Goal: Complete application form

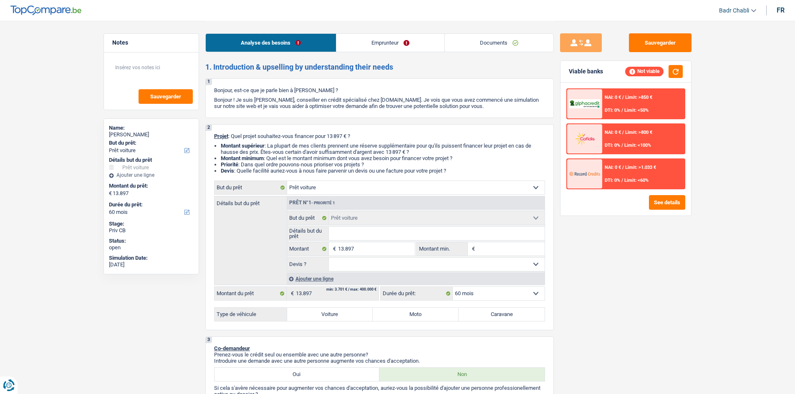
select select "car"
select select "60"
select select "car"
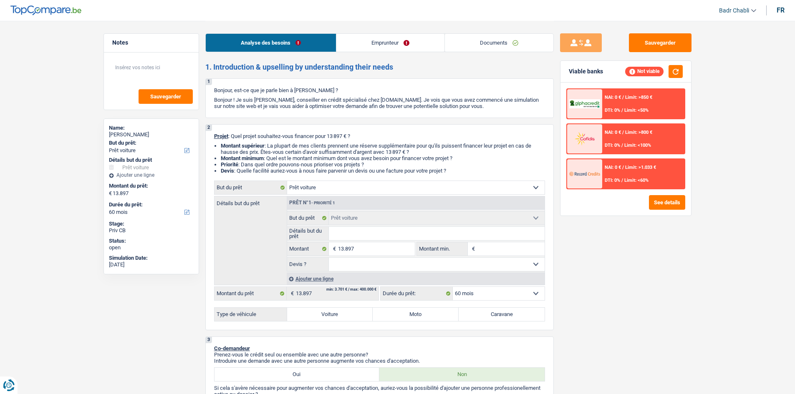
select select "60"
select select "car"
select select "60"
click at [526, 44] on link "Documents" at bounding box center [499, 43] width 108 height 18
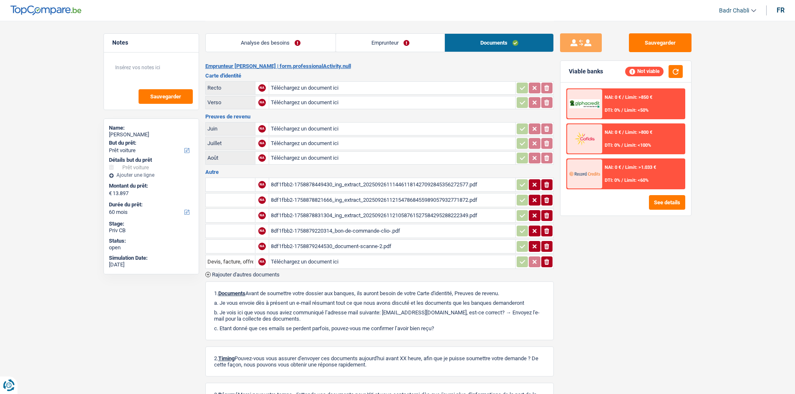
click at [397, 230] on div "8df1fbb2-1758879220314_bon-de-commande-clio-.pdf" at bounding box center [392, 231] width 243 height 13
click at [278, 51] on link "Analyse des besoins" at bounding box center [271, 43] width 130 height 18
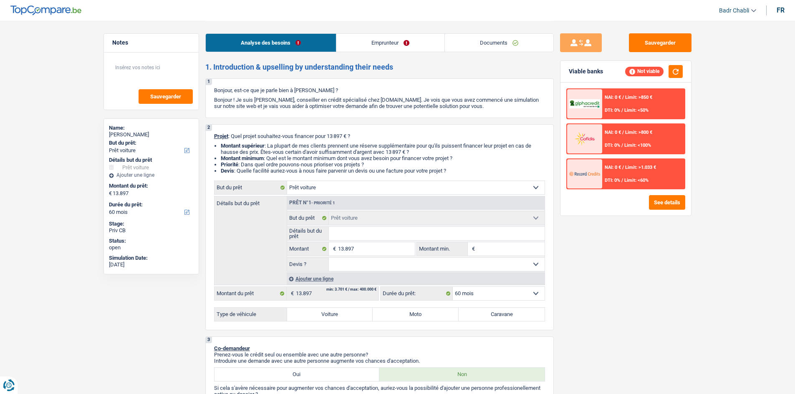
click at [349, 237] on input "Détails but du prêt" at bounding box center [437, 233] width 216 height 13
paste input "Renault Clio"
type input "Renault Clio"
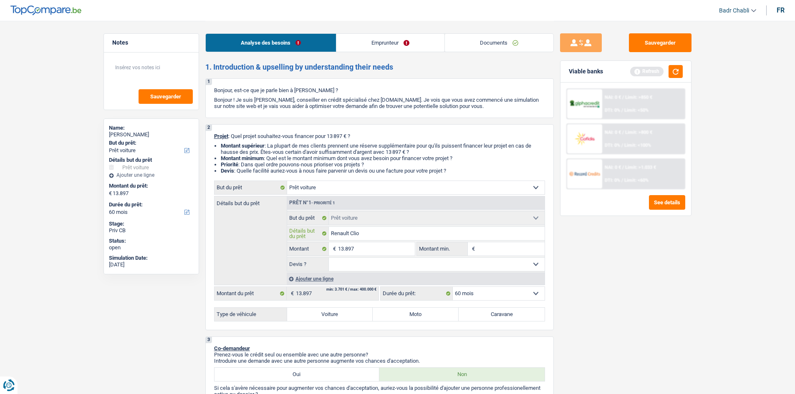
type input "Renault Clio"
click at [373, 250] on input "13.897" at bounding box center [376, 248] width 76 height 13
click at [530, 246] on input "Montant min." at bounding box center [511, 248] width 68 height 13
paste input "13.897"
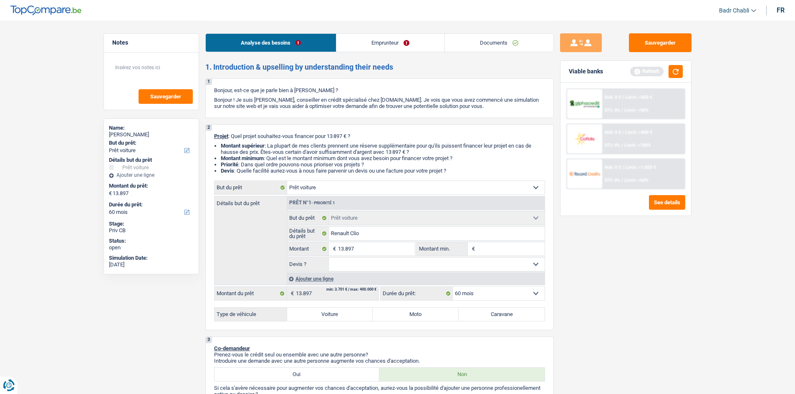
type input "13.897"
click at [430, 264] on select "Oui Non Non répondu Sélectionner une option" at bounding box center [437, 264] width 216 height 13
select select "yes"
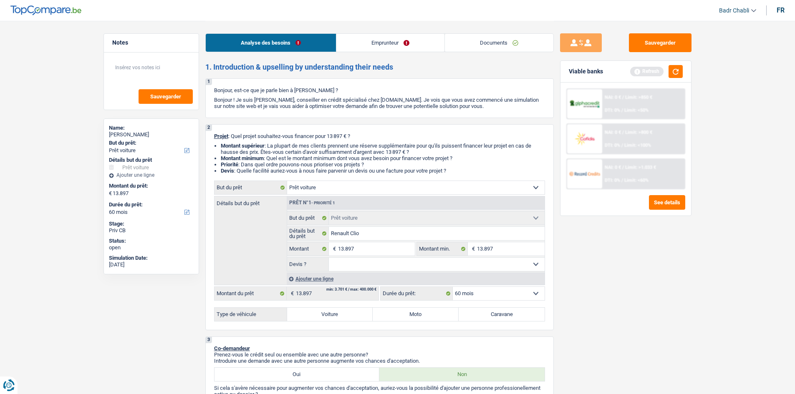
click at [329, 258] on select "Oui Non Non répondu Sélectionner une option" at bounding box center [437, 264] width 216 height 13
select select "yes"
click at [351, 318] on label "Voiture" at bounding box center [330, 314] width 86 height 13
click at [351, 318] on input "Voiture" at bounding box center [330, 314] width 86 height 13
radio input "true"
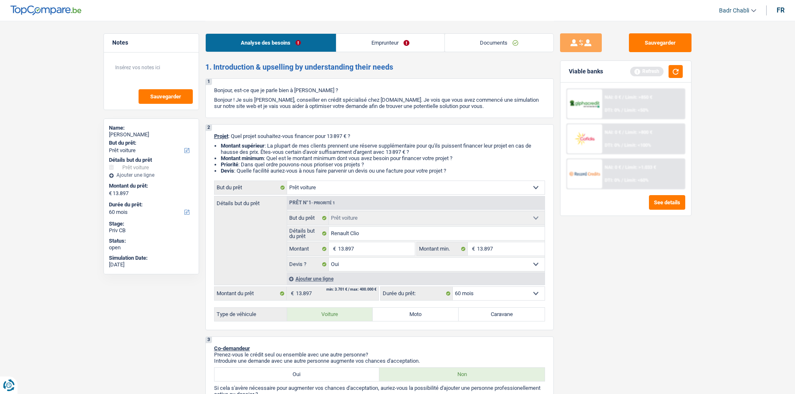
radio input "true"
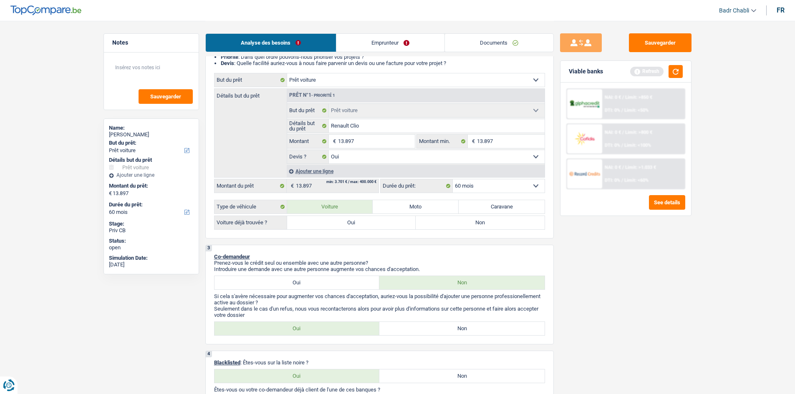
scroll to position [83, 0]
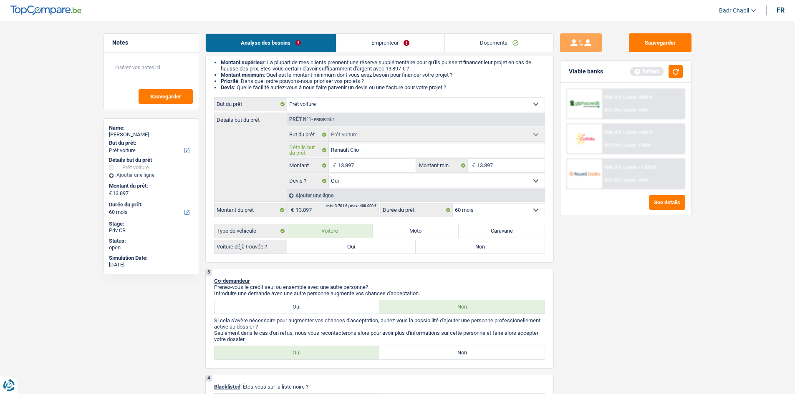
click at [375, 146] on input "Renault Clio" at bounding box center [437, 150] width 216 height 13
type input "Renault Clio"
type input "Renault Clio 2"
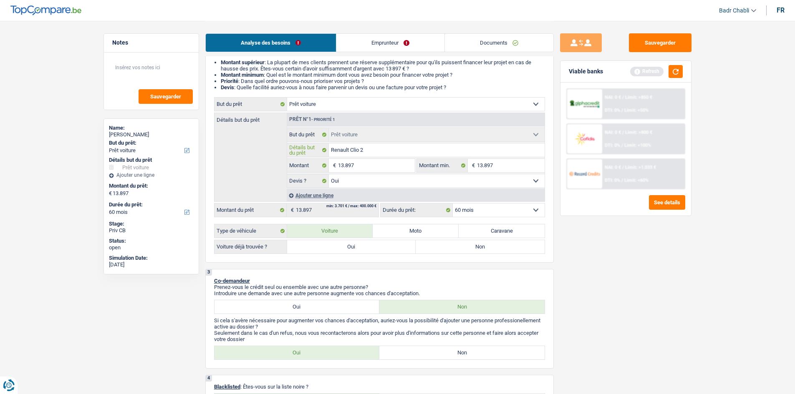
type input "Renault Clio 20"
type input "Renault Clio 202"
type input "Renault Clio 2021"
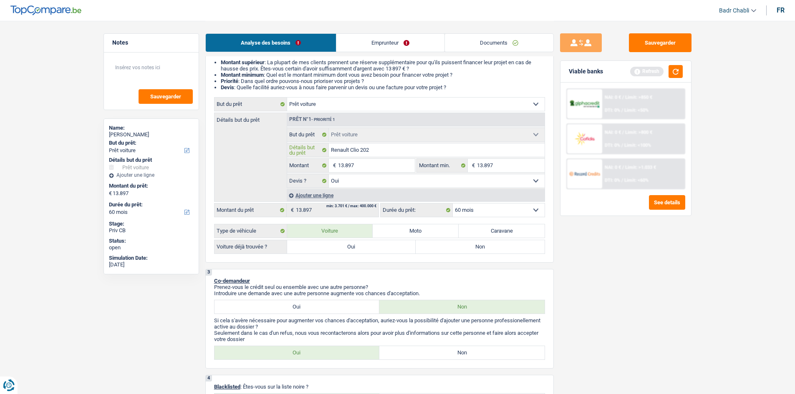
type input "Renault Clio 2021"
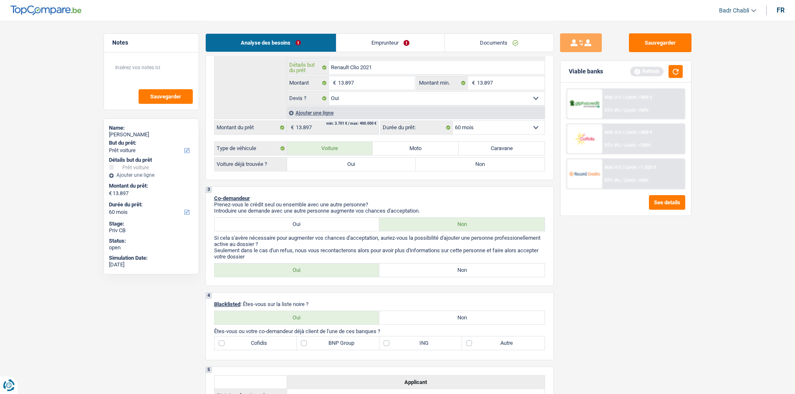
scroll to position [167, 0]
type input "Renault Clio 2021"
click at [345, 172] on div "2 Projet : Quel projet souhaitez-vous financer pour 13 897 € ? Montant supérieu…" at bounding box center [379, 68] width 348 height 222
click at [345, 166] on label "Oui" at bounding box center [351, 163] width 129 height 13
click at [345, 166] on input "Oui" at bounding box center [351, 163] width 129 height 13
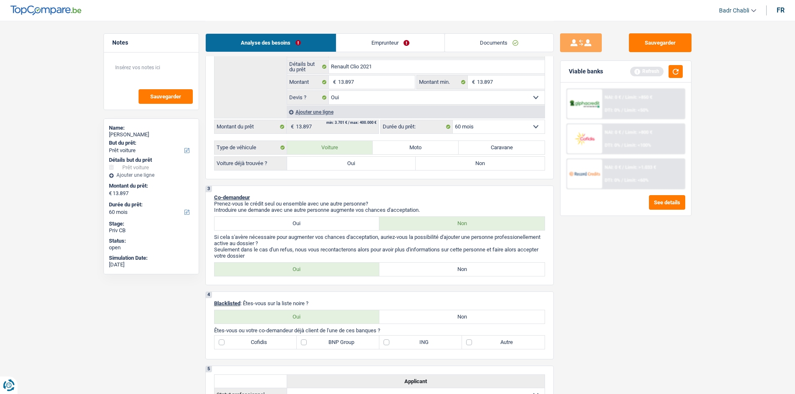
radio input "true"
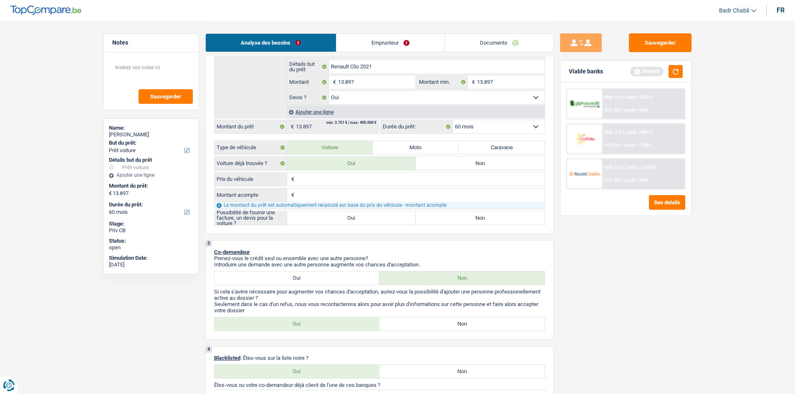
click at [333, 180] on input "Prix du véhicule" at bounding box center [420, 179] width 248 height 13
paste input "13.897"
type input "13.897"
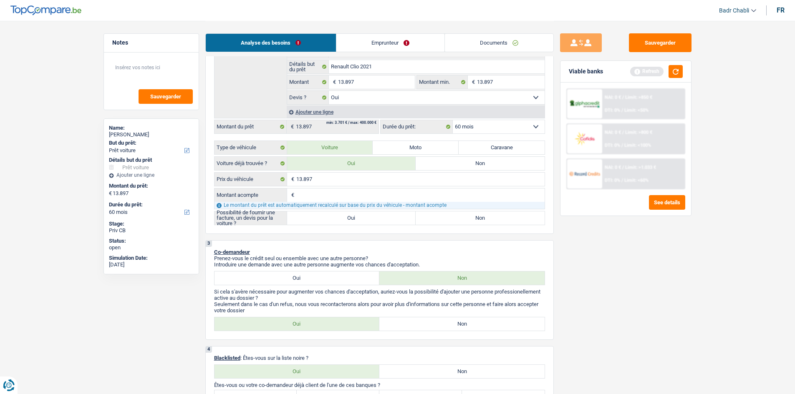
click at [354, 214] on label "Oui" at bounding box center [351, 218] width 129 height 13
click at [354, 214] on input "Oui" at bounding box center [351, 218] width 129 height 13
radio input "true"
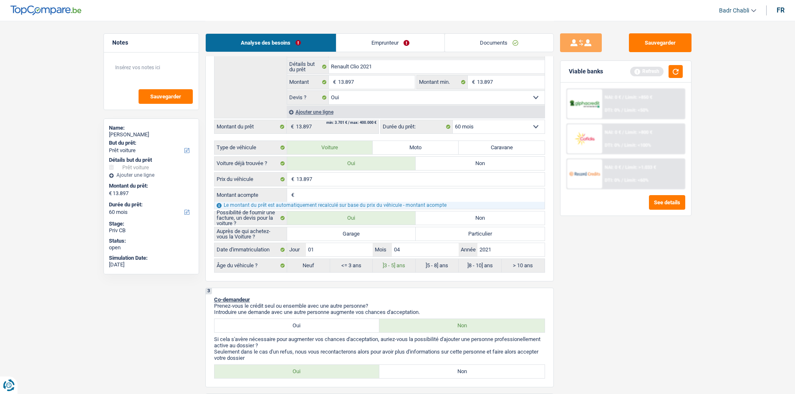
click at [353, 240] on label "Garage" at bounding box center [351, 233] width 129 height 13
click at [353, 240] on input "Garage" at bounding box center [351, 233] width 129 height 13
radio input "true"
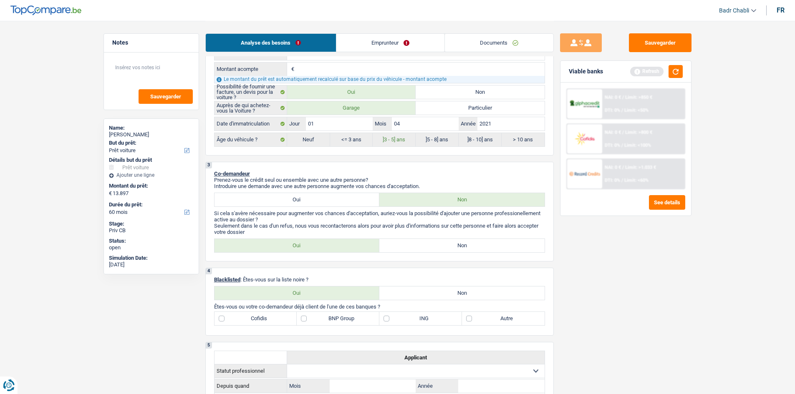
scroll to position [375, 0]
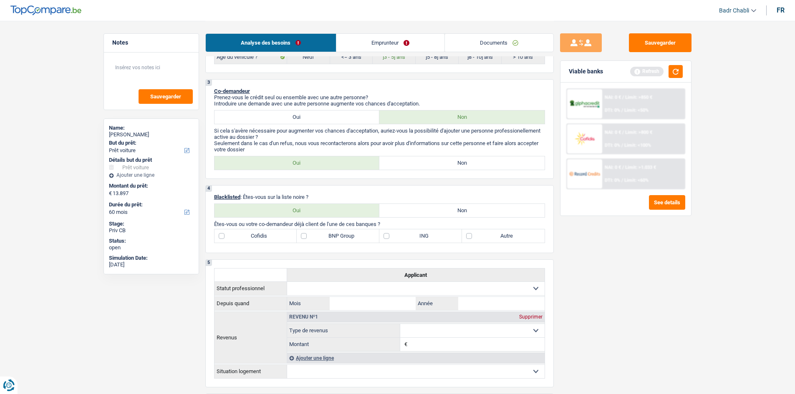
click at [462, 156] on label "Non" at bounding box center [461, 162] width 165 height 13
click at [462, 156] on input "Non" at bounding box center [461, 162] width 165 height 13
radio input "true"
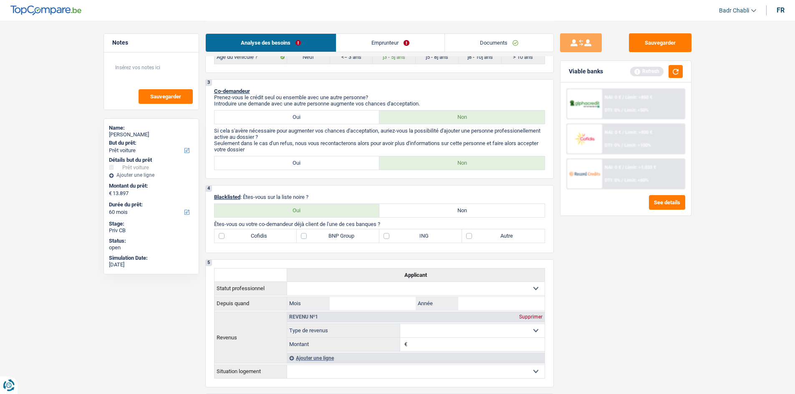
click at [462, 160] on label "Non" at bounding box center [461, 162] width 165 height 13
click at [462, 160] on input "Non" at bounding box center [461, 162] width 165 height 13
click at [462, 210] on label "Non" at bounding box center [461, 210] width 165 height 13
click at [462, 210] on input "Non" at bounding box center [461, 210] width 165 height 13
radio input "true"
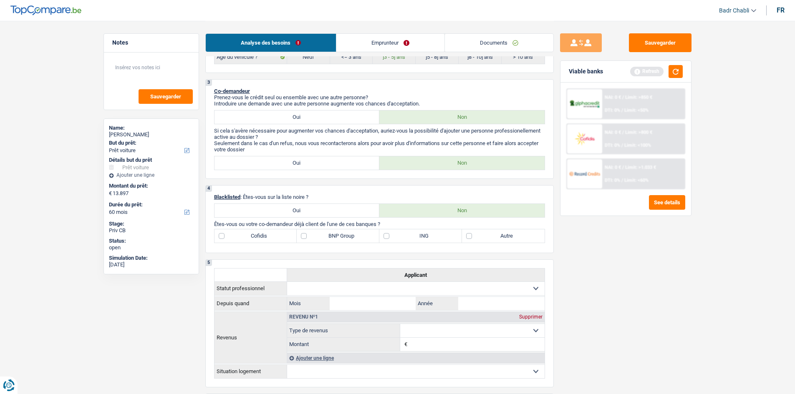
radio input "true"
click at [393, 41] on link "Emprunteur" at bounding box center [390, 43] width 108 height 18
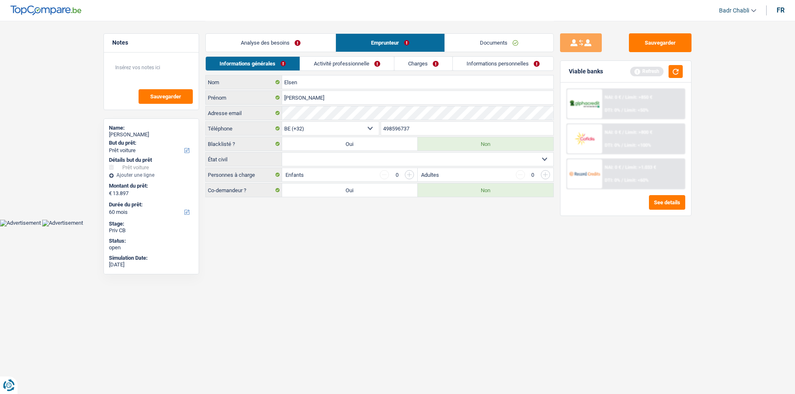
scroll to position [0, 0]
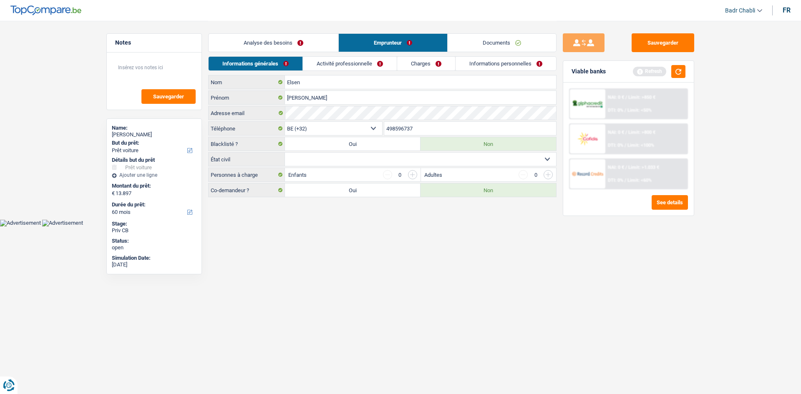
click at [372, 161] on select "Célibataire Marié(e) Cohabitant(e) légal(e) Divorcé(e) Veuf(ve) Séparé (de fait…" at bounding box center [420, 159] width 271 height 13
select select "single"
click at [285, 153] on select "Célibataire Marié(e) Cohabitant(e) légal(e) Divorcé(e) Veuf(ve) Séparé (de fait…" at bounding box center [420, 159] width 271 height 13
click at [289, 48] on link "Analyse des besoins" at bounding box center [274, 43] width 130 height 18
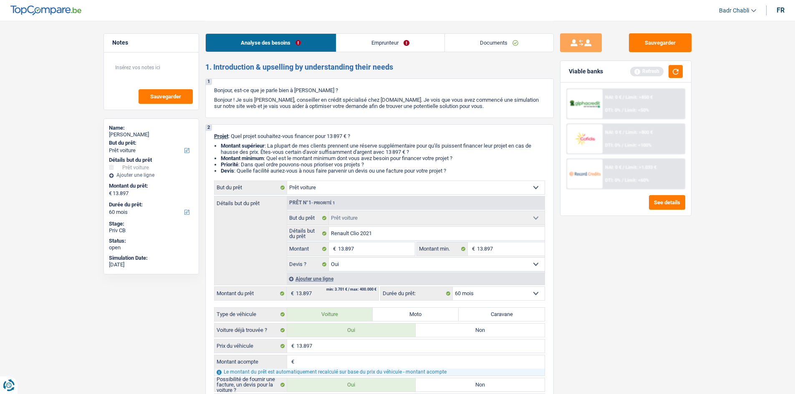
click at [395, 52] on div "Analyse des besoins Emprunteur Documents" at bounding box center [379, 38] width 348 height 35
click at [394, 46] on link "Emprunteur" at bounding box center [390, 43] width 108 height 18
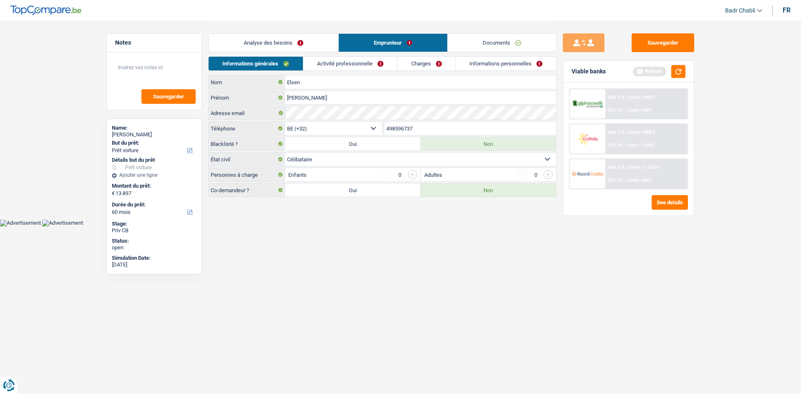
click at [285, 43] on link "Analyse des besoins" at bounding box center [274, 43] width 130 height 18
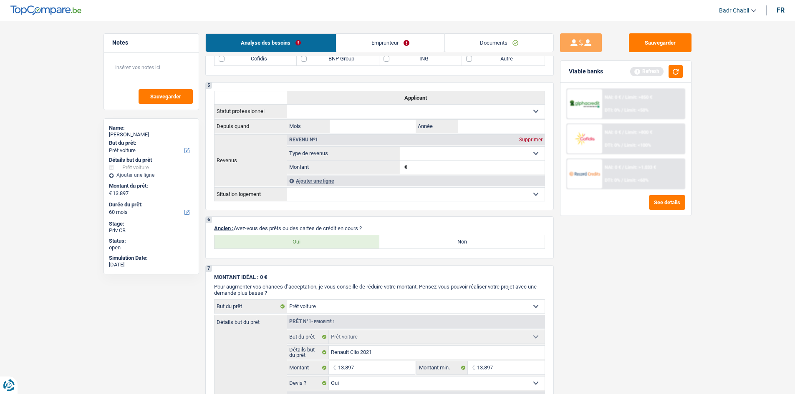
scroll to position [667, 0]
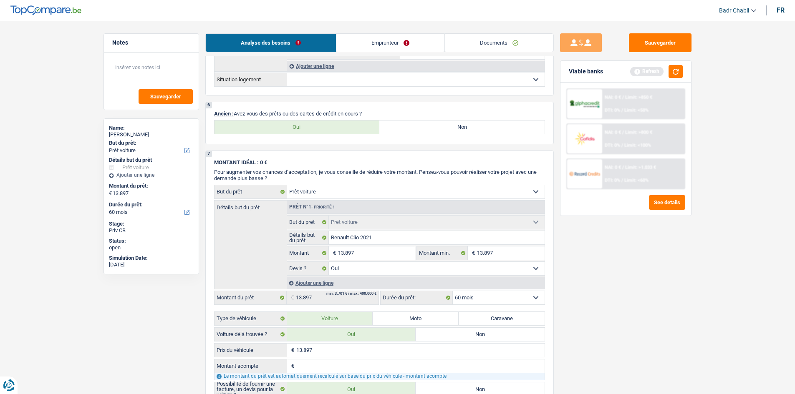
click at [331, 128] on label "Oui" at bounding box center [296, 127] width 165 height 13
click at [331, 128] on input "Oui" at bounding box center [296, 127] width 165 height 13
radio input "true"
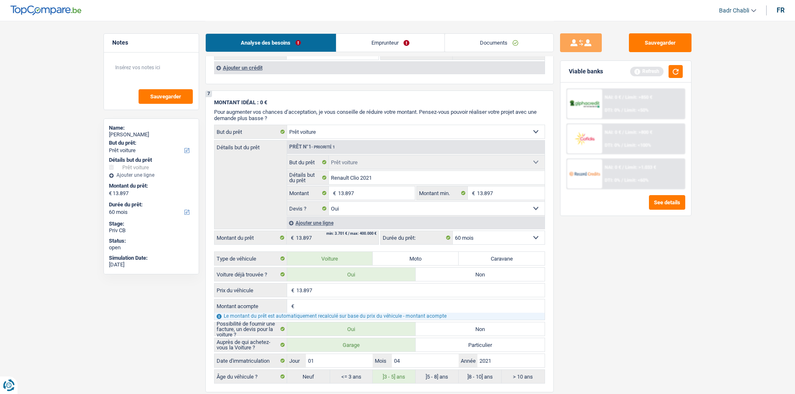
scroll to position [1001, 0]
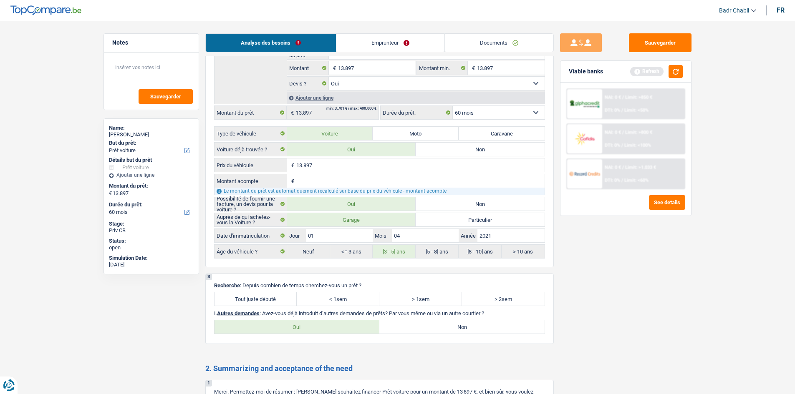
click at [276, 300] on label "Tout juste débuté" at bounding box center [255, 298] width 83 height 13
click at [276, 300] on input "Tout juste débuté" at bounding box center [255, 298] width 83 height 13
radio input "true"
click at [423, 335] on div "8 Recherche : Depuis combien de temps cherchez-vous un prêt ? Tout juste débuté…" at bounding box center [379, 309] width 348 height 71
click at [421, 322] on label "Non" at bounding box center [461, 326] width 165 height 13
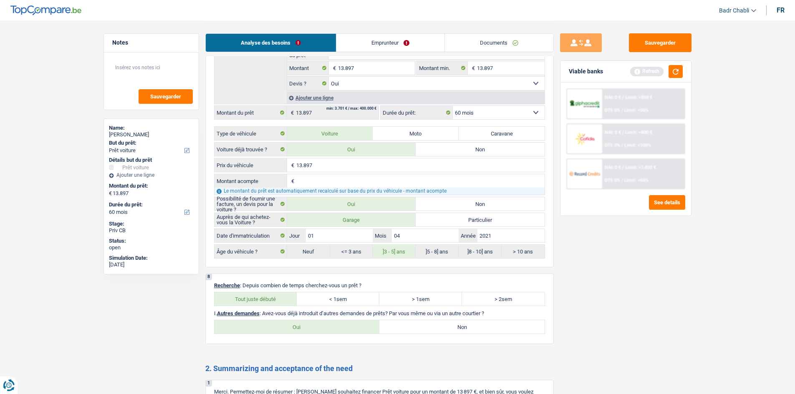
click at [421, 322] on input "Non" at bounding box center [461, 326] width 165 height 13
radio input "true"
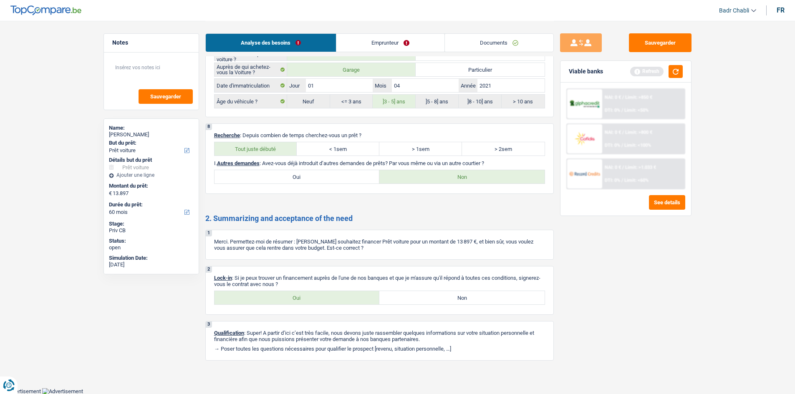
click at [308, 302] on label "Oui" at bounding box center [296, 297] width 165 height 13
click at [308, 302] on input "Oui" at bounding box center [296, 297] width 165 height 13
radio input "true"
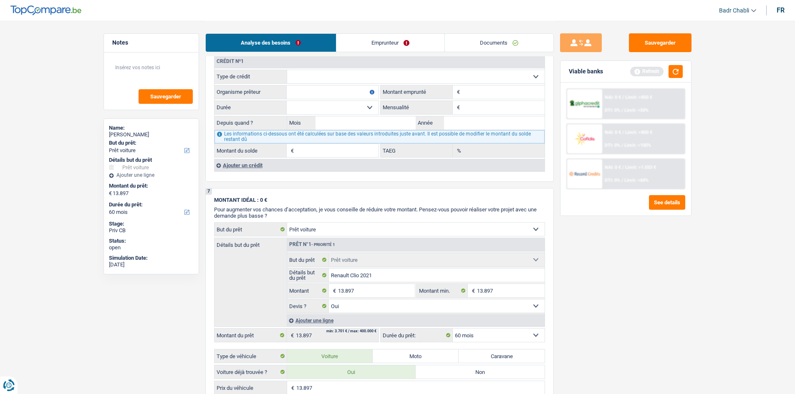
scroll to position [776, 0]
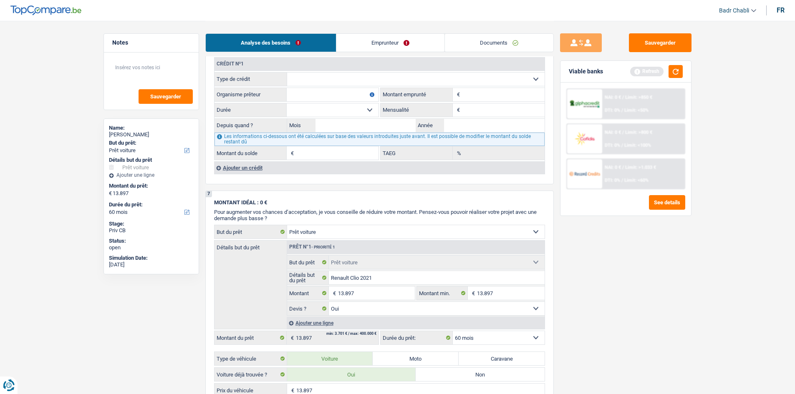
click at [320, 82] on select "Carte ou ouverture de crédit Prêt hypothécaire Vente à tempérament Prêt à tempé…" at bounding box center [415, 79] width 257 height 13
select select "personalLoan"
type input "0"
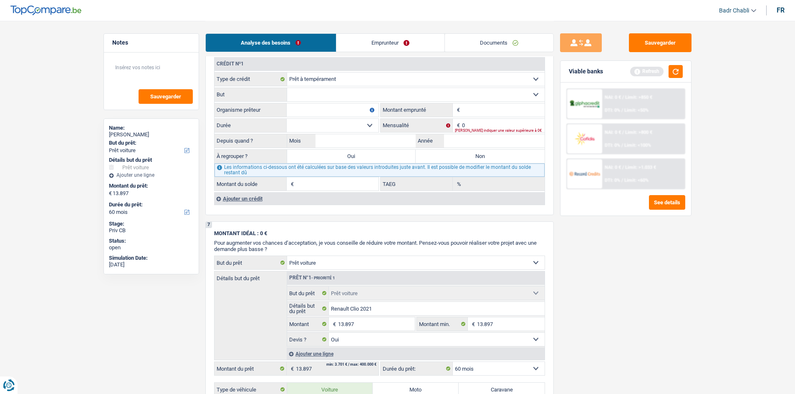
click at [321, 93] on select "Confort maison: meubles, textile, peinture, électroménager, outillage non-profe…" at bounding box center [415, 94] width 257 height 13
select select "homeFurnishingOrRelocation"
click at [287, 88] on select "Confort maison: meubles, textile, peinture, électroménager, outillage non-profe…" at bounding box center [415, 94] width 257 height 13
click at [326, 108] on input "Organisme prêteur" at bounding box center [333, 109] width 92 height 13
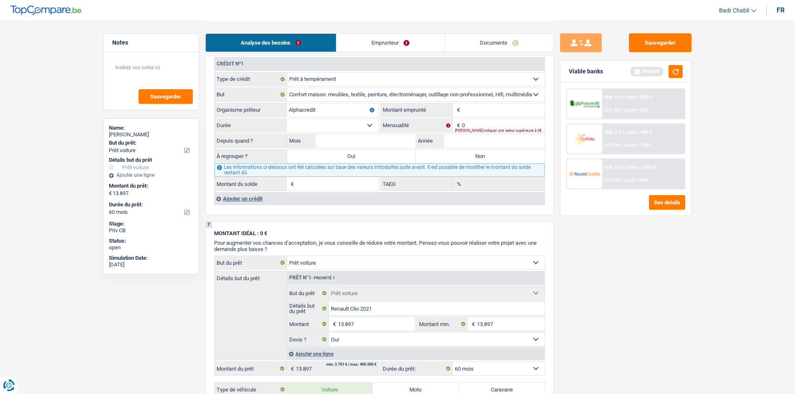
type input "Alphacredit"
click at [487, 116] on input "Montant" at bounding box center [503, 109] width 83 height 13
click at [473, 106] on input "4.500" at bounding box center [503, 109] width 83 height 13
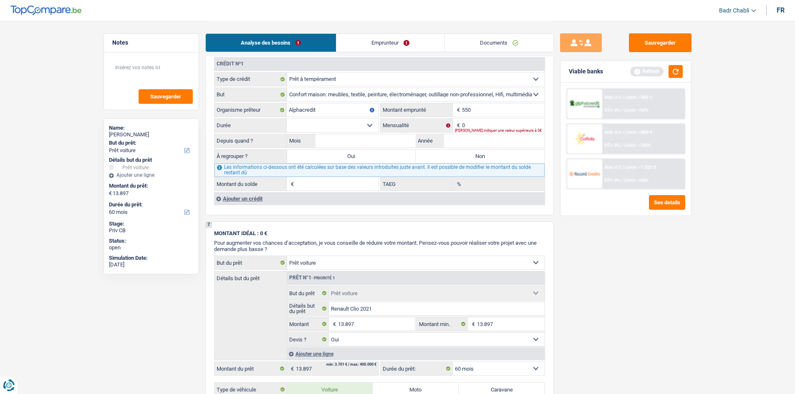
type input "5.500"
click at [510, 111] on input "5.500" at bounding box center [503, 109] width 83 height 13
click at [510, 113] on div "Tous les champs sont obligatoires. Veuillez fournir une réponse plus longue" at bounding box center [500, 114] width 90 height 3
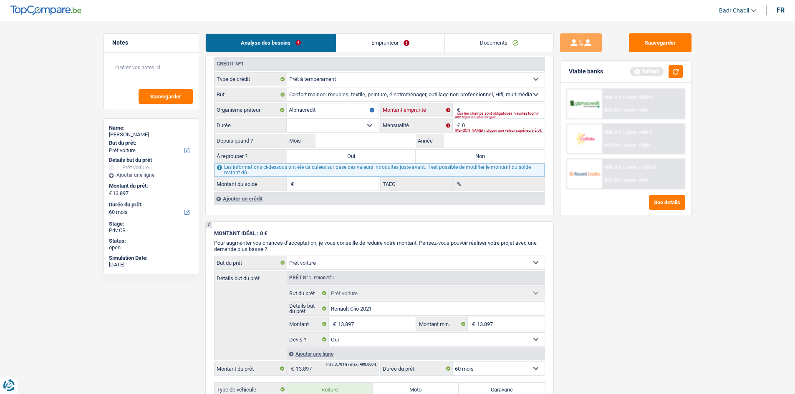
click at [484, 106] on input "Montant" at bounding box center [503, 109] width 83 height 13
type input "5.001"
click at [354, 126] on select "12 mois 18 mois 24 mois 30 mois 36 mois Sélectionner une option" at bounding box center [333, 125] width 92 height 13
select select "36"
click at [287, 119] on select "12 mois 18 mois 24 mois 30 mois 36 mois Sélectionner une option" at bounding box center [333, 125] width 92 height 13
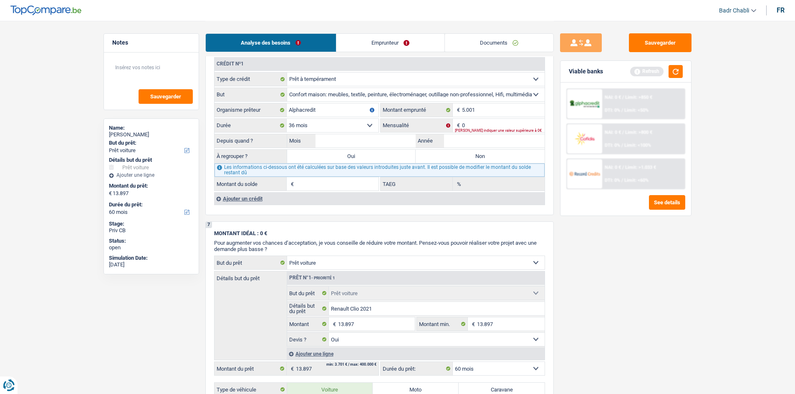
click at [370, 125] on select "12 mois 18 mois 24 mois 30 mois 36 mois Sélectionner une option" at bounding box center [333, 125] width 92 height 13
click at [496, 103] on input "5.001" at bounding box center [503, 109] width 83 height 13
type input "6"
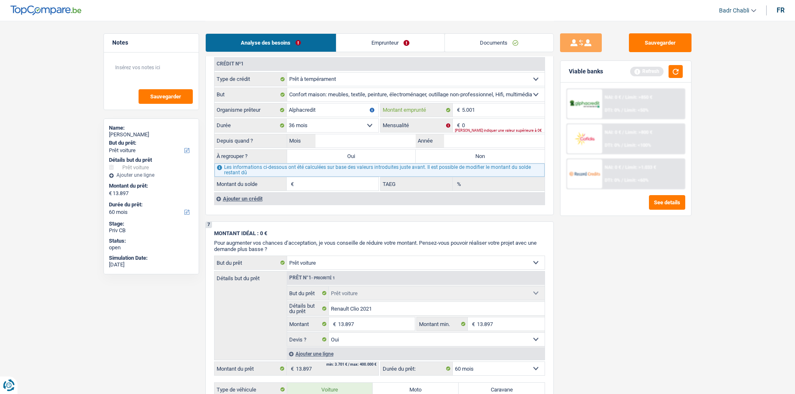
select select
click at [365, 124] on select "12 mois 18 mois 24 mois 30 mois 36 mois 42 mois Sélectionner une option" at bounding box center [333, 125] width 92 height 13
click at [508, 108] on input "6.000" at bounding box center [503, 109] width 83 height 13
type input "5.500"
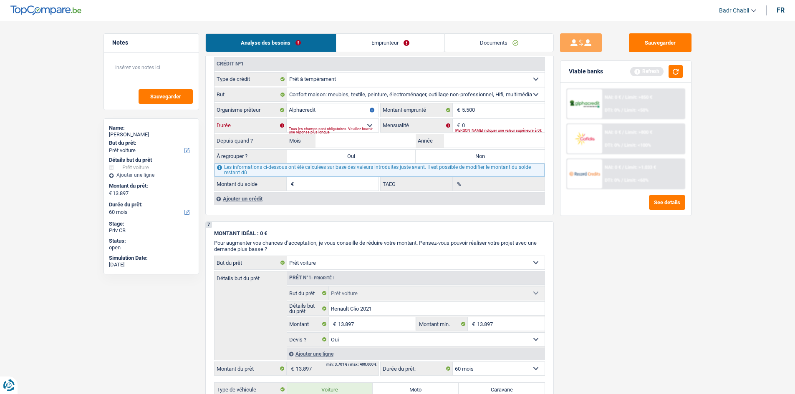
click at [367, 125] on select "12 mois 18 mois 24 mois 30 mois 36 mois Sélectionner une option" at bounding box center [333, 125] width 92 height 13
drag, startPoint x: 367, startPoint y: 125, endPoint x: 397, endPoint y: 128, distance: 29.7
click at [367, 125] on select "12 mois 18 mois 24 mois 30 mois 36 mois Sélectionner une option" at bounding box center [333, 125] width 92 height 13
click at [472, 121] on input "0" at bounding box center [503, 125] width 83 height 13
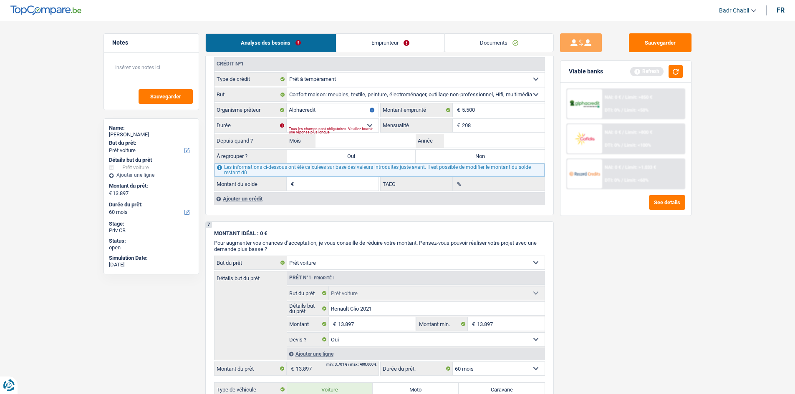
type input "208"
click at [494, 112] on input "5.500" at bounding box center [503, 109] width 83 height 13
type input "6.000"
click at [372, 124] on select "12 mois 18 mois 24 mois 30 mois 36 mois 42 mois Sélectionner une option" at bounding box center [333, 125] width 92 height 13
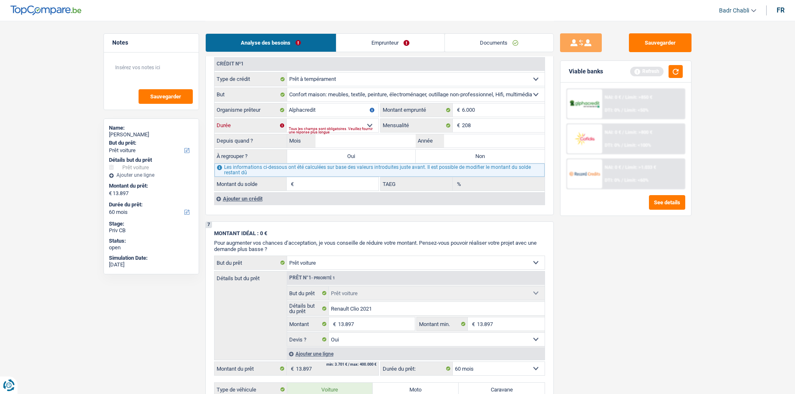
select select "42"
click at [287, 119] on select "12 mois 18 mois 24 mois 30 mois 36 mois 42 mois Sélectionner une option" at bounding box center [333, 125] width 92 height 13
click at [383, 136] on input "Mois" at bounding box center [365, 140] width 101 height 13
click at [383, 145] on input "Mois" at bounding box center [365, 140] width 101 height 13
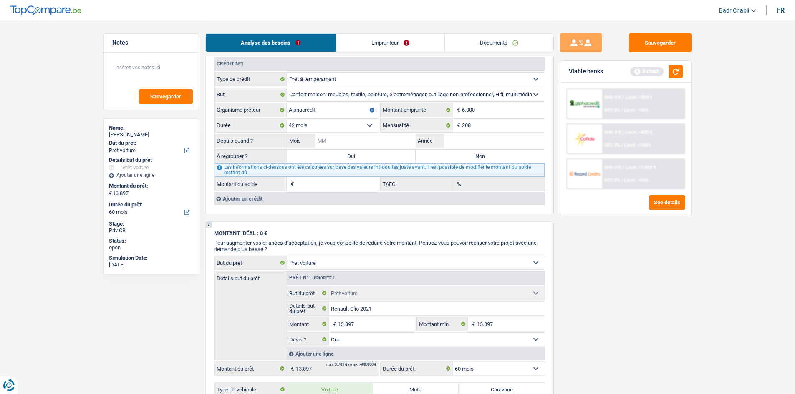
click at [383, 144] on input "Mois" at bounding box center [365, 140] width 101 height 13
type input "11"
type input "2023"
type input "3.440"
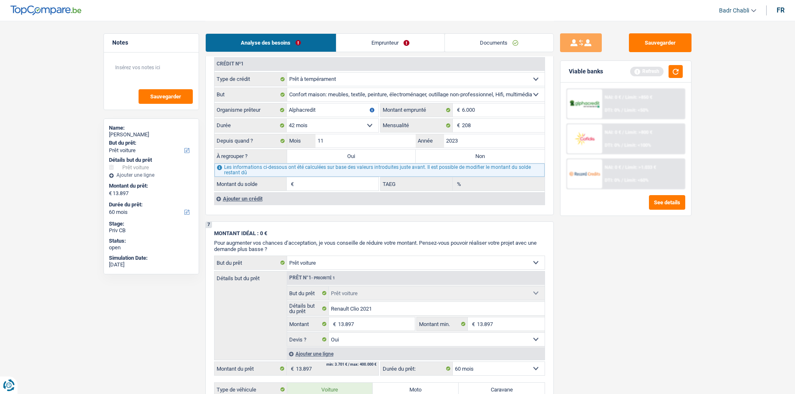
type input "25,09"
click at [389, 159] on label "Oui" at bounding box center [351, 156] width 129 height 13
click at [389, 159] on input "Oui" at bounding box center [351, 156] width 129 height 13
radio input "true"
type input "17.337"
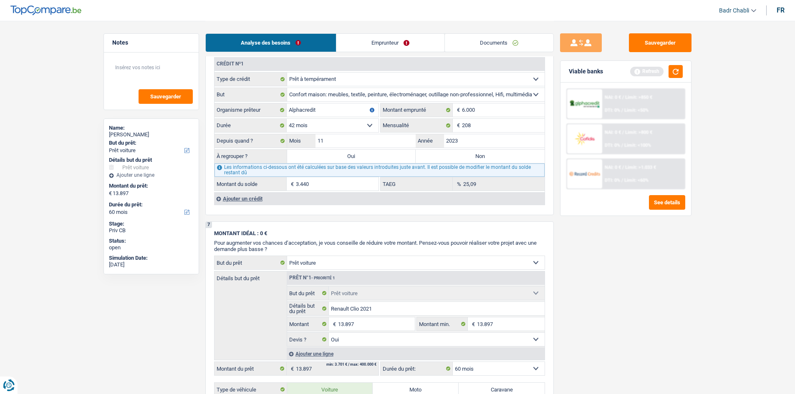
type input "3.440"
select select
type input "3.440"
select select
radio input "false"
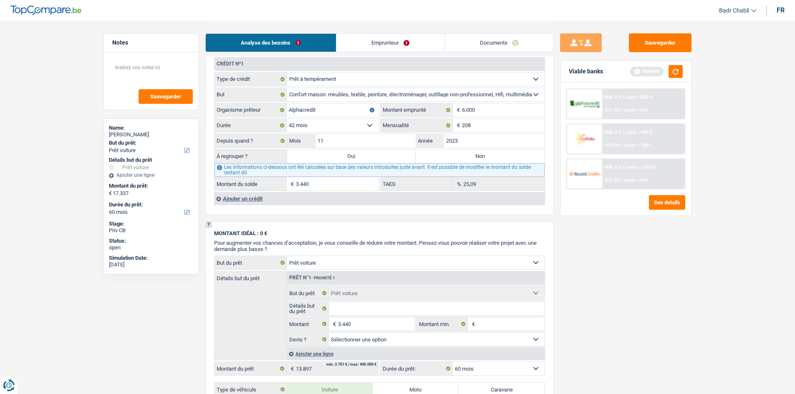
select select "refinancing"
select select "84"
select select "refinancing"
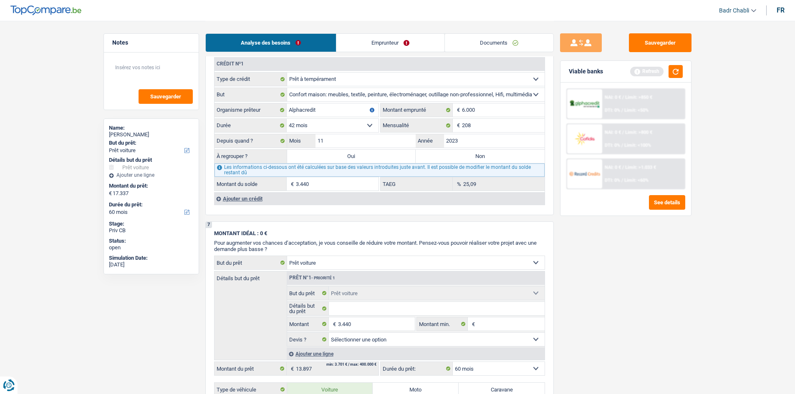
select select "84"
select select "refinancing"
select select "84"
select select "car"
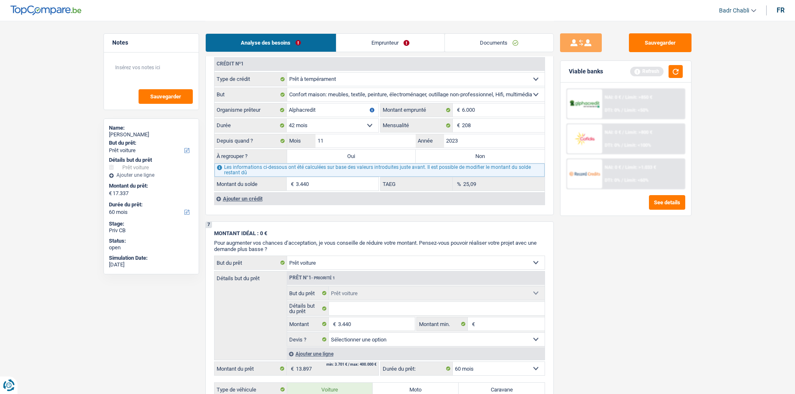
select select "car"
select select "yes"
select select "car"
select select "yes"
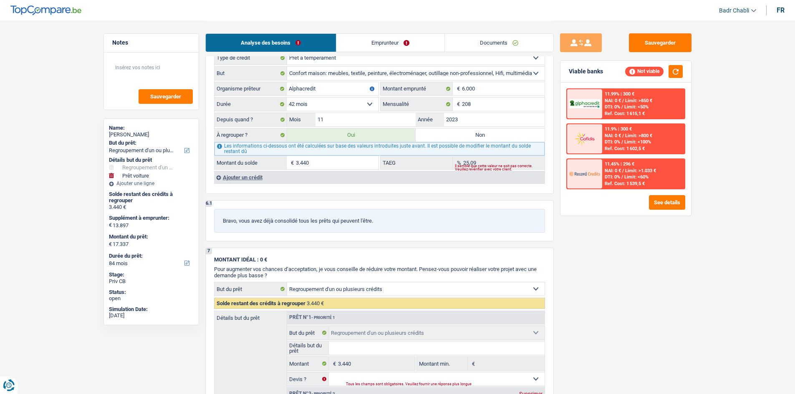
scroll to position [567, 0]
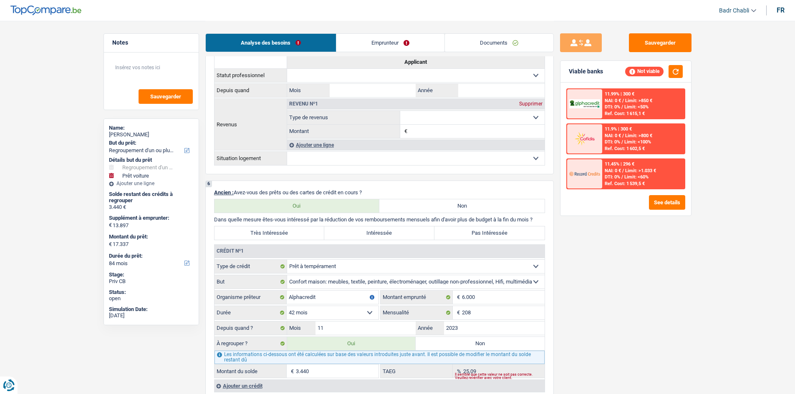
click at [285, 240] on div "6 Ancien : Avez-vous des prêts ou des cartes de crédit en cours ? Oui Non Dans …" at bounding box center [379, 292] width 348 height 222
click at [285, 239] on label "Très Intéressée" at bounding box center [269, 233] width 110 height 13
click at [285, 239] on input "Très Intéressée" at bounding box center [269, 233] width 110 height 13
radio input "true"
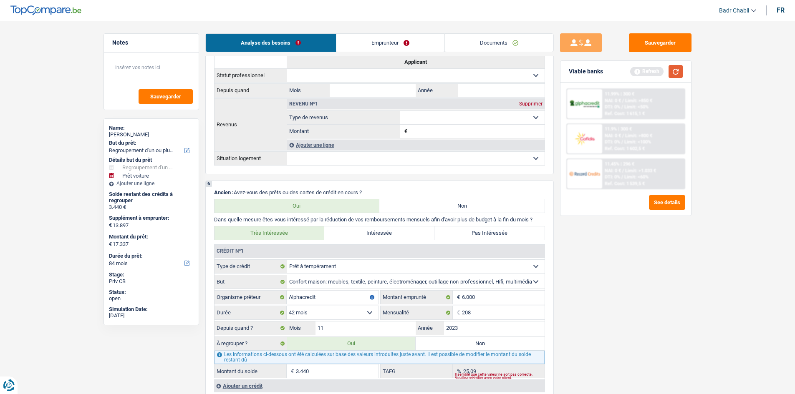
click at [677, 75] on button "button" at bounding box center [675, 71] width 14 height 13
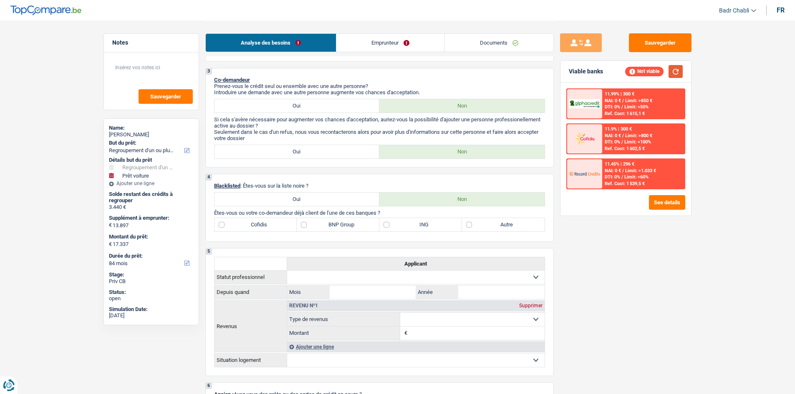
scroll to position [436, 0]
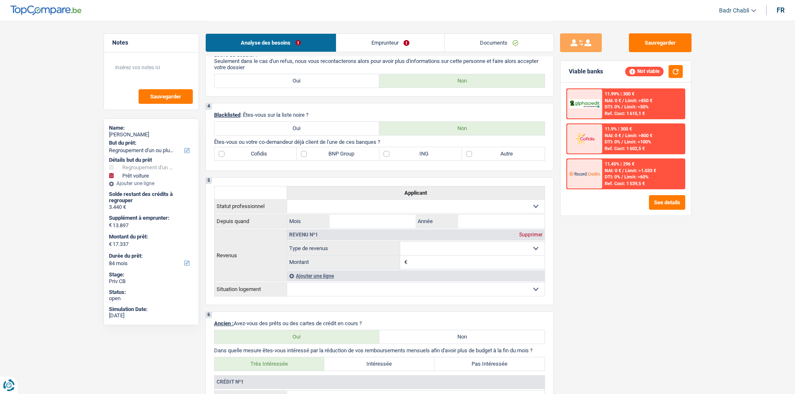
click at [308, 156] on label "BNP Group" at bounding box center [338, 153] width 83 height 13
click at [308, 156] on input "BNP Group" at bounding box center [338, 153] width 83 height 13
checkbox input "true"
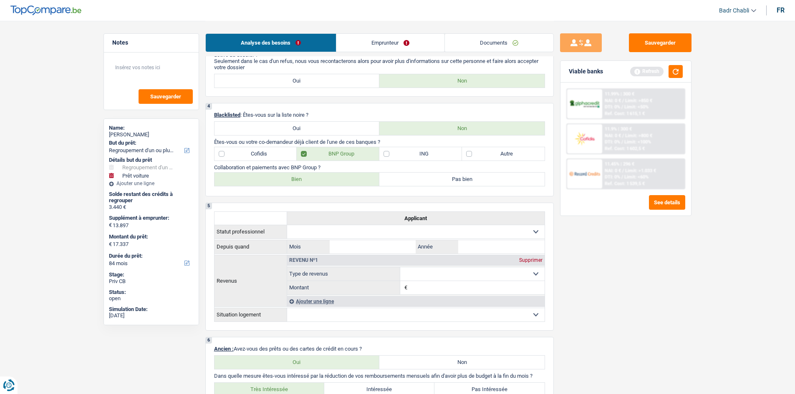
click at [300, 178] on label "Bien" at bounding box center [296, 179] width 165 height 13
click at [300, 178] on input "Bien" at bounding box center [296, 179] width 165 height 13
radio input "true"
click at [396, 150] on label "ING" at bounding box center [420, 153] width 83 height 13
click at [396, 150] on input "ING" at bounding box center [420, 153] width 83 height 13
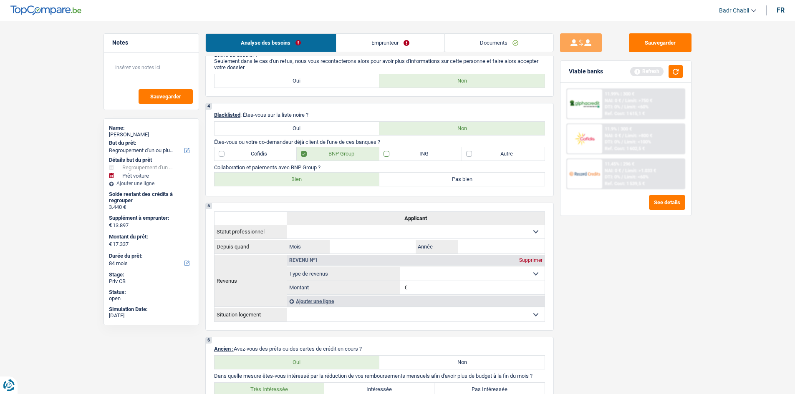
checkbox input "true"
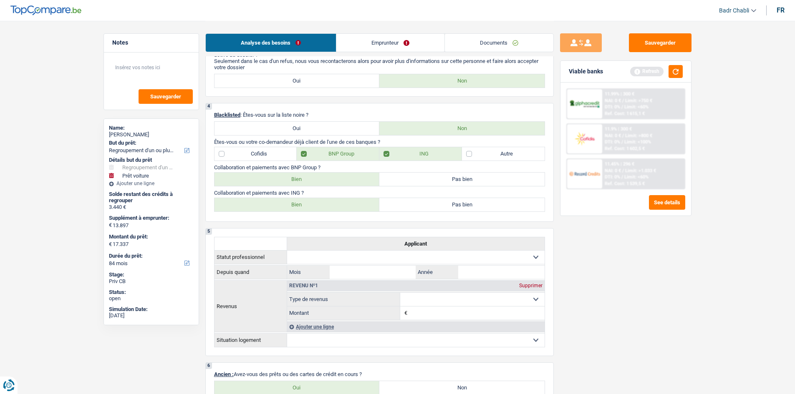
click at [336, 209] on label "Bien" at bounding box center [296, 204] width 165 height 13
click at [336, 209] on input "Bien" at bounding box center [296, 204] width 165 height 13
radio input "true"
click at [679, 74] on button "button" at bounding box center [675, 71] width 14 height 13
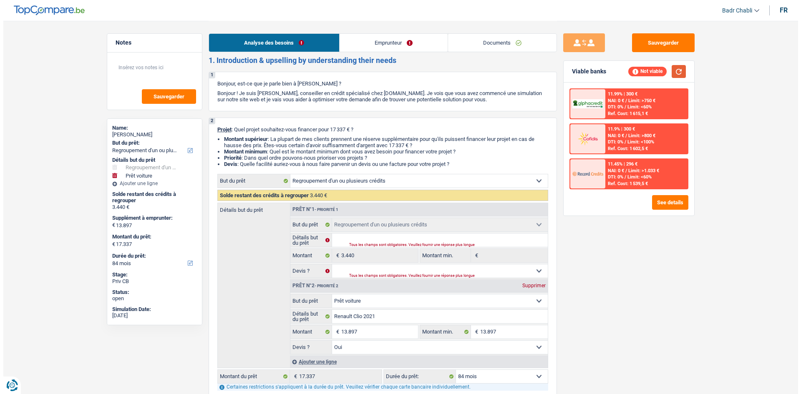
scroll to position [0, 0]
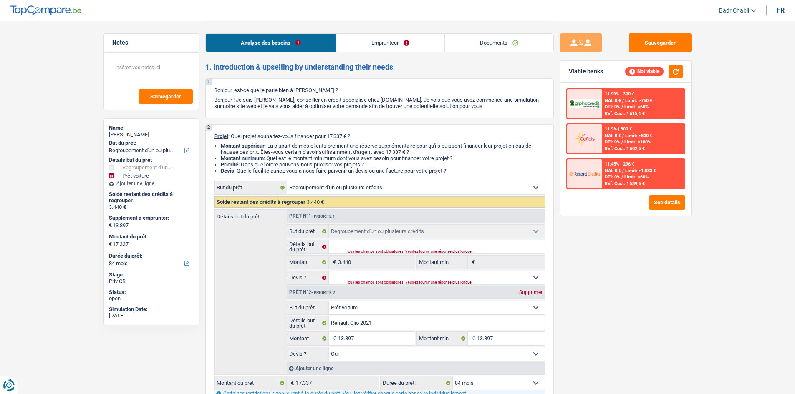
click at [371, 55] on div "Analyse des besoins Emprunteur Documents" at bounding box center [379, 38] width 348 height 35
click at [373, 46] on link "Emprunteur" at bounding box center [390, 43] width 108 height 18
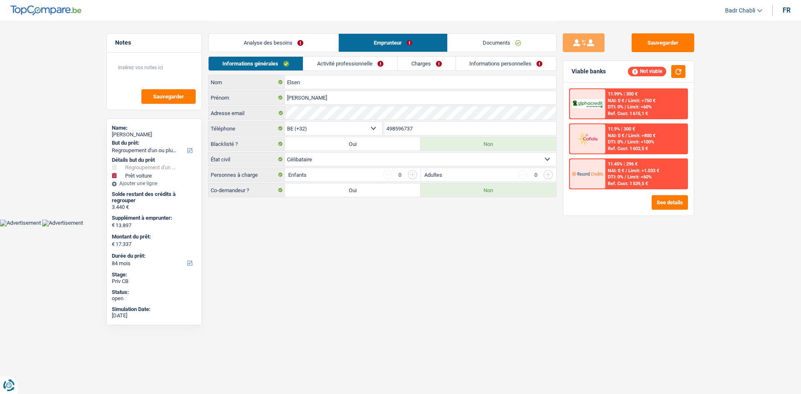
click at [338, 65] on link "Activité professionnelle" at bounding box center [350, 64] width 94 height 14
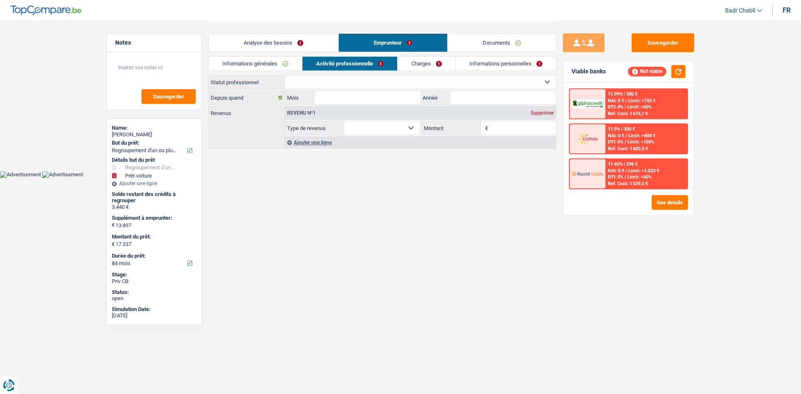
click at [342, 83] on select "Ouvrier Employé privé Employé public Invalide Indépendant Pensionné Chômeur Mut…" at bounding box center [420, 82] width 271 height 13
select select "retired"
click at [285, 76] on select "Ouvrier Employé privé Employé public Invalide Indépendant Pensionné Chômeur Mut…" at bounding box center [420, 82] width 271 height 13
select select "pension"
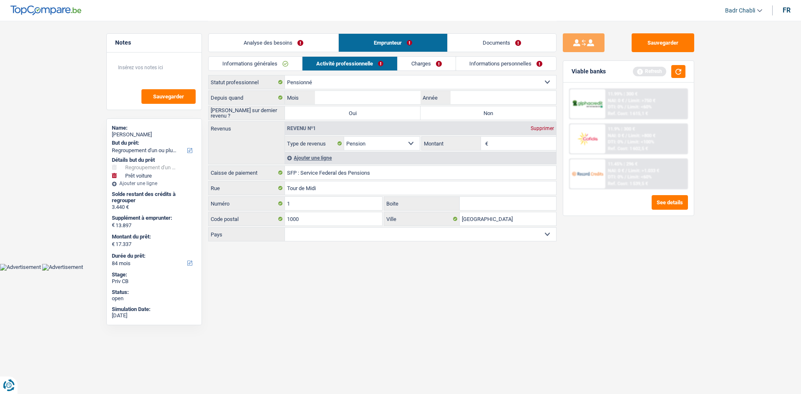
click at [455, 108] on label "Non" at bounding box center [489, 112] width 136 height 13
click at [455, 108] on input "Non" at bounding box center [489, 112] width 136 height 13
radio input "true"
click at [369, 119] on label "Oui" at bounding box center [353, 112] width 136 height 13
click at [369, 119] on input "Oui" at bounding box center [353, 112] width 136 height 13
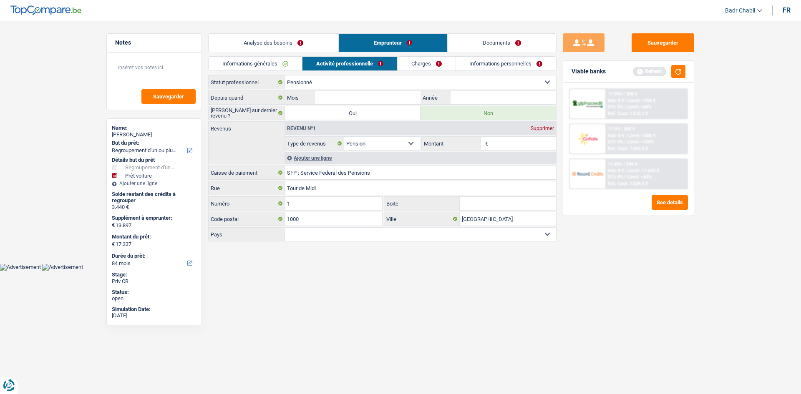
radio input "true"
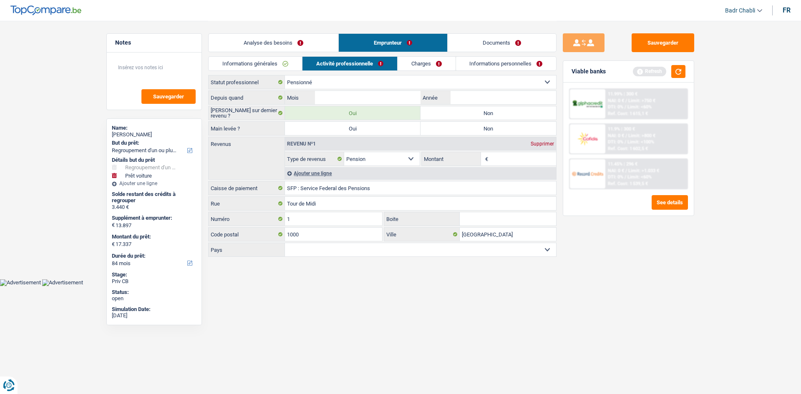
click at [452, 117] on label "Non" at bounding box center [489, 112] width 136 height 13
click at [452, 117] on input "Non" at bounding box center [489, 112] width 136 height 13
radio input "true"
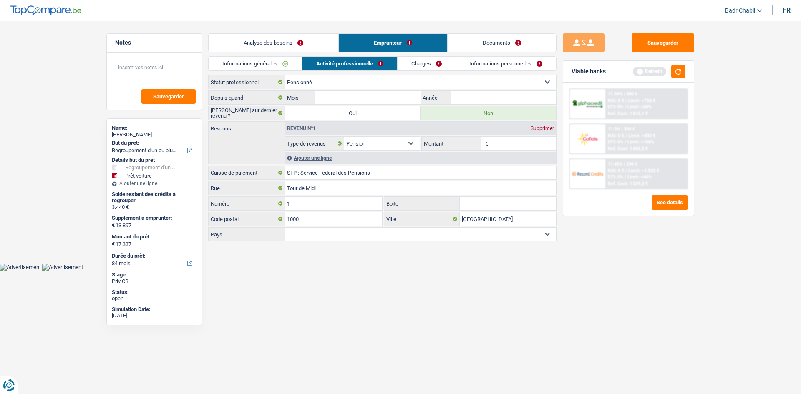
click at [455, 127] on div "Revenu nº1 Supprimer" at bounding box center [420, 128] width 271 height 13
click at [384, 100] on input "Mois" at bounding box center [368, 97] width 106 height 13
type input "01"
type input "2023"
click at [517, 137] on input "Montant" at bounding box center [523, 143] width 66 height 13
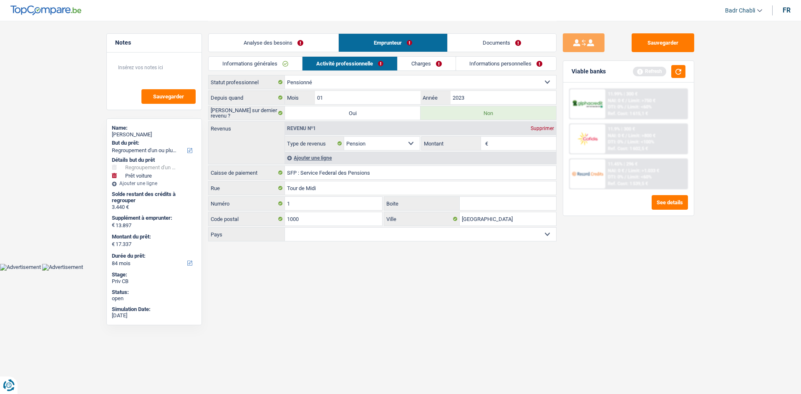
click at [514, 142] on input "Montant" at bounding box center [523, 143] width 66 height 13
type input "1.685"
click at [428, 70] on link "Charges" at bounding box center [427, 64] width 58 height 14
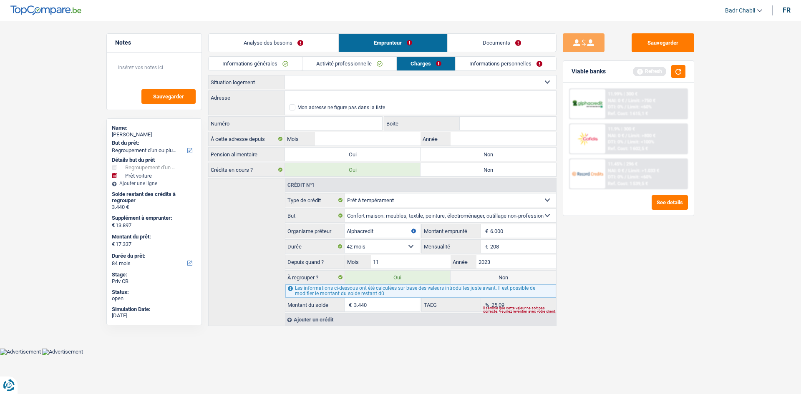
click at [464, 154] on label "Non" at bounding box center [489, 154] width 136 height 13
click at [464, 154] on input "Non" at bounding box center [489, 154] width 136 height 13
radio input "true"
click at [343, 84] on select "Locataire Propriétaire avec prêt hypothécaire Propriétaire sans prêt hypothécai…" at bounding box center [420, 82] width 271 height 13
select select "rents"
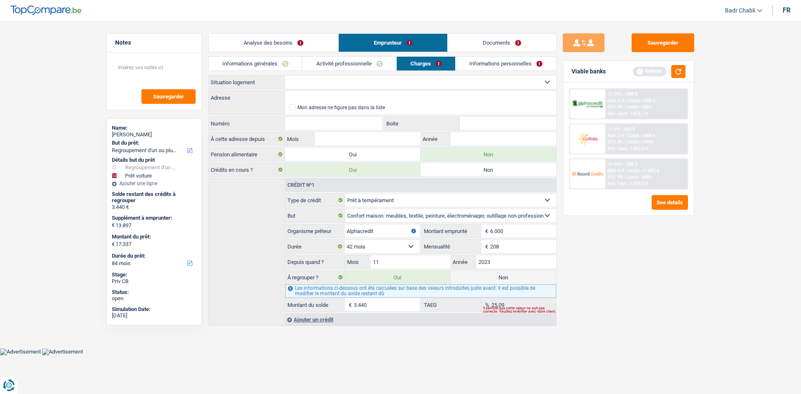
click at [285, 76] on select "Locataire Propriétaire avec prêt hypothécaire Propriétaire sans prêt hypothécai…" at bounding box center [420, 82] width 271 height 13
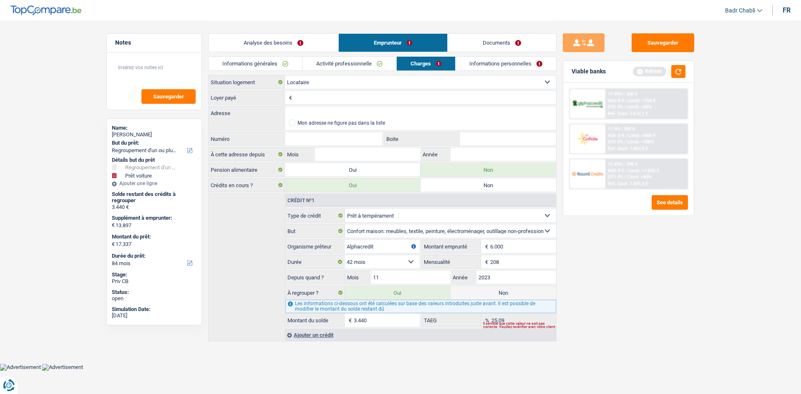
click at [340, 102] on input "Loyer payé" at bounding box center [425, 97] width 262 height 13
type input "420"
click at [326, 111] on input "Adresse" at bounding box center [420, 112] width 271 height 13
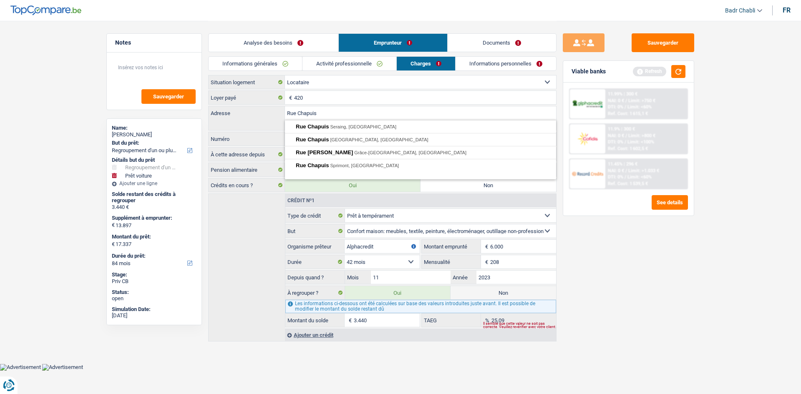
type input "Rue Chapuis"
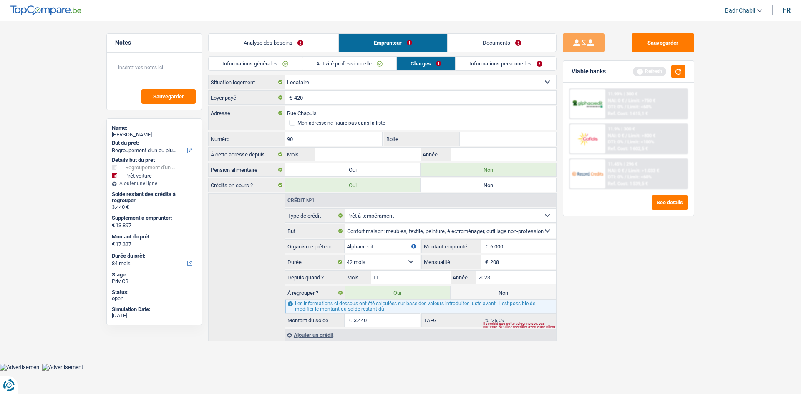
type input "90"
type input "24"
click at [326, 111] on input "Rue Chapuis" at bounding box center [420, 112] width 271 height 13
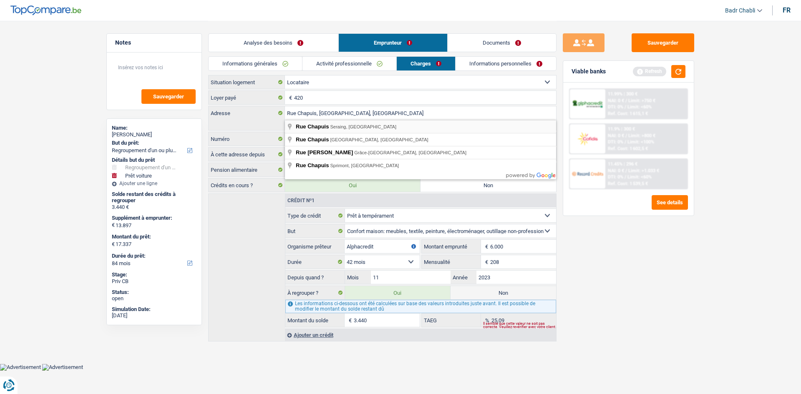
type input "Rue Chapuis, 4100, Seraing, BE"
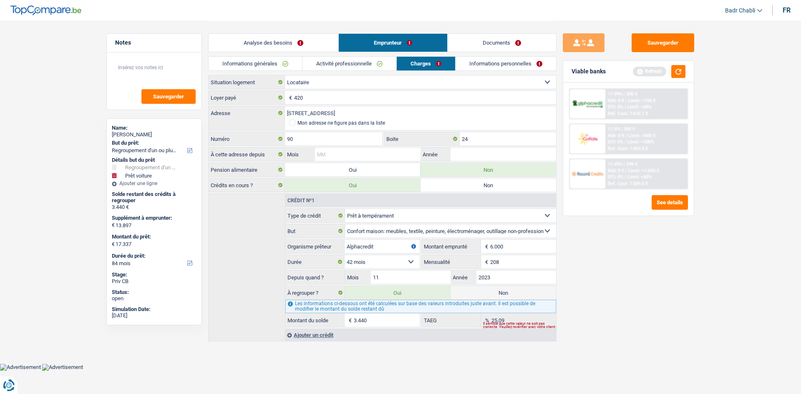
click at [397, 150] on input "Mois" at bounding box center [368, 154] width 106 height 13
type input "01"
type input "2016"
click at [501, 66] on link "Informations personnelles" at bounding box center [506, 64] width 101 height 14
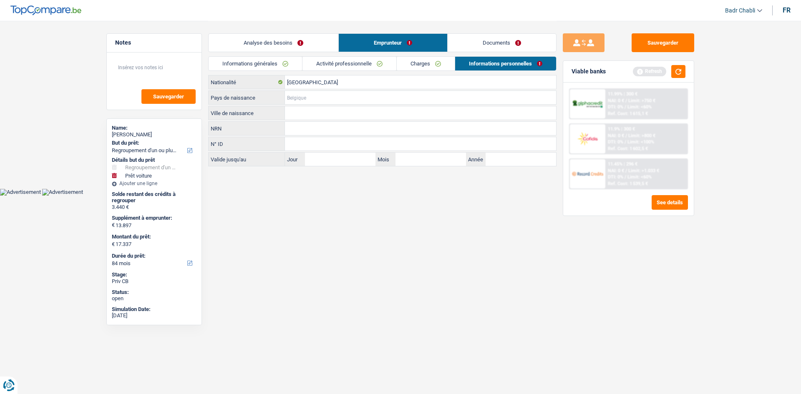
click at [316, 91] on input "Pays de naissance" at bounding box center [420, 97] width 271 height 13
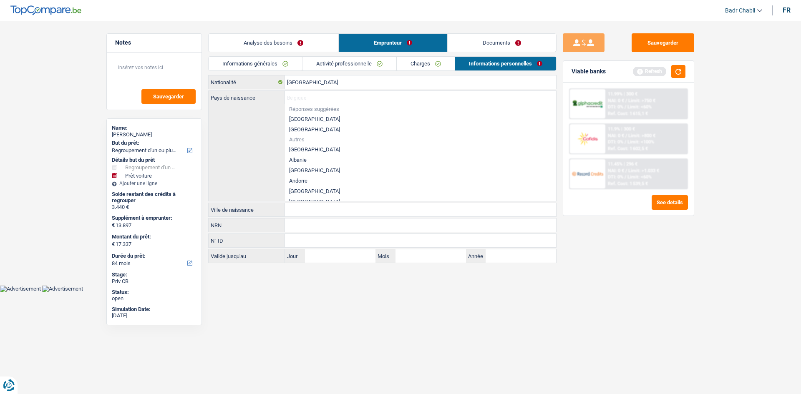
click at [313, 122] on li "[GEOGRAPHIC_DATA]" at bounding box center [420, 119] width 271 height 10
type input "[GEOGRAPHIC_DATA]"
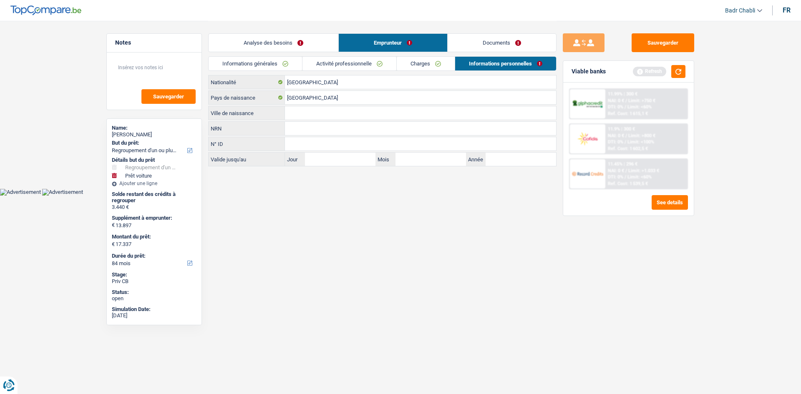
click at [315, 117] on input "Ville de naissance" at bounding box center [420, 112] width 271 height 13
type input "Seraing"
click at [684, 69] on button "button" at bounding box center [678, 71] width 14 height 13
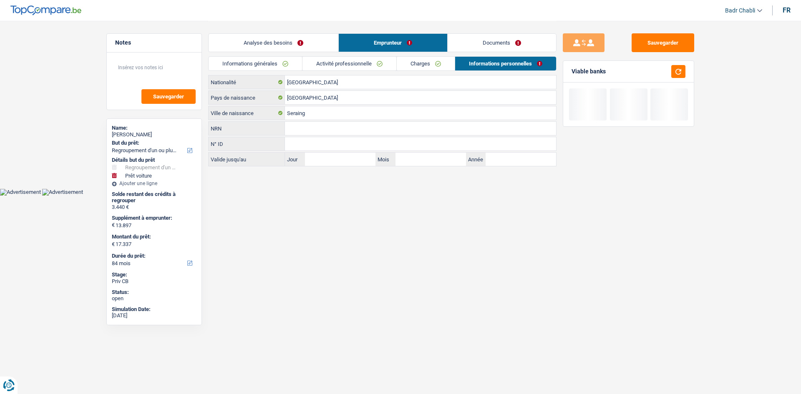
click at [667, 30] on div "Sauvegarder Viable banks" at bounding box center [629, 94] width 144 height 147
click at [665, 40] on button "Sauvegarder" at bounding box center [663, 42] width 63 height 19
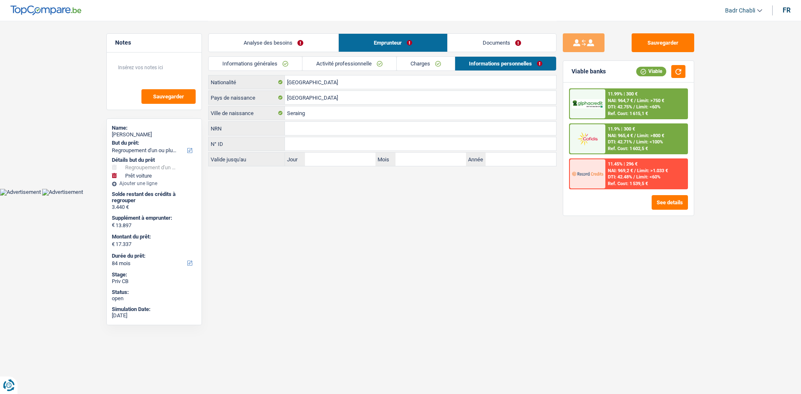
click at [500, 48] on link "Documents" at bounding box center [502, 43] width 108 height 18
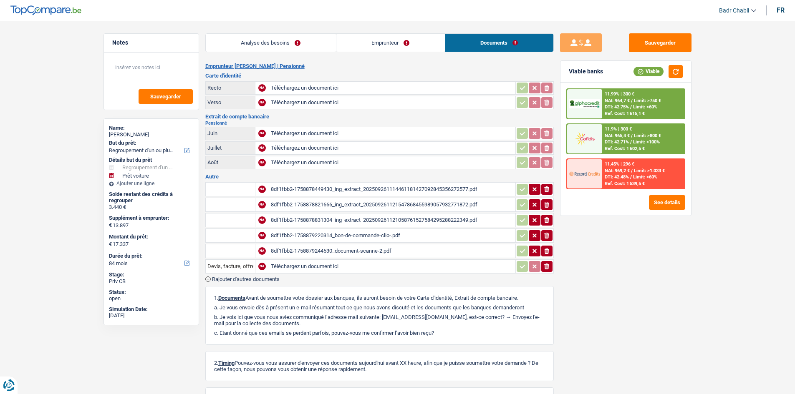
click at [373, 192] on div "8df1fbb2-1758878449430_ing_extract_202509261114461181427092845356272577.pdf" at bounding box center [392, 189] width 243 height 13
click at [360, 199] on div "8df1fbb2-1758878821666_ing_extract_202509261121547868455989057932771872.pdf" at bounding box center [392, 205] width 243 height 13
click at [365, 220] on div "8df1fbb2-1758878831304_ing_extract_202509261121058761527584295288222349.pdf" at bounding box center [392, 220] width 243 height 13
click at [376, 249] on div "8df1fbb2-1758879244530_document-scanne-2.pdf" at bounding box center [392, 251] width 243 height 13
click at [674, 46] on button "Sauvegarder" at bounding box center [660, 42] width 63 height 19
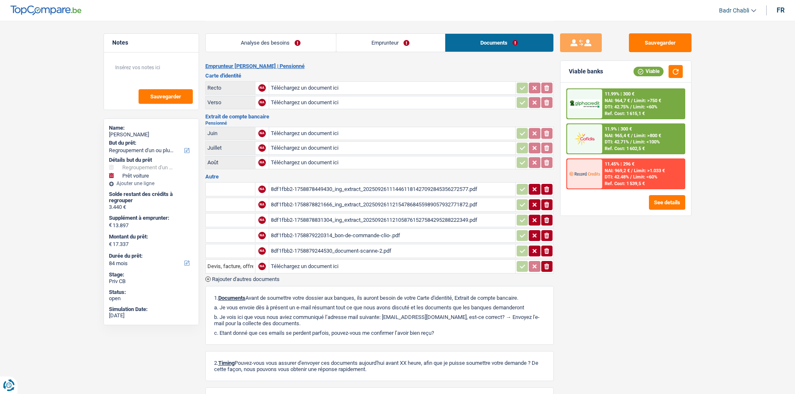
click at [388, 41] on link "Emprunteur" at bounding box center [390, 43] width 108 height 18
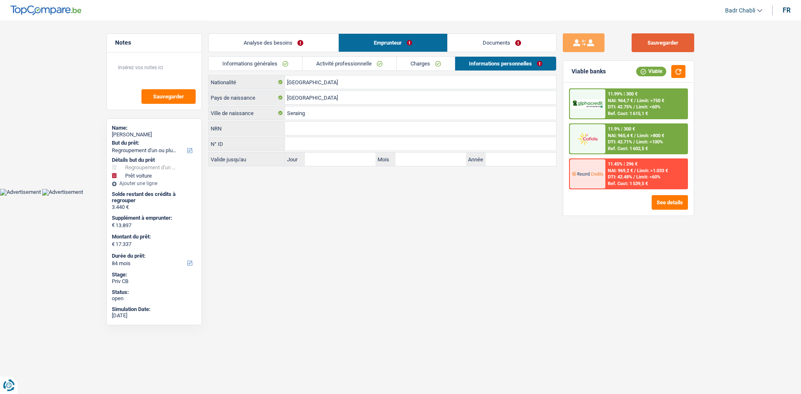
click at [658, 39] on button "Sauvegarder" at bounding box center [663, 42] width 63 height 19
click at [641, 39] on button "Sauvegarder" at bounding box center [663, 42] width 63 height 19
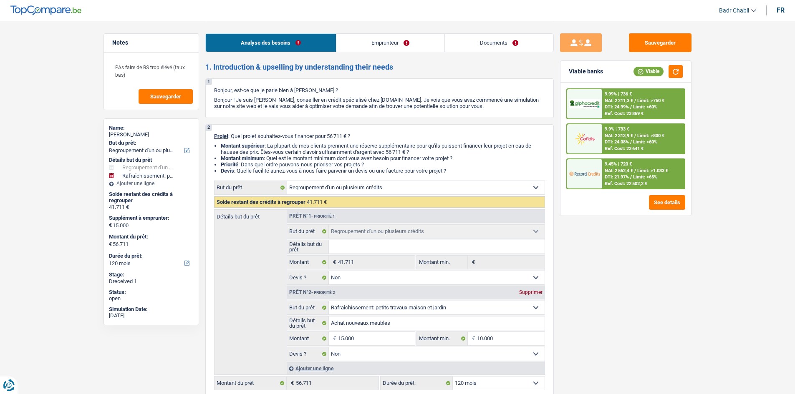
select select "refinancing"
select select "houseOrGarden"
select select "120"
select select "refinancing"
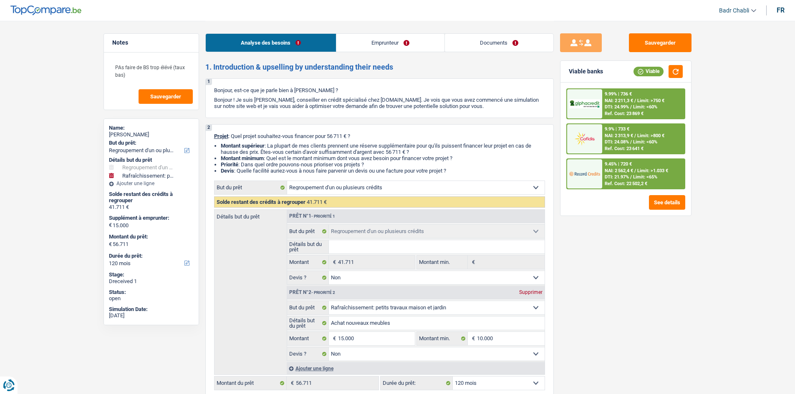
select select "refinancing"
select select "false"
select select "houseOrGarden"
select select "false"
select select "120"
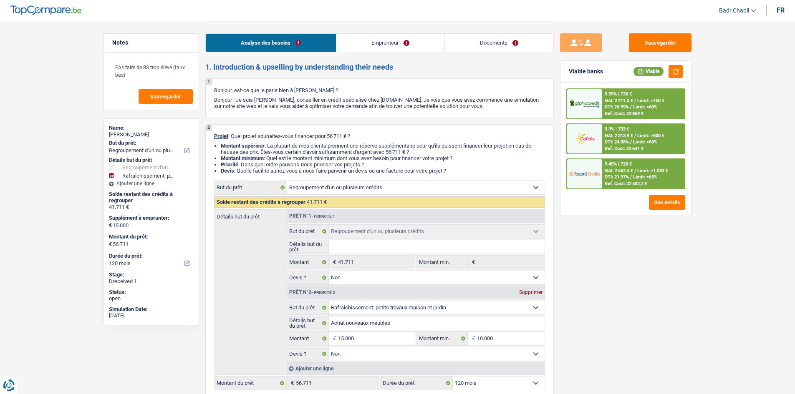
select select "publicEmployee"
select select "netSalary"
select select "mealVouchers"
select select "ownerWithoutMortgage"
select select "creditConsolidation"
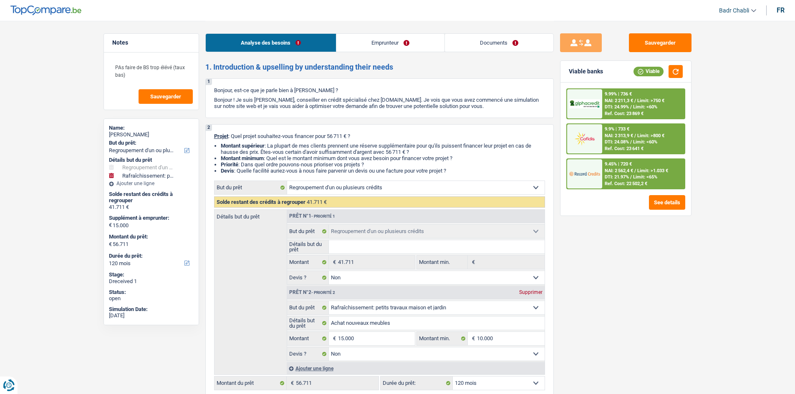
select select "120"
select select "personalSale"
select select "36"
select select "cardOrCredit"
select select "refinancing"
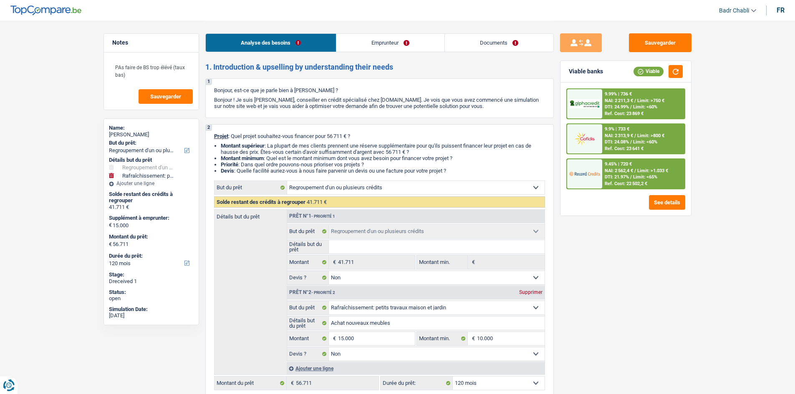
select select "refinancing"
select select "false"
select select "houseOrGarden"
select select "false"
select select "120"
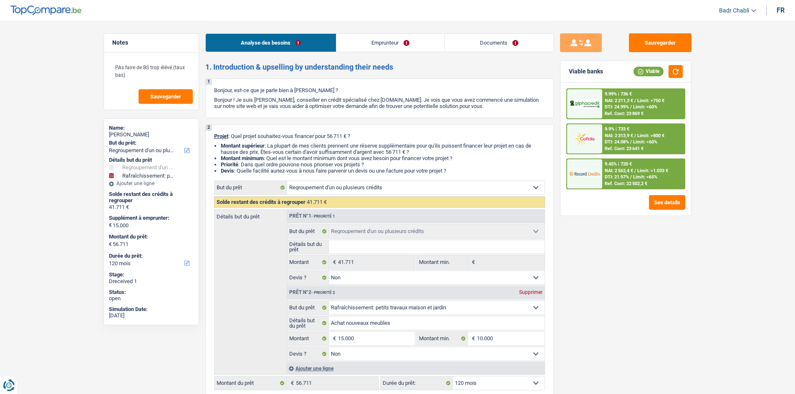
click at [452, 42] on link "Documents" at bounding box center [499, 43] width 108 height 18
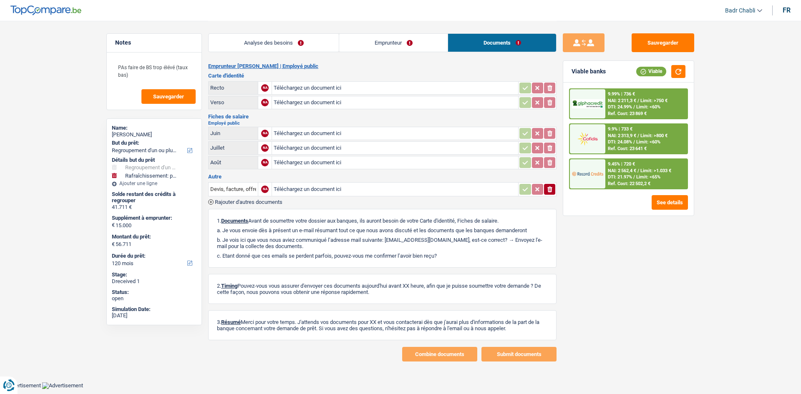
click at [406, 42] on link "Emprunteur" at bounding box center [393, 43] width 108 height 18
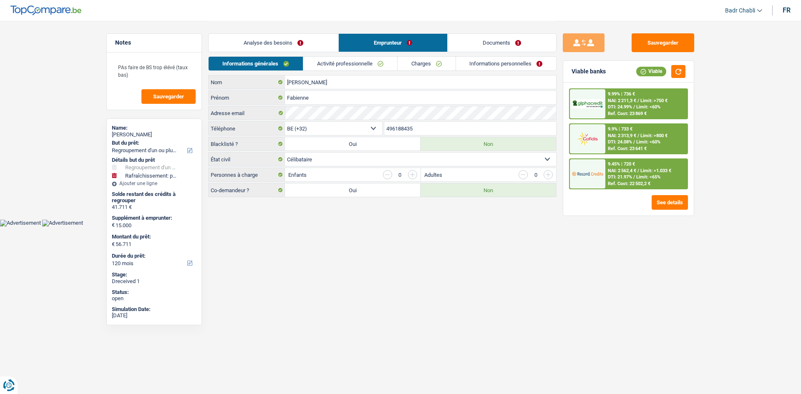
click at [473, 39] on link "Documents" at bounding box center [502, 43] width 108 height 18
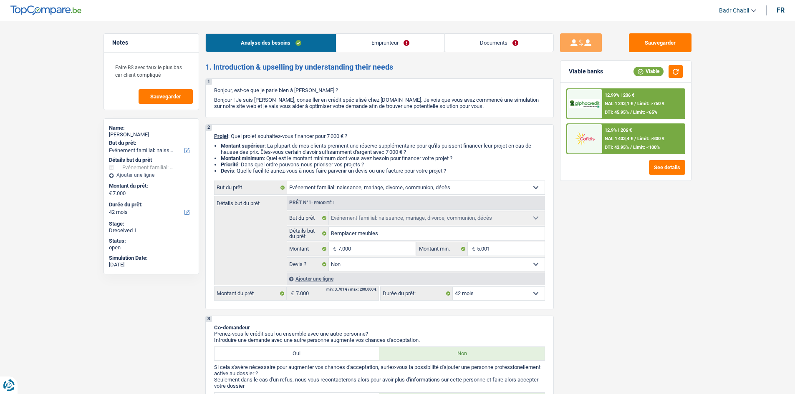
select select "familyEvent"
select select "42"
select select "familyEvent"
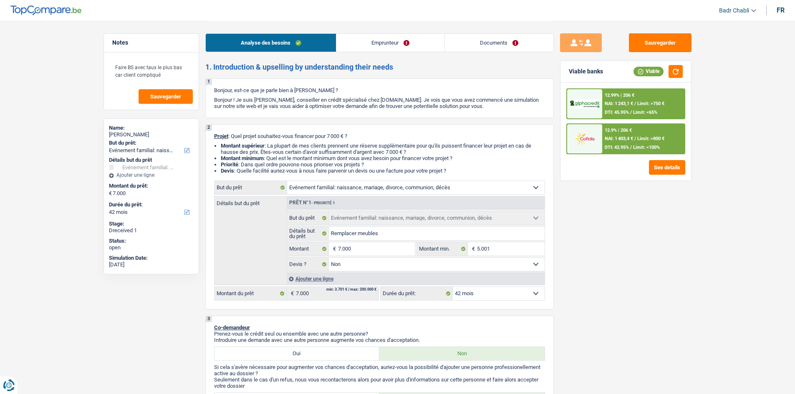
select select "false"
select select "42"
select select "publicEmployee"
select select "netSalary"
select select "mealVouchers"
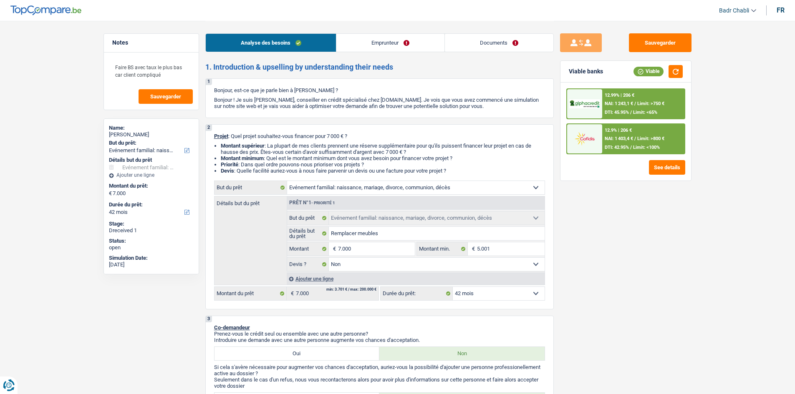
select select "ownerWithMortgage"
select select "mortgage"
select select "420"
select select "cardOrCredit"
select select "familyEvent"
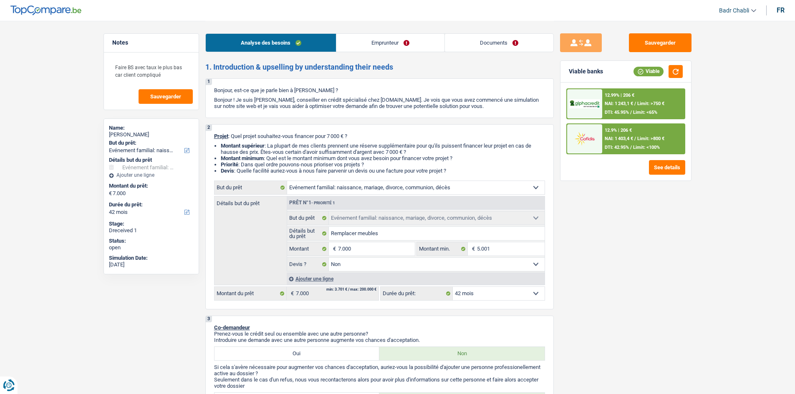
select select "familyEvent"
select select "false"
select select "42"
click at [537, 35] on link "Documents" at bounding box center [499, 43] width 108 height 18
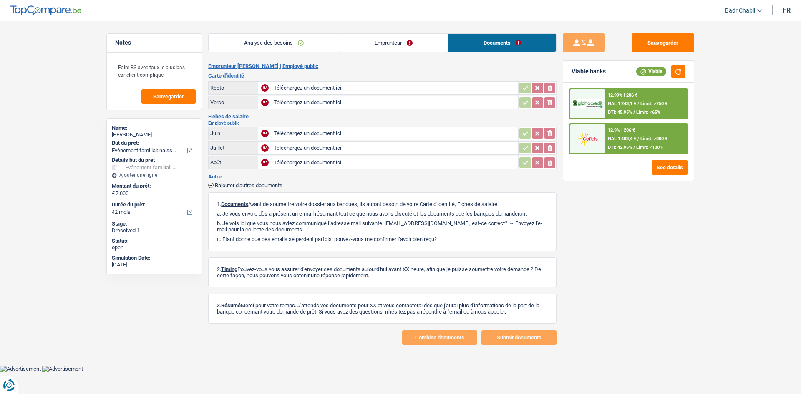
click at [497, 40] on link "Documents" at bounding box center [502, 43] width 108 height 18
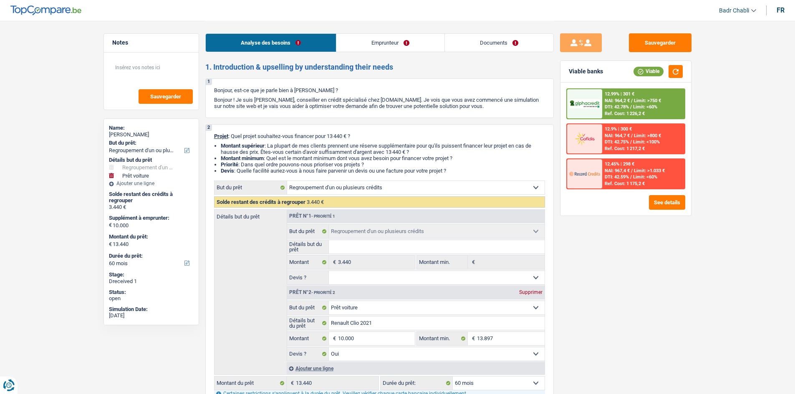
select select "refinancing"
select select "car"
select select "60"
select select "refinancing"
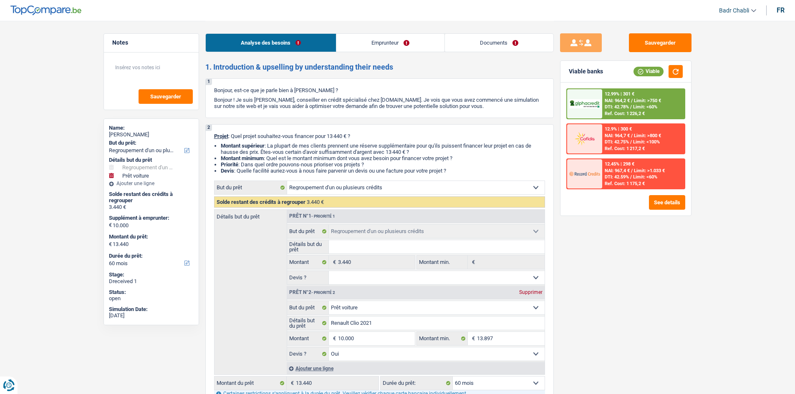
select select "refinancing"
select select "car"
select select "yes"
select select "60"
select select "retired"
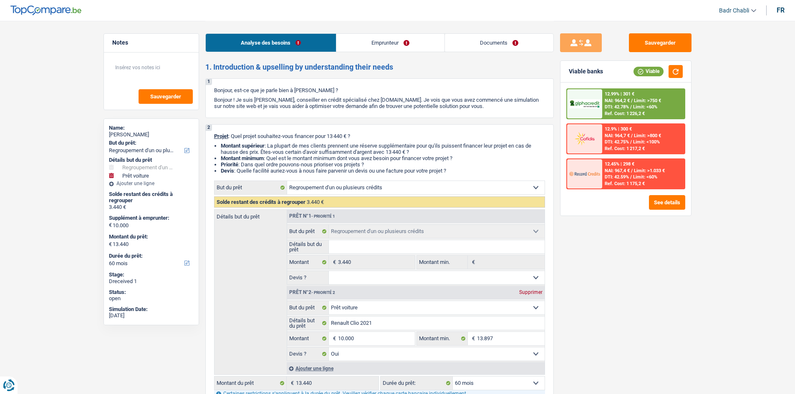
select select "pension"
select select "rents"
select select "personalLoan"
select select "homeFurnishingOrRelocation"
select select "42"
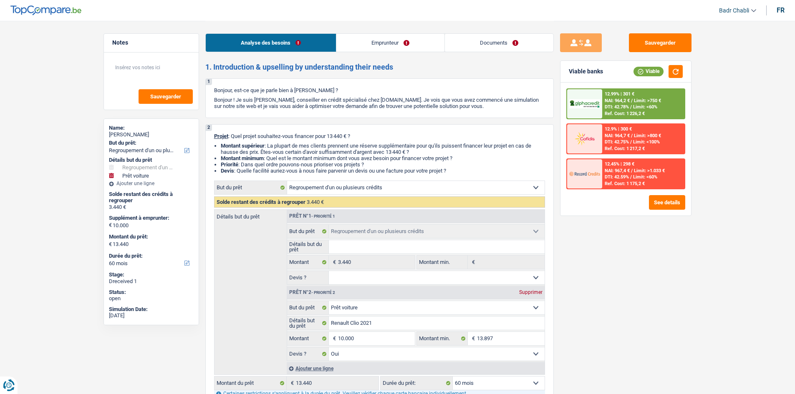
select select "refinancing"
select select "car"
select select "yes"
select select "60"
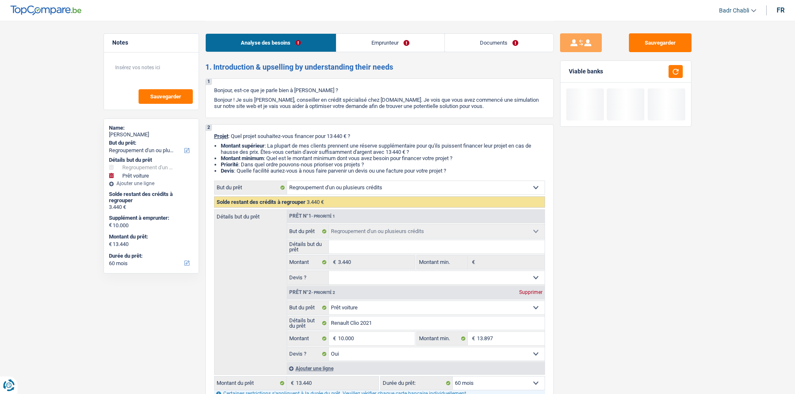
select select "refinancing"
select select "car"
select select "60"
select select "refinancing"
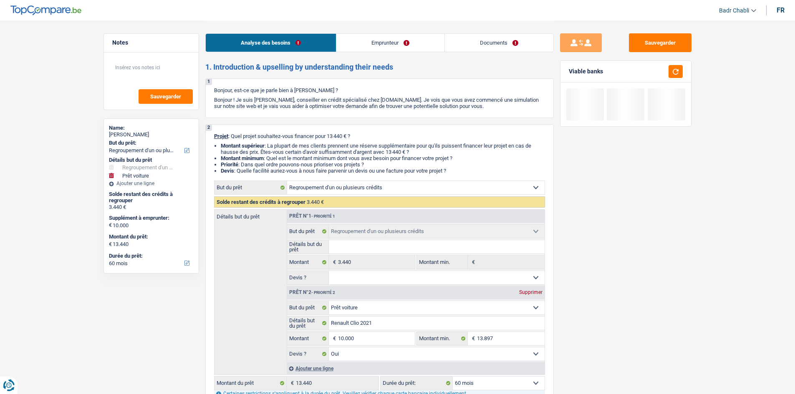
select select "refinancing"
select select "car"
select select "yes"
select select "60"
select select "retired"
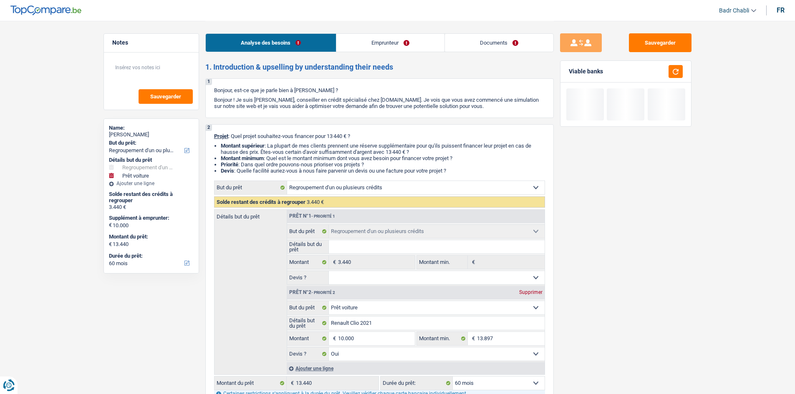
select select "pension"
select select "rents"
select select "personalLoan"
select select "homeFurnishingOrRelocation"
select select "42"
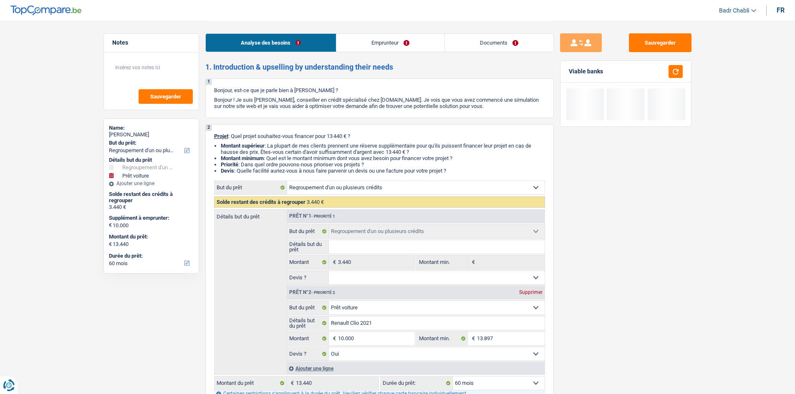
select select "refinancing"
select select "car"
select select "yes"
select select "60"
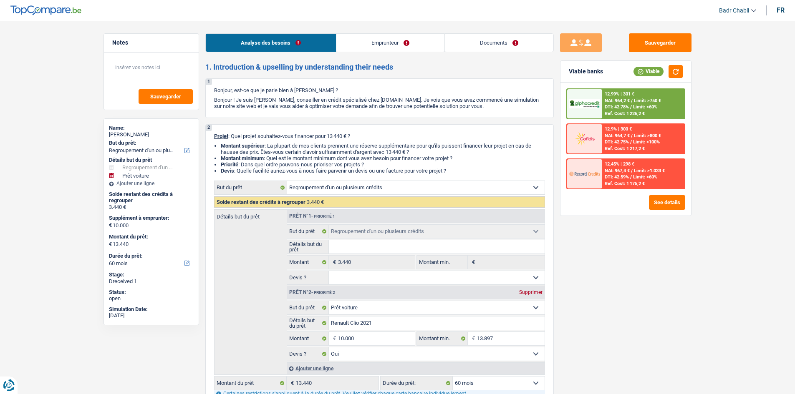
click at [485, 45] on link "Documents" at bounding box center [499, 43] width 108 height 18
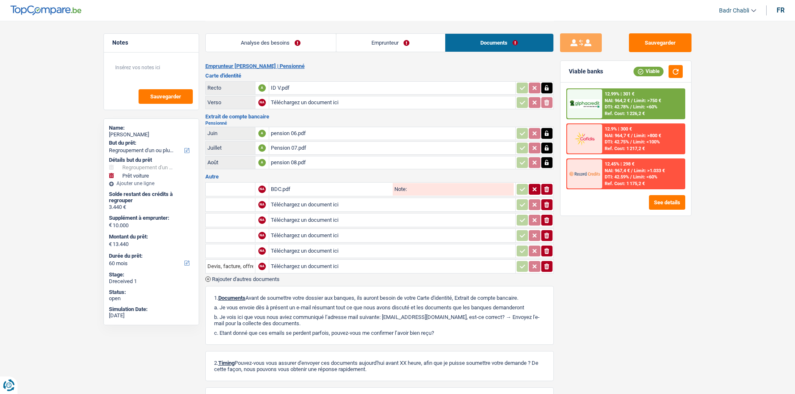
click at [285, 190] on div "BDC.pdf" at bounding box center [331, 189] width 120 height 13
click at [384, 55] on div "Analyse des besoins Emprunteur Documents" at bounding box center [379, 38] width 348 height 35
click at [387, 46] on link "Emprunteur" at bounding box center [390, 43] width 108 height 18
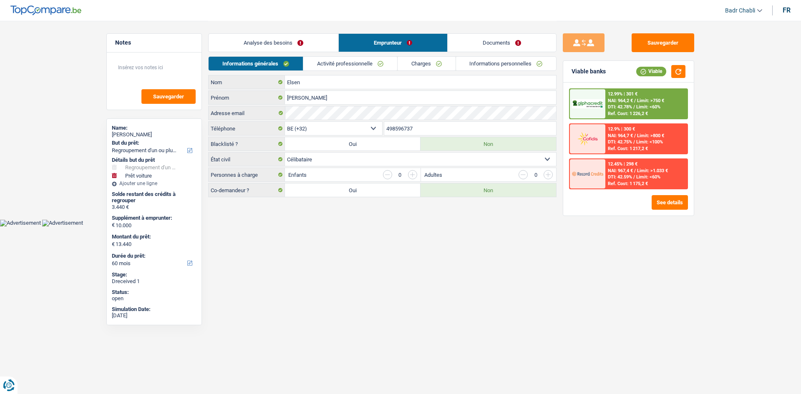
click at [365, 60] on link "Activité professionnelle" at bounding box center [350, 64] width 94 height 14
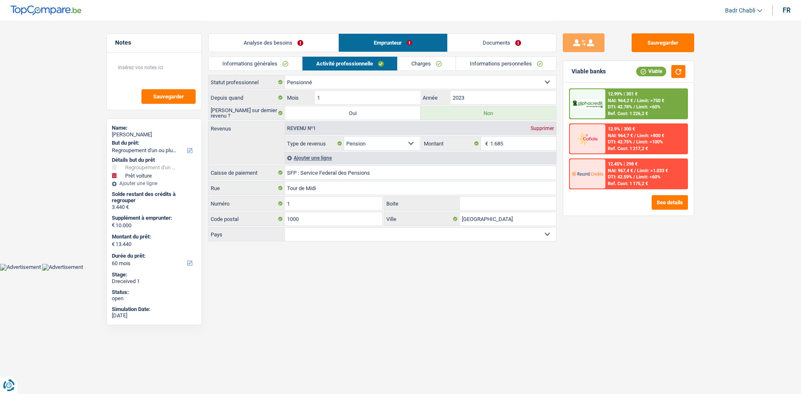
click at [276, 45] on link "Analyse des besoins" at bounding box center [274, 43] width 130 height 18
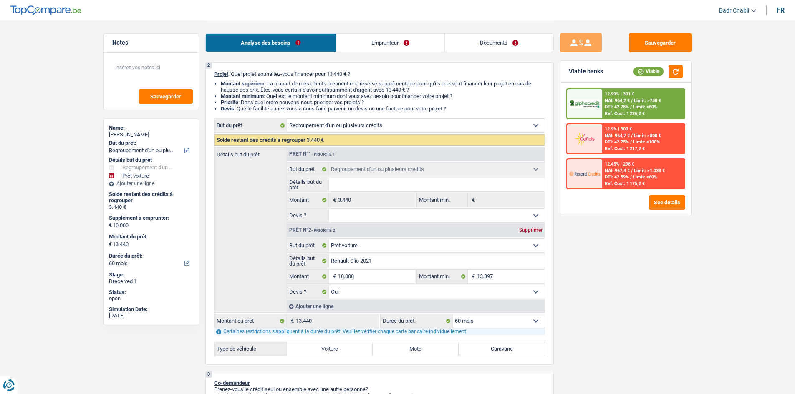
scroll to position [167, 0]
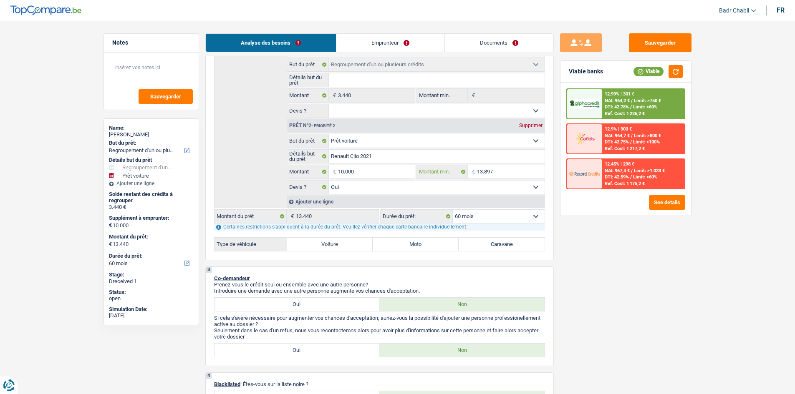
click at [490, 171] on input "13.897" at bounding box center [511, 171] width 68 height 13
click at [395, 171] on input "10.000" at bounding box center [376, 171] width 76 height 13
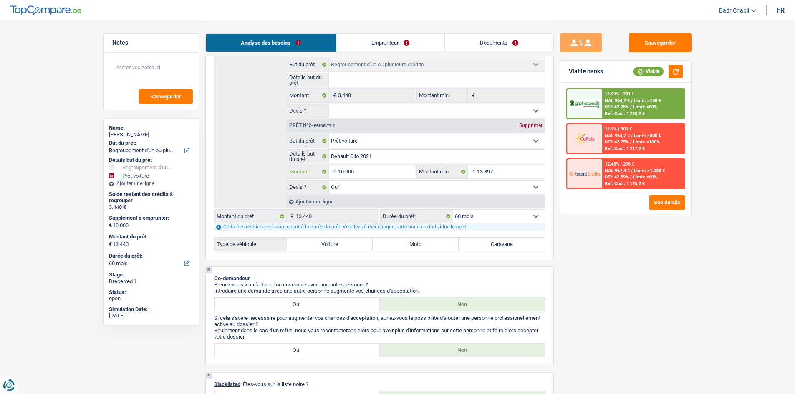
click at [395, 171] on input "10.000" at bounding box center [376, 171] width 76 height 13
paste input "3.897"
type input "13.897"
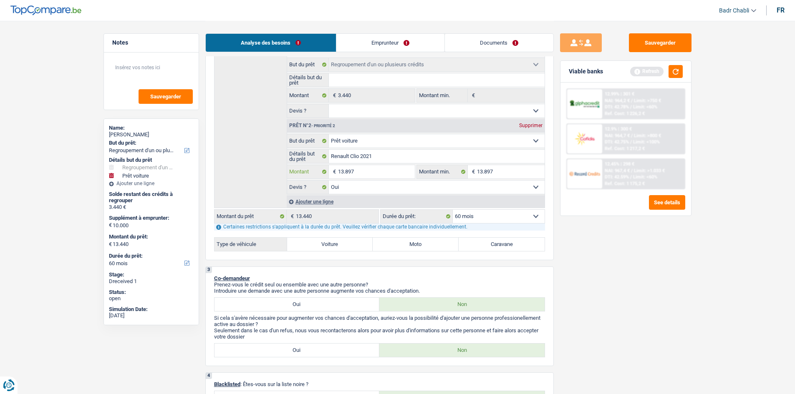
type input "13.897"
type input "17.337"
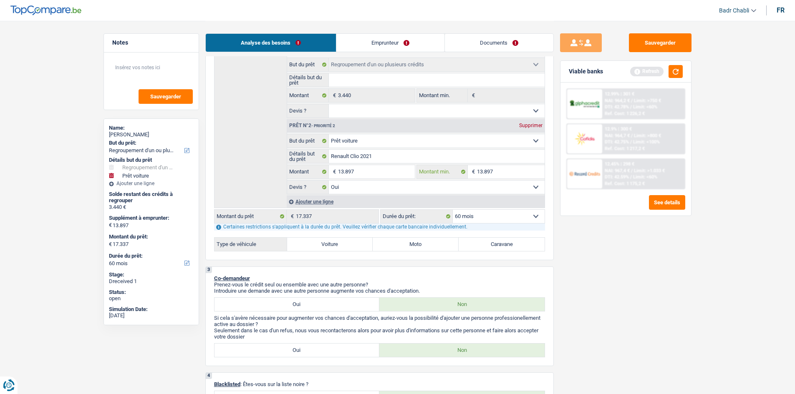
click at [486, 170] on input "13.897" at bounding box center [511, 171] width 68 height 13
select select "84"
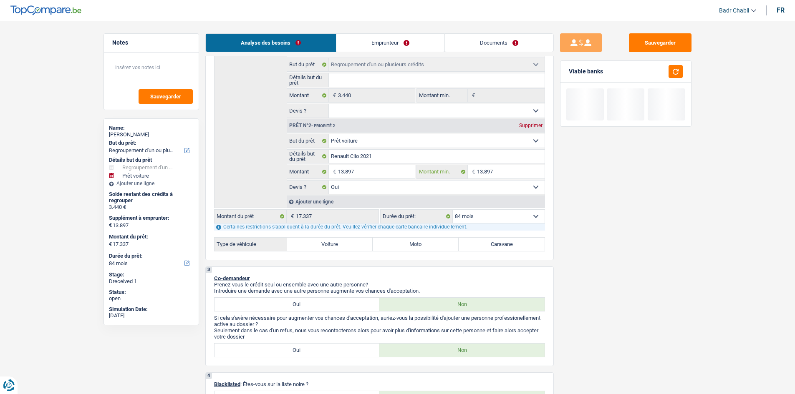
click at [486, 170] on input "13.897" at bounding box center [511, 171] width 68 height 13
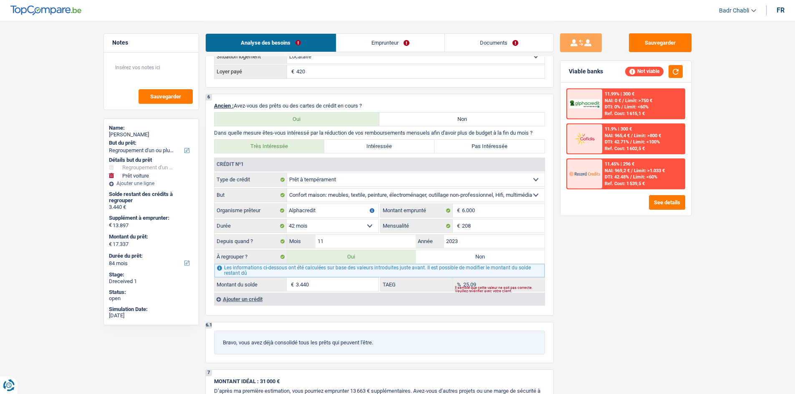
scroll to position [793, 0]
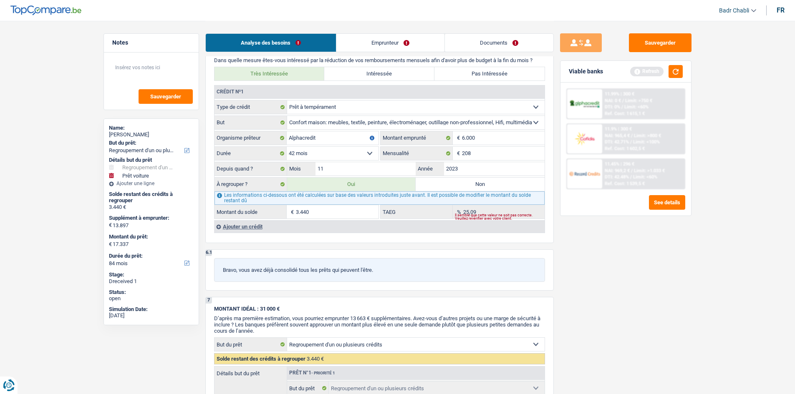
click at [469, 181] on label "Non" at bounding box center [480, 184] width 129 height 13
click at [469, 181] on input "Non" at bounding box center [480, 184] width 129 height 13
radio input "true"
select select "car"
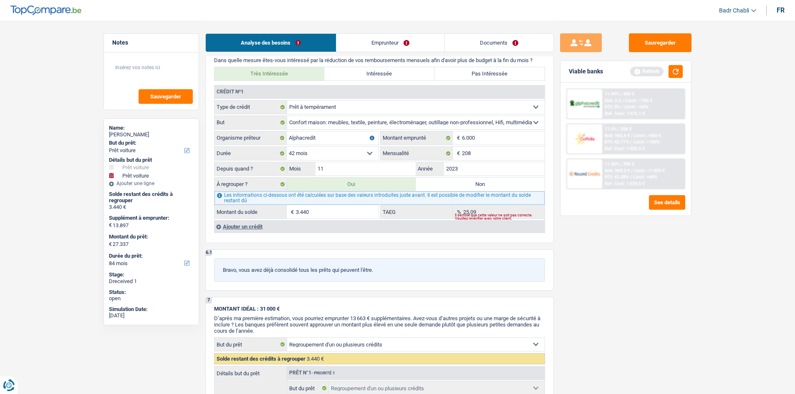
select select "60"
select select "car"
type input "Renault Clio 2021"
type input "13.897"
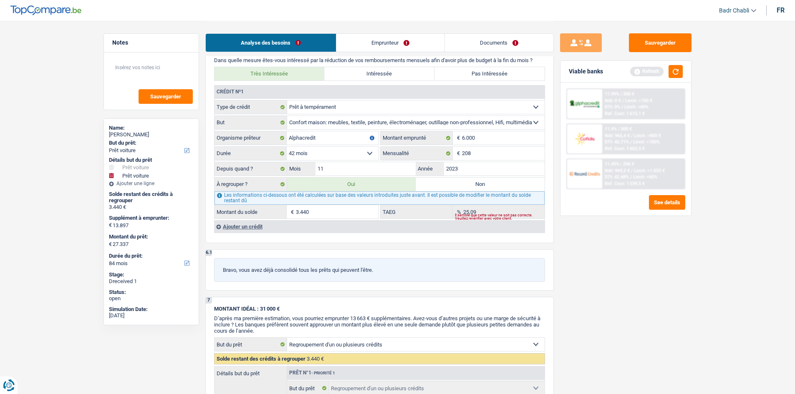
select select "yes"
type input "27.337"
select select "60"
radio input "false"
select select "car"
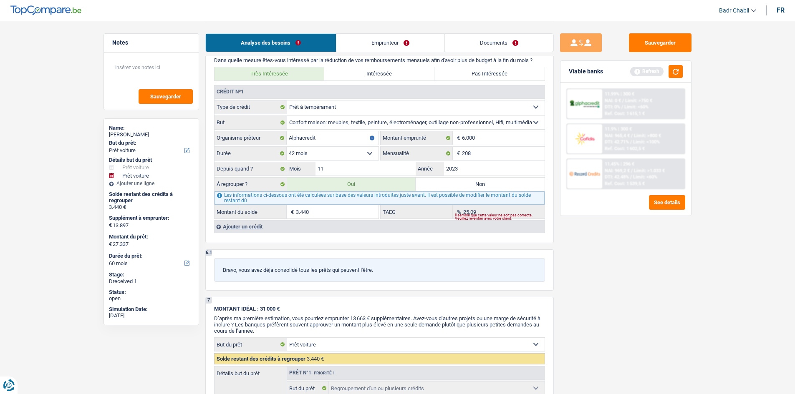
select select "car"
type input "Renault Clio 2021"
type input "13.897"
select select "yes"
type input "27.337"
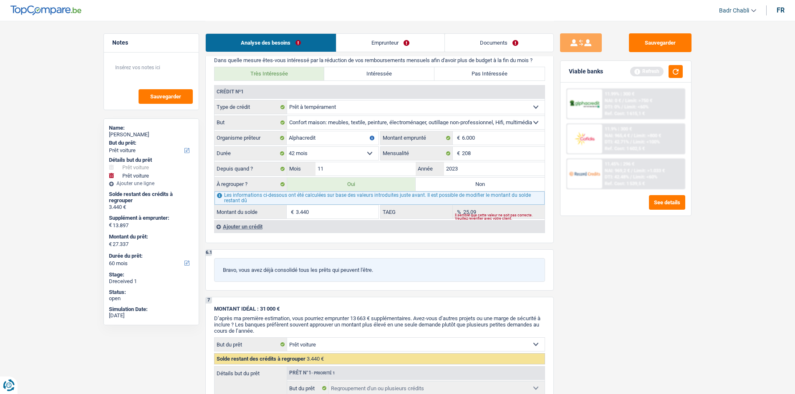
select select "60"
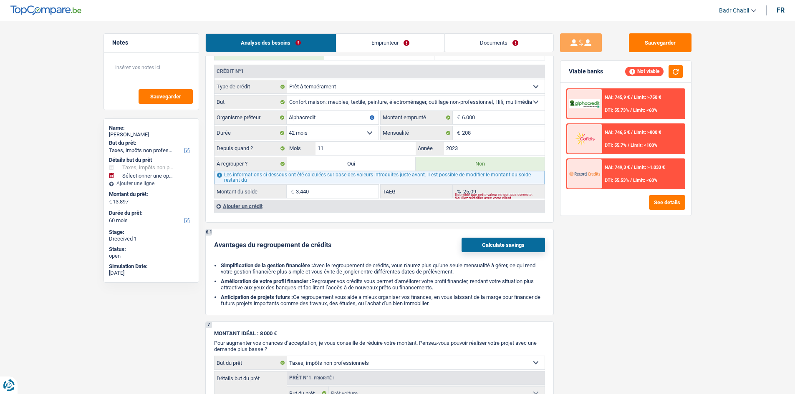
click at [339, 166] on label "Oui" at bounding box center [351, 163] width 129 height 13
click at [339, 166] on input "Oui" at bounding box center [351, 163] width 129 height 13
radio input "true"
type input "13.440"
select select
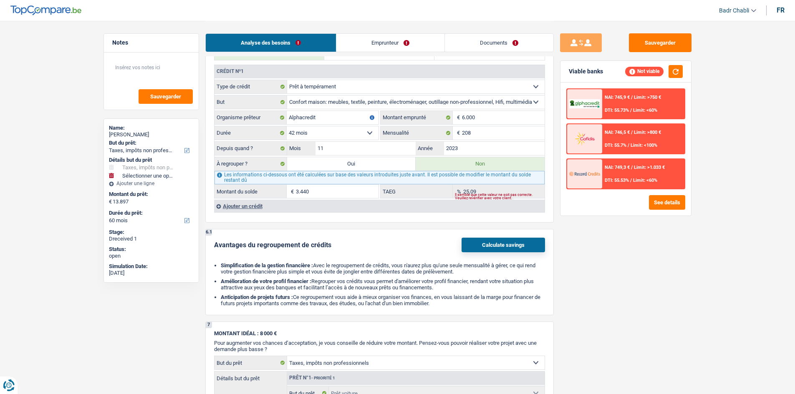
radio input "false"
type input "13.440"
select select
type input "27.337"
type input "Renault Clio 2021"
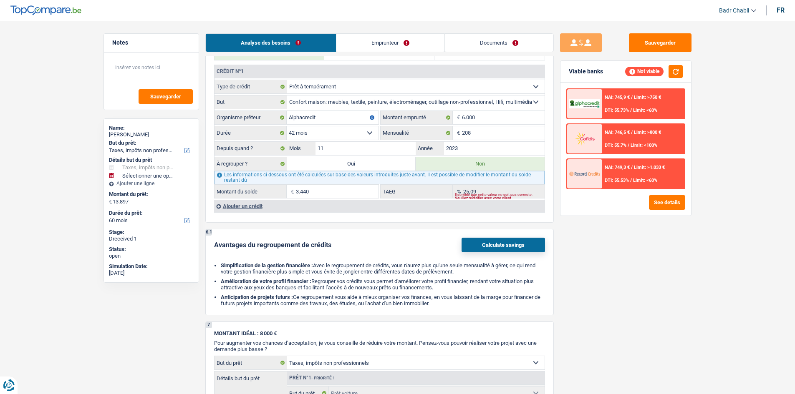
type input "13.897"
select select "yes"
select select "refinancing"
select select "120"
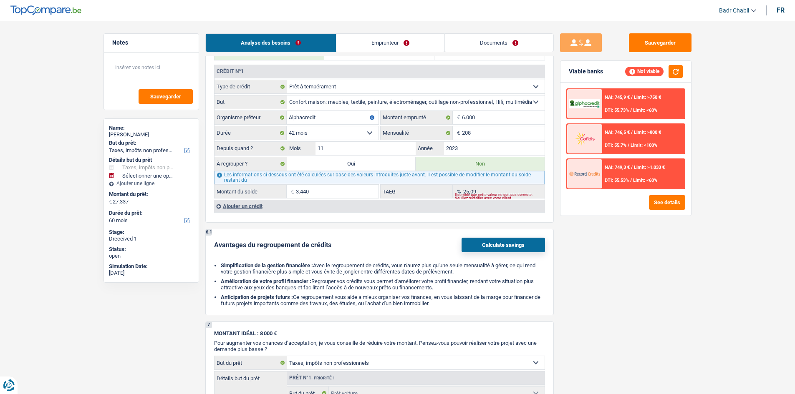
select select "refinancing"
select select "120"
select select "refinancing"
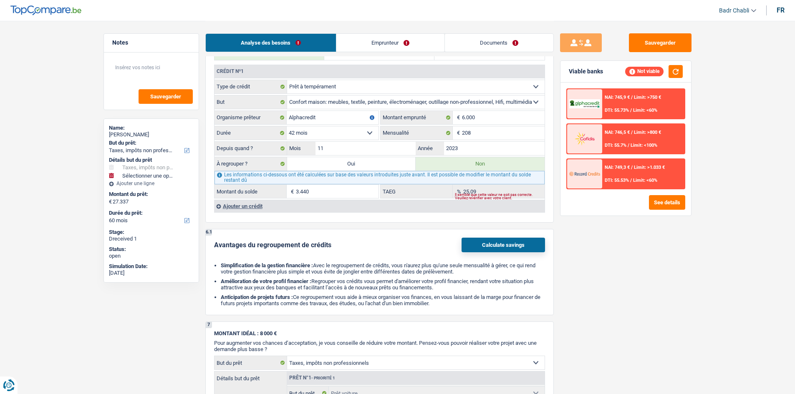
select select "120"
select select "car"
select select "yes"
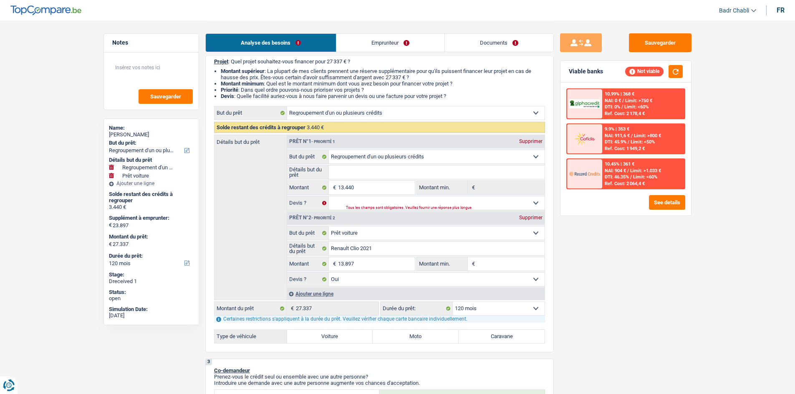
scroll to position [0, 0]
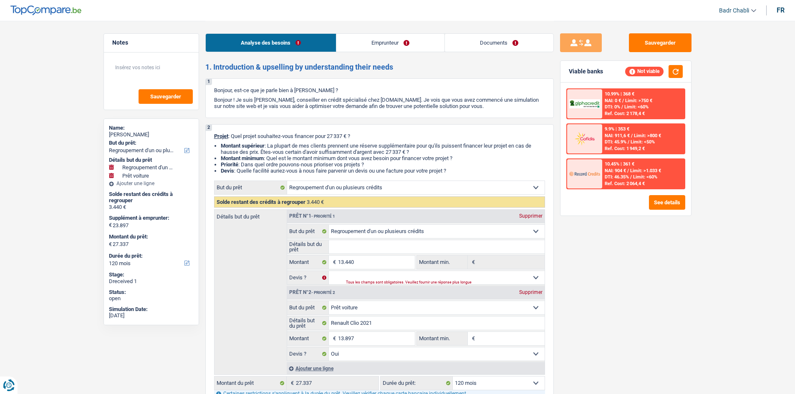
click at [388, 38] on link "Emprunteur" at bounding box center [390, 43] width 108 height 18
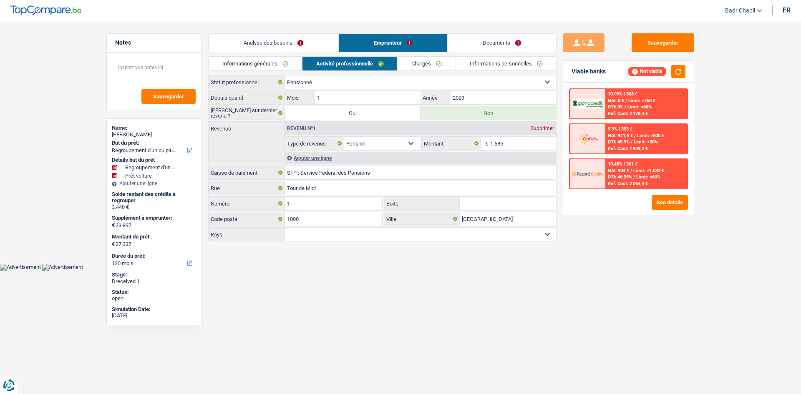
click at [443, 60] on link "Charges" at bounding box center [427, 64] width 58 height 14
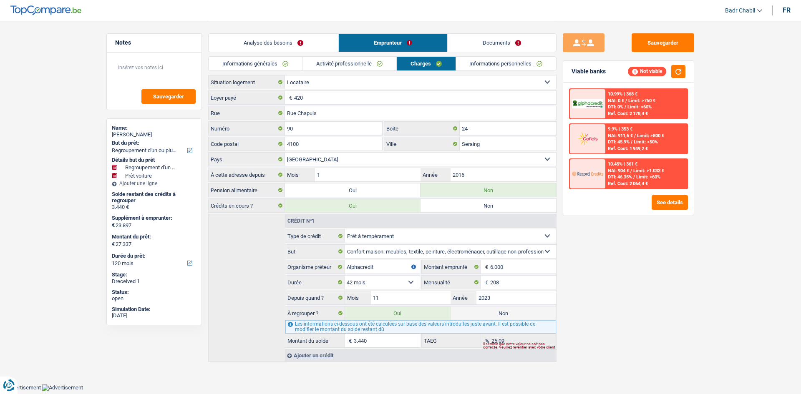
click at [282, 45] on link "Analyse des besoins" at bounding box center [274, 43] width 130 height 18
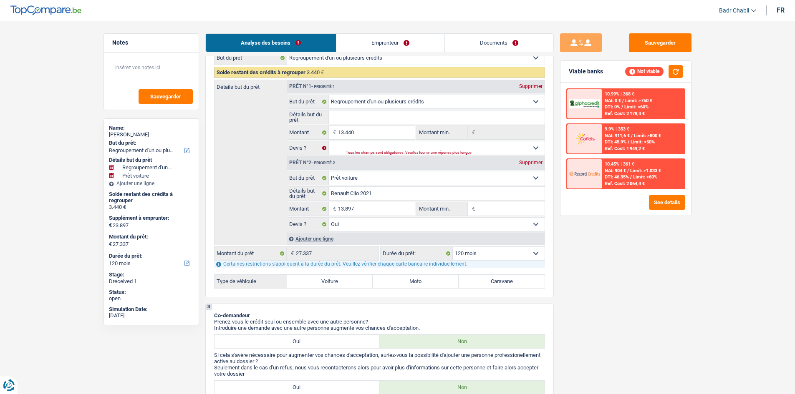
scroll to position [125, 0]
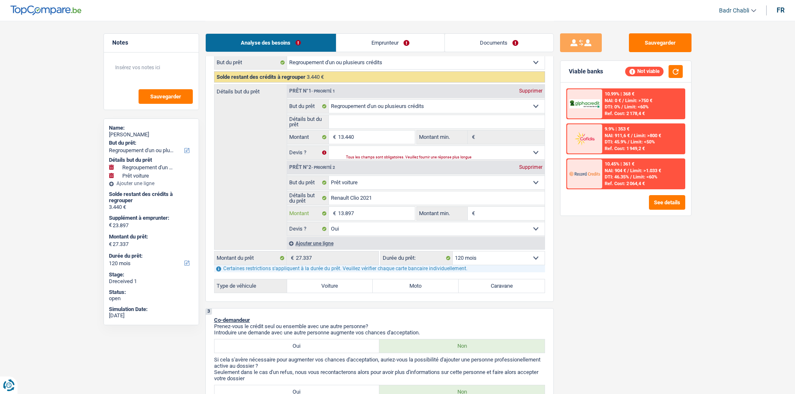
click at [363, 214] on input "13.897" at bounding box center [376, 213] width 76 height 13
type input "1"
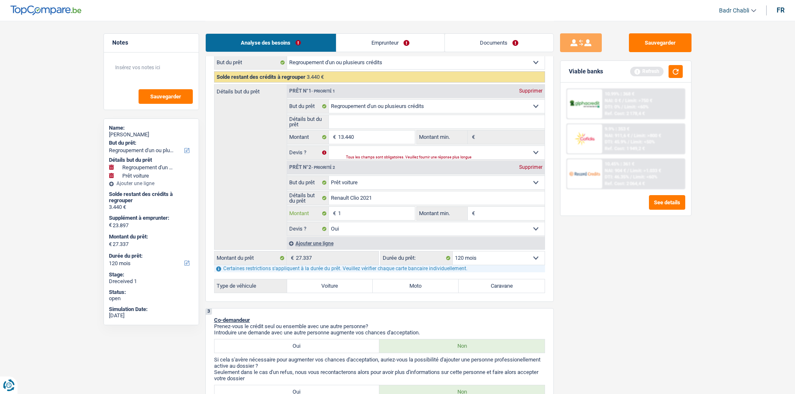
type input "13"
type input "130"
type input "1.300"
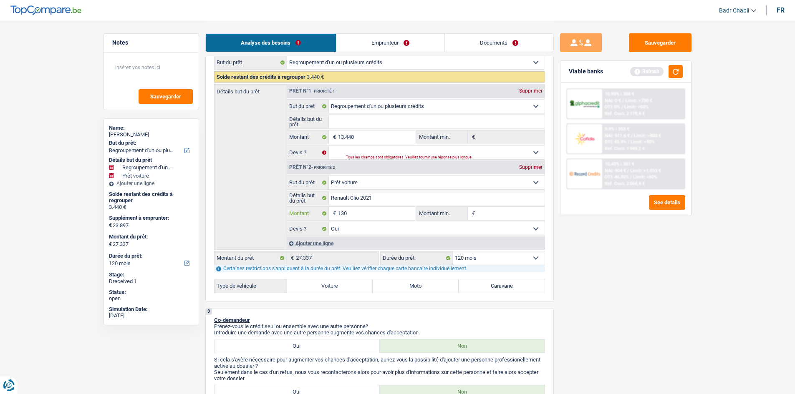
type input "1.300"
type input "13.000"
type input "23.000"
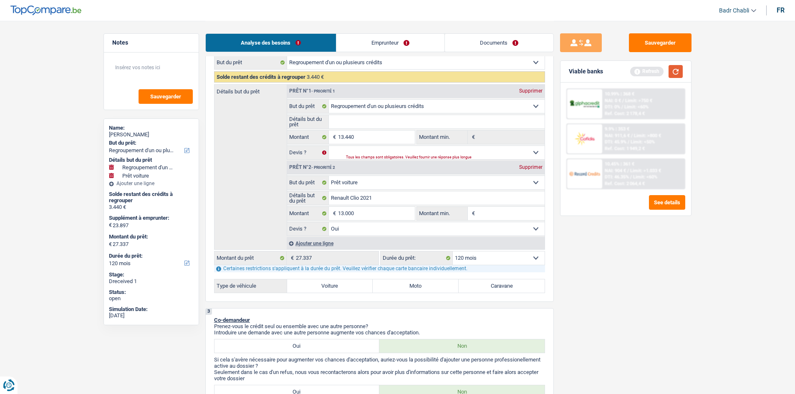
type input "26.440"
click at [677, 75] on button "button" at bounding box center [675, 71] width 14 height 13
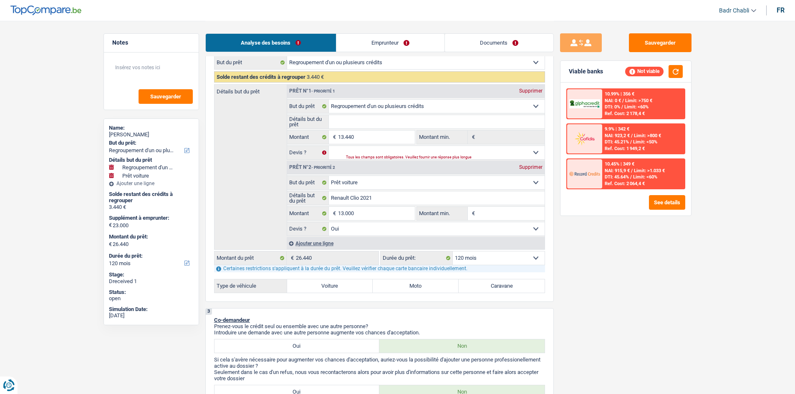
click at [350, 282] on label "Voiture" at bounding box center [330, 286] width 86 height 13
click at [350, 282] on input "Voiture" at bounding box center [330, 286] width 86 height 13
radio input "true"
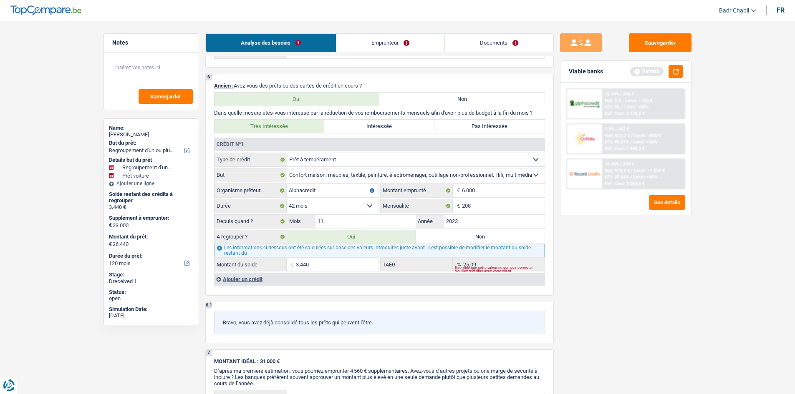
scroll to position [834, 0]
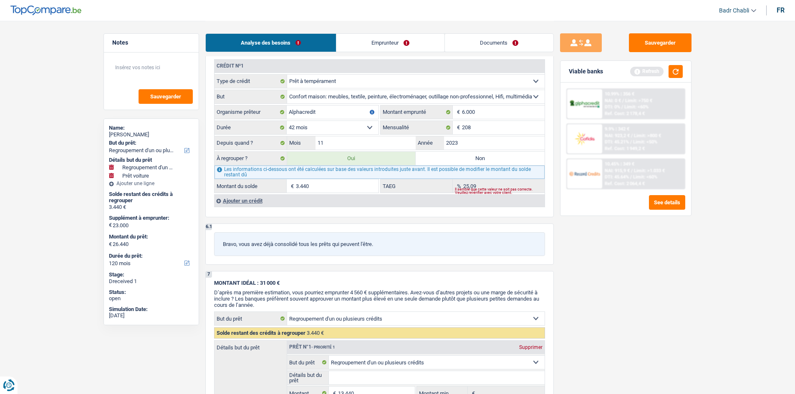
click at [471, 161] on label "Non" at bounding box center [480, 158] width 129 height 13
click at [471, 161] on input "Non" at bounding box center [480, 158] width 129 height 13
radio input "true"
select select "car"
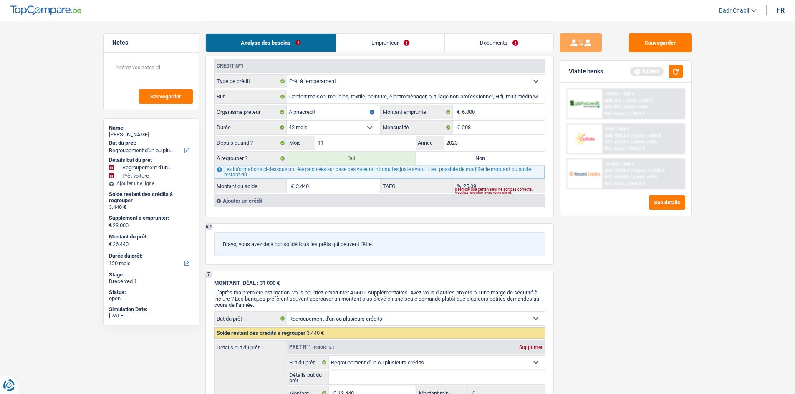
select select "60"
select select "car"
type input "Renault Clio 2021"
type input "13.000"
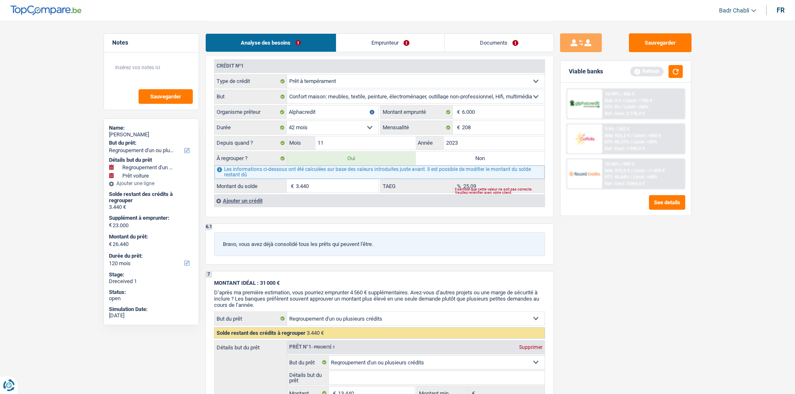
select select "yes"
select select "60"
radio input "false"
select select "car"
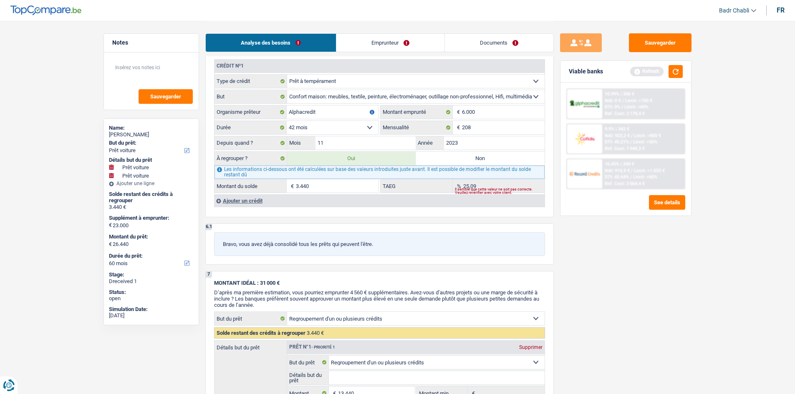
type input "Renault Clio 2021"
type input "13.000"
select select "yes"
select select "60"
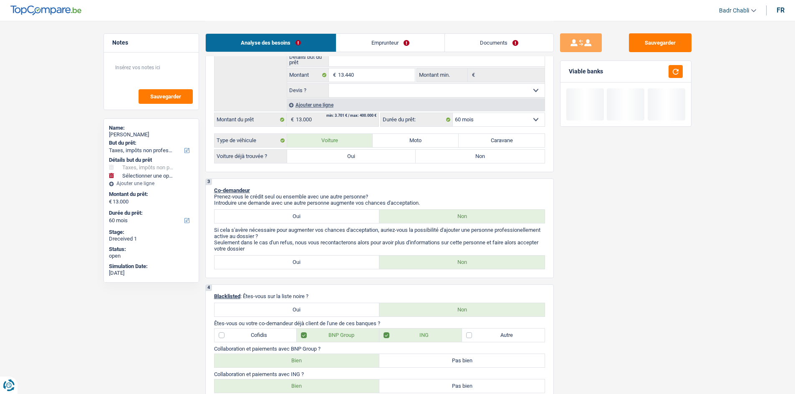
scroll to position [83, 0]
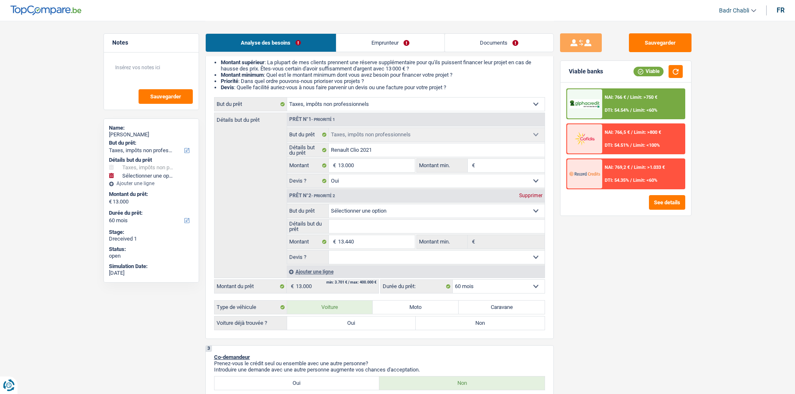
click at [533, 194] on div "Supprimer" at bounding box center [531, 195] width 28 height 5
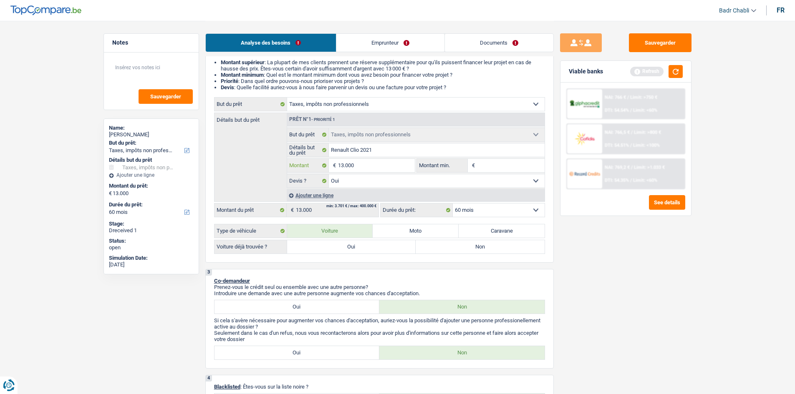
click at [359, 166] on input "13.000" at bounding box center [376, 165] width 76 height 13
click at [674, 71] on button "button" at bounding box center [675, 71] width 14 height 13
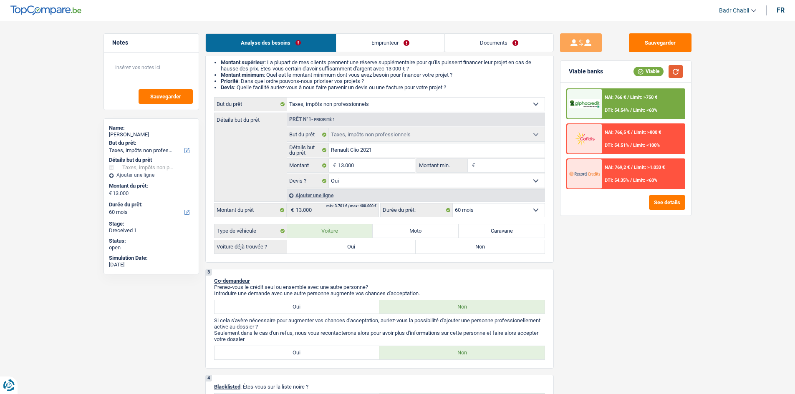
click at [670, 73] on button "button" at bounding box center [675, 71] width 14 height 13
click at [667, 206] on button "See details" at bounding box center [667, 202] width 36 height 15
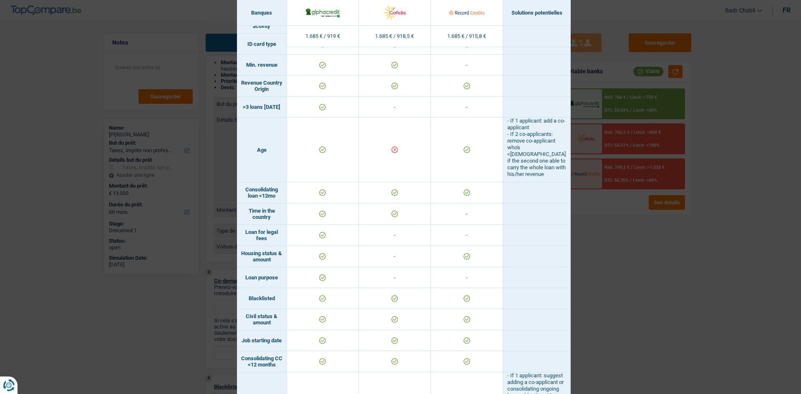
scroll to position [0, 0]
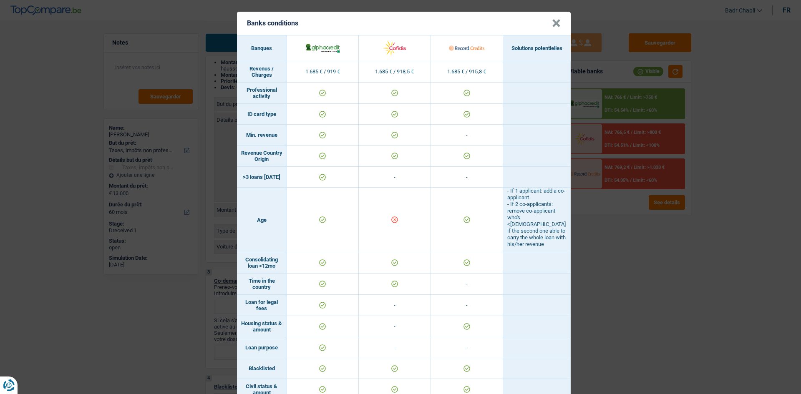
click at [553, 24] on button "×" at bounding box center [556, 23] width 9 height 8
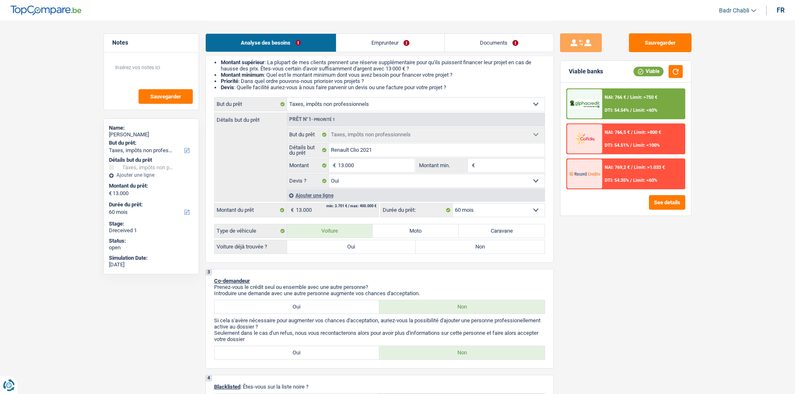
click at [444, 249] on label "Non" at bounding box center [480, 246] width 129 height 13
click at [444, 249] on input "Non" at bounding box center [480, 246] width 129 height 13
radio input "true"
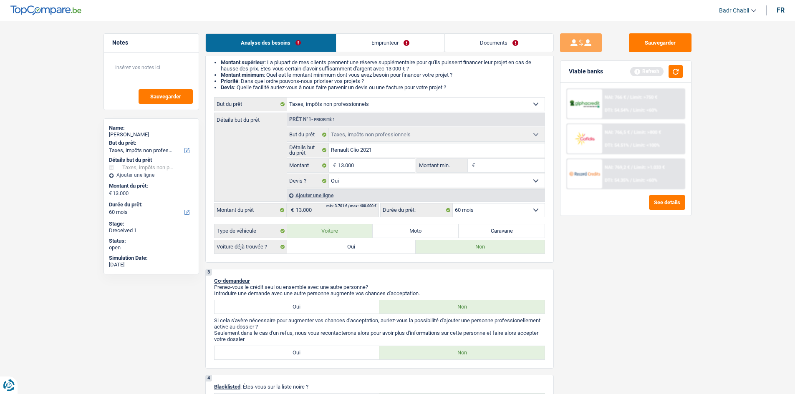
click at [680, 73] on button "button" at bounding box center [675, 71] width 14 height 13
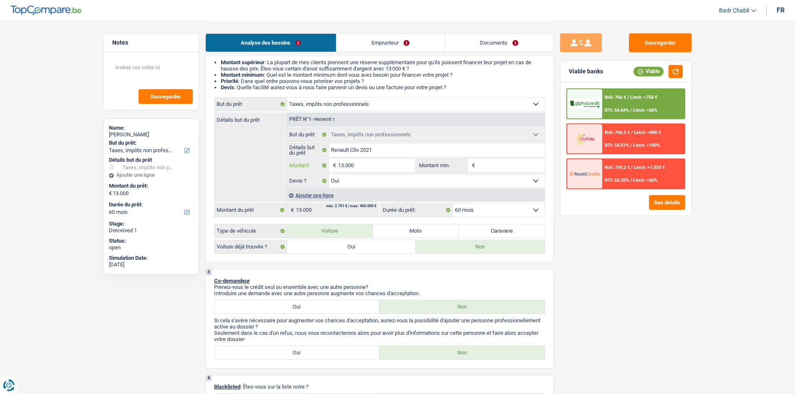
click at [382, 166] on input "13.000" at bounding box center [376, 165] width 76 height 13
type input "1"
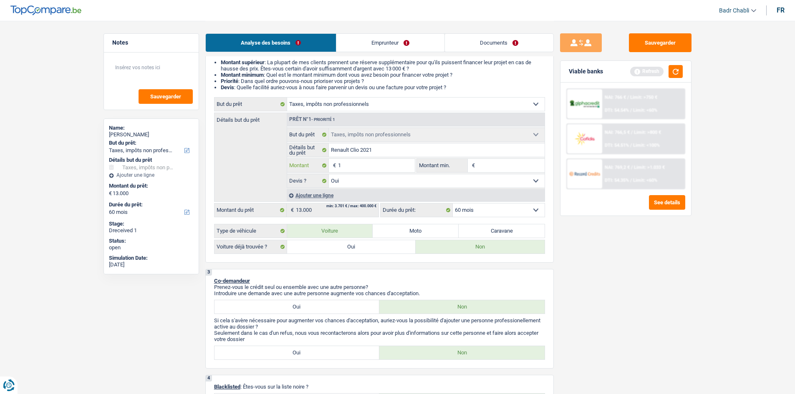
type input "12"
type input "123"
type input "1.239"
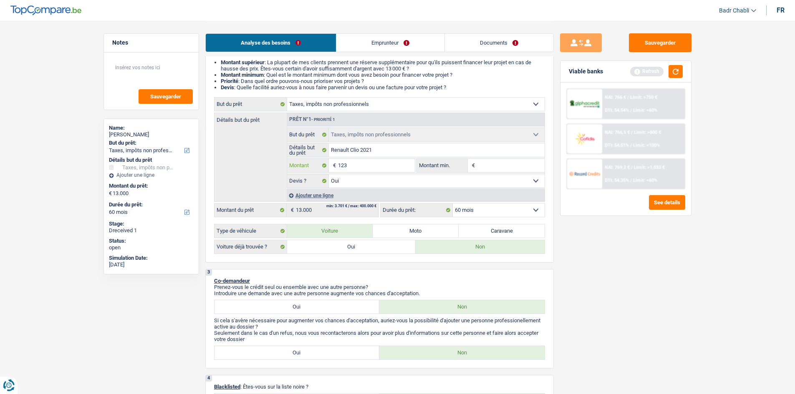
type input "1.239"
type input "12.398"
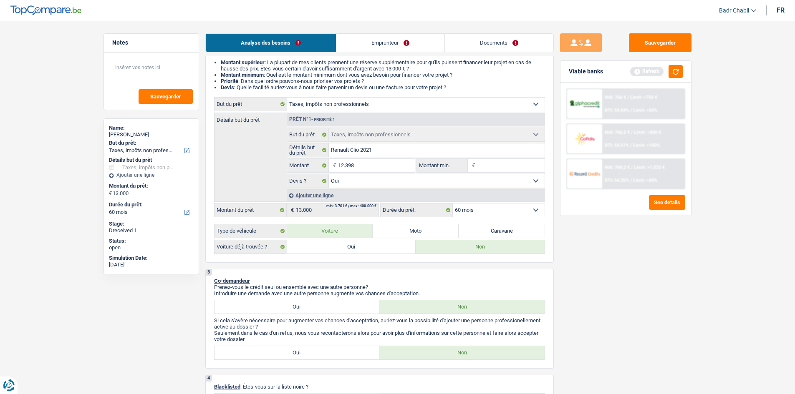
type input "12.398"
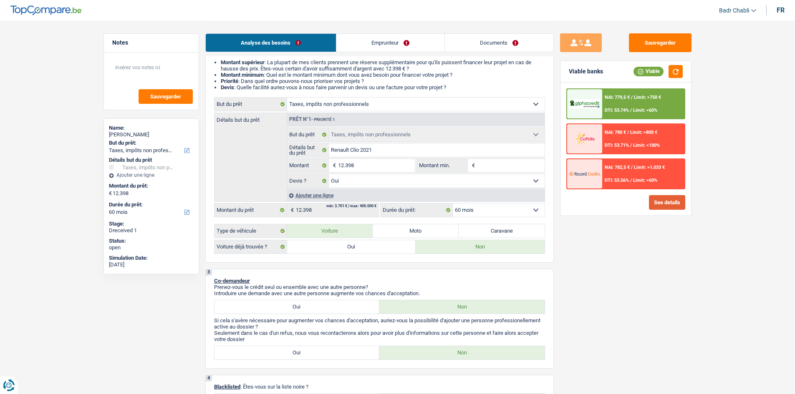
click at [671, 207] on button "See details" at bounding box center [667, 202] width 36 height 15
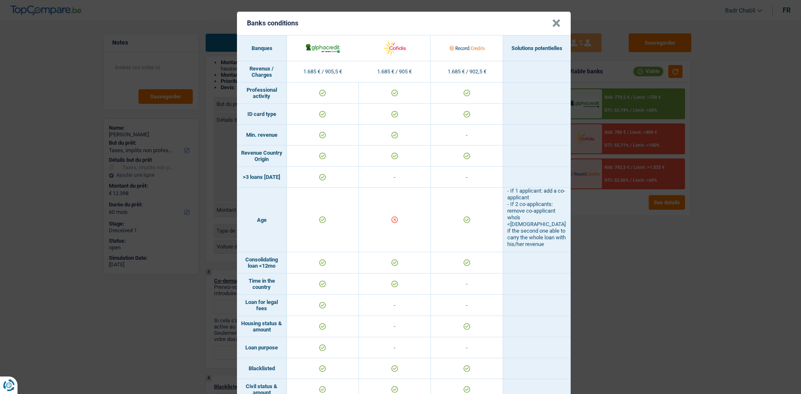
click at [560, 23] on header "Banks conditions ×" at bounding box center [404, 23] width 334 height 23
click at [552, 26] on button "×" at bounding box center [556, 23] width 9 height 8
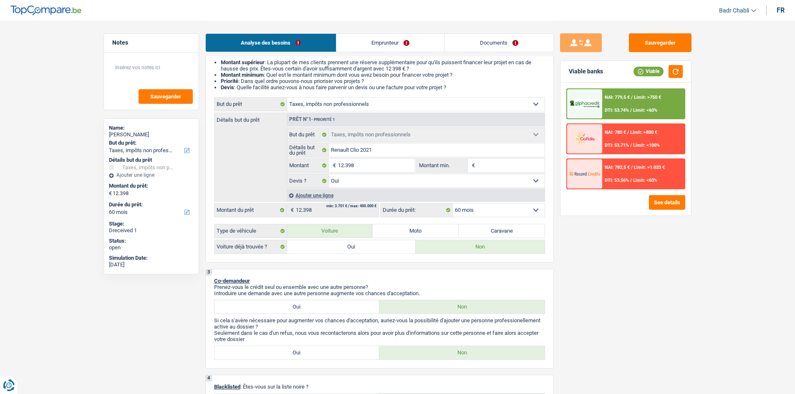
click at [642, 264] on div "Sauvegarder Viable banks Viable NAI: 779,5 € / Limit: >750 € DTI: 53.74% / Limi…" at bounding box center [626, 207] width 144 height 348
click at [388, 168] on input "12.398" at bounding box center [376, 165] width 76 height 13
type input "1"
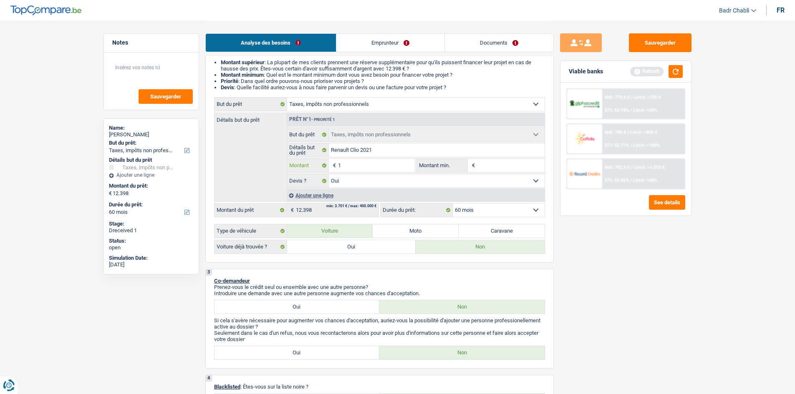
type input "15"
type input "150"
type input "1.500"
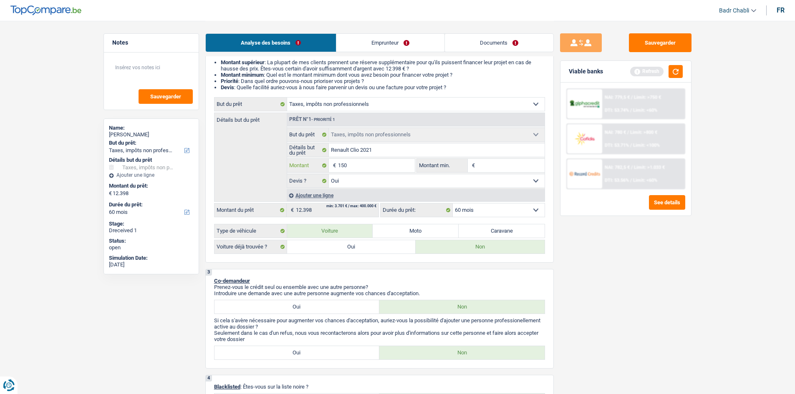
type input "1.500"
type input "15.001"
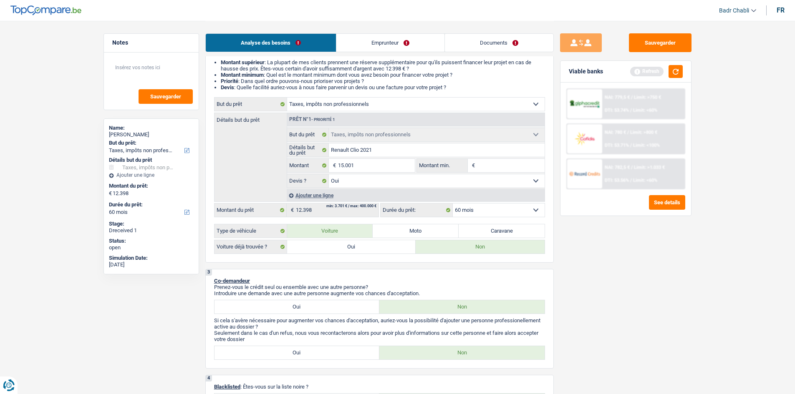
type input "15.001"
drag, startPoint x: 398, startPoint y: 103, endPoint x: 400, endPoint y: 110, distance: 7.9
click at [398, 103] on select "Confort maison: meubles, textile, peinture, électroménager, outillage non-profe…" at bounding box center [415, 104] width 257 height 13
select select "tech"
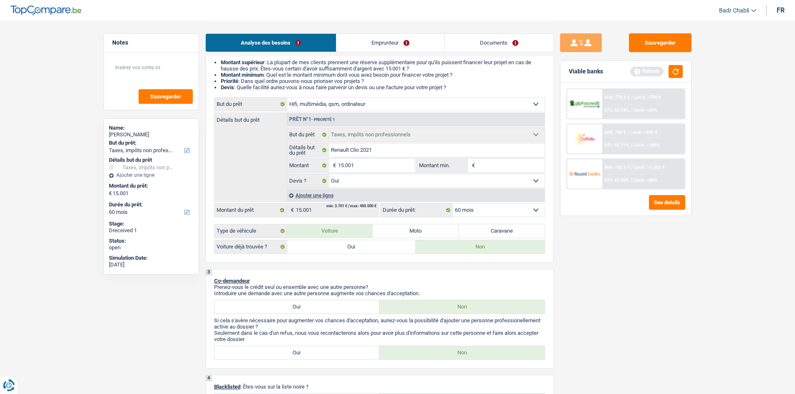
click at [287, 98] on select "Confort maison: meubles, textile, peinture, électroménager, outillage non-profe…" at bounding box center [415, 104] width 257 height 13
select select "tech"
select select
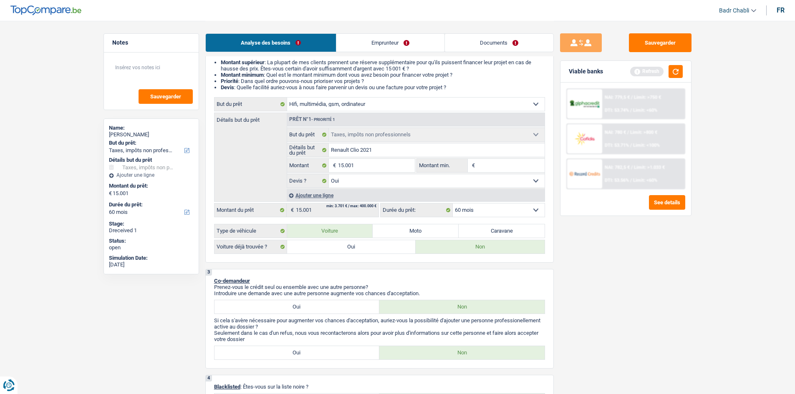
select select "tech"
select select
radio input "false"
select select "84"
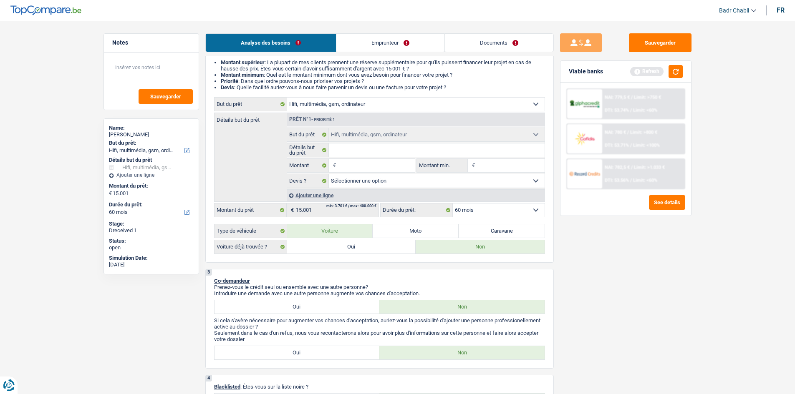
select select "84"
select select "car"
select select "yes"
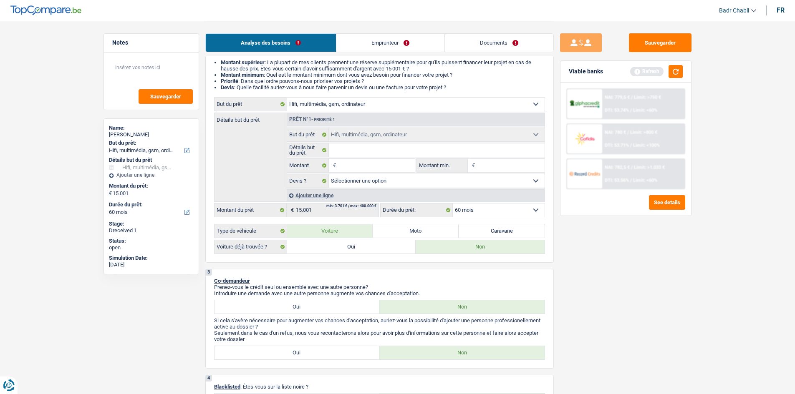
select select "car"
select select "yes"
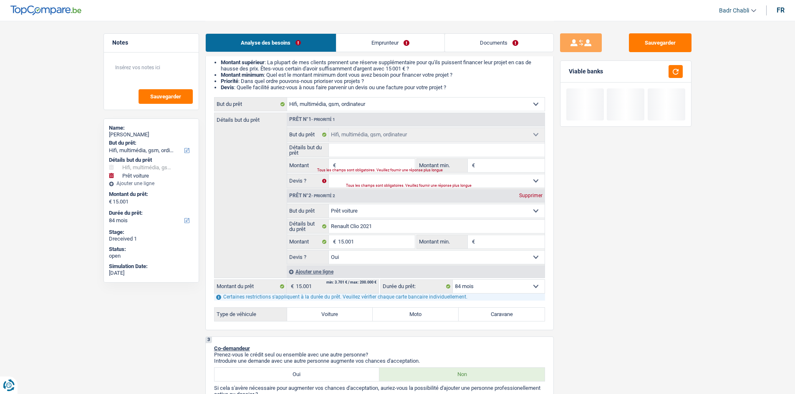
click at [403, 107] on select "Confort maison: meubles, textile, peinture, électroménager, outillage non-profe…" at bounding box center [415, 104] width 257 height 13
select select "household"
click at [287, 98] on select "Confort maison: meubles, textile, peinture, électroménager, outillage non-profe…" at bounding box center [415, 104] width 257 height 13
select select "household"
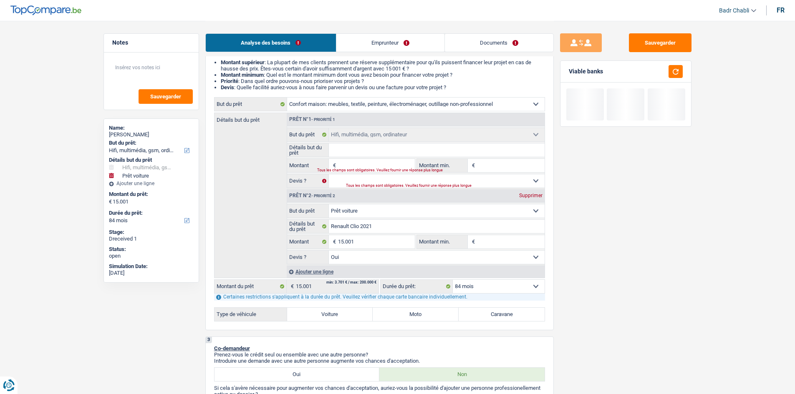
select select "household"
select select "tech"
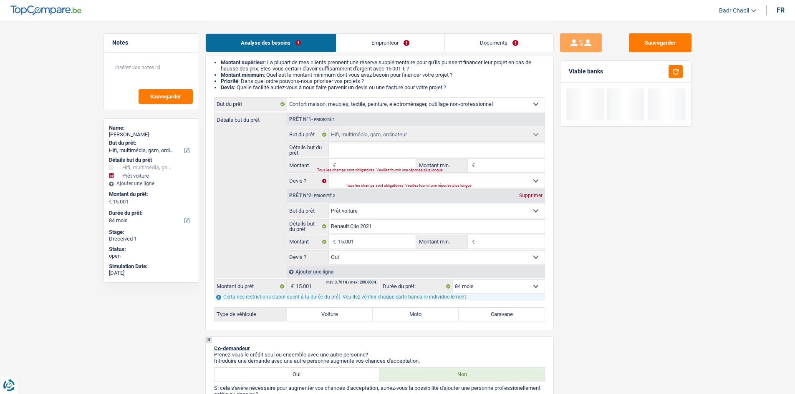
select select
select select "tech"
select select
select select "car"
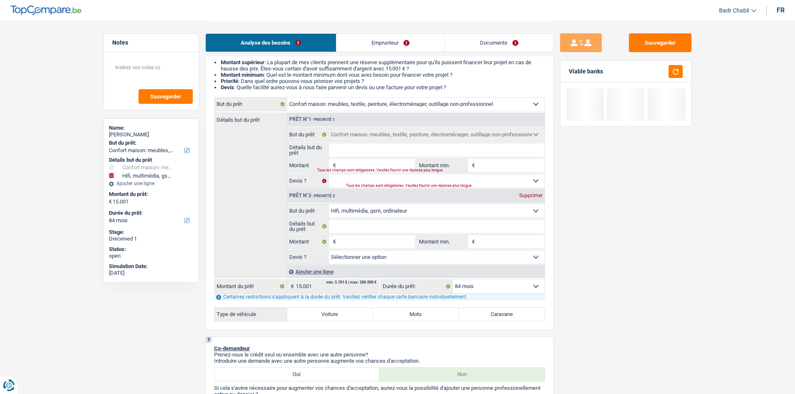
select select "yes"
select select "car"
select select "yes"
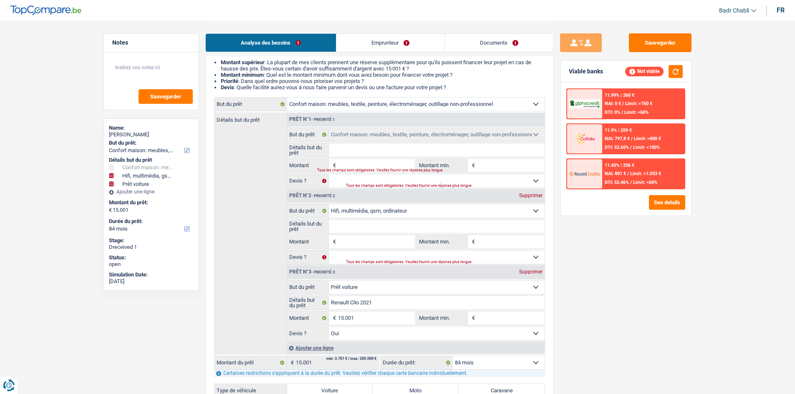
click at [410, 288] on select "Confort maison: meubles, textile, peinture, électroménager, outillage non-profe…" at bounding box center [437, 287] width 216 height 13
select select "household"
click at [329, 281] on select "Confort maison: meubles, textile, peinture, électroménager, outillage non-profe…" at bounding box center [437, 287] width 216 height 13
select select "household"
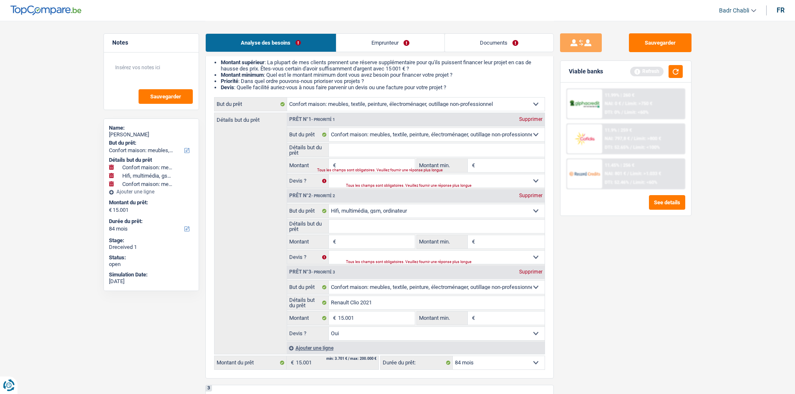
click at [537, 117] on div "Supprimer" at bounding box center [531, 119] width 28 height 5
select select "tech"
select select "household"
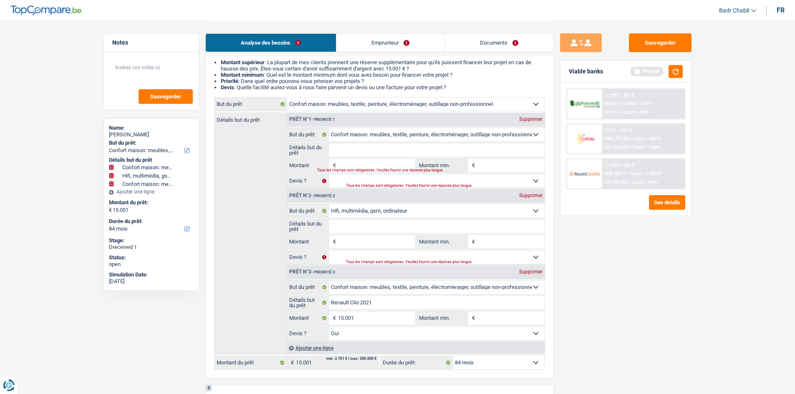
select select "household"
type input "Renault Clio 2021"
type input "15.001"
select select "yes"
select select "household"
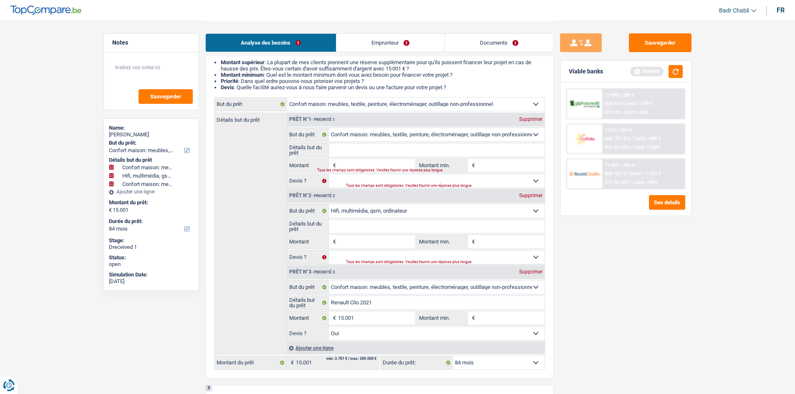
type input "Renault Clio 2021"
type input "15.001"
select select "yes"
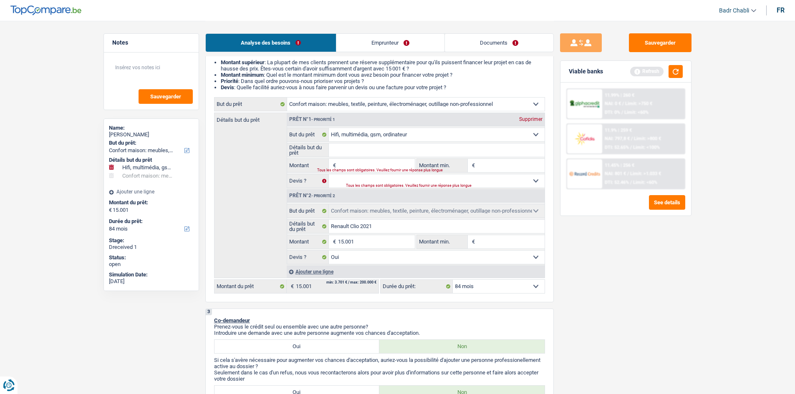
click at [537, 118] on div "Supprimer" at bounding box center [531, 119] width 28 height 5
select select "household"
type input "Renault Clio 2021"
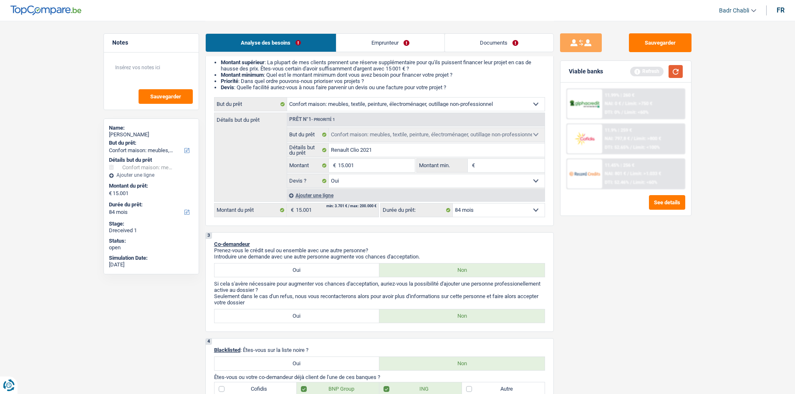
click at [680, 73] on button "button" at bounding box center [675, 71] width 14 height 13
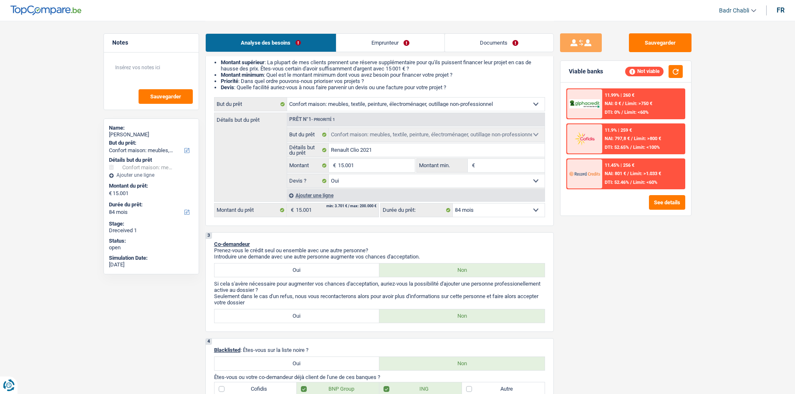
click at [355, 35] on link "Emprunteur" at bounding box center [390, 43] width 108 height 18
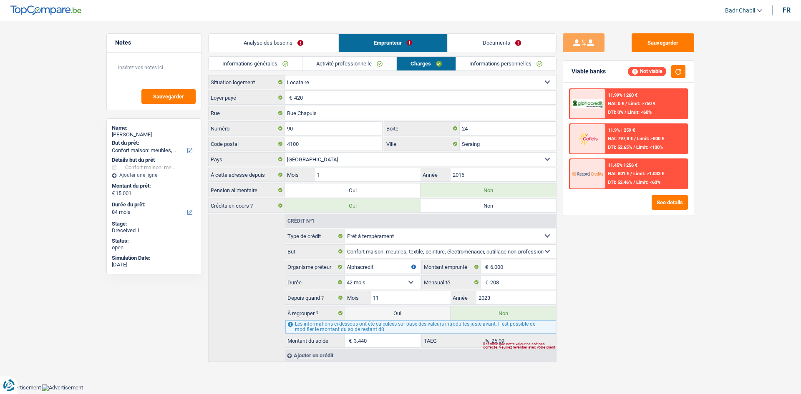
click at [287, 63] on link "Informations générales" at bounding box center [255, 64] width 93 height 14
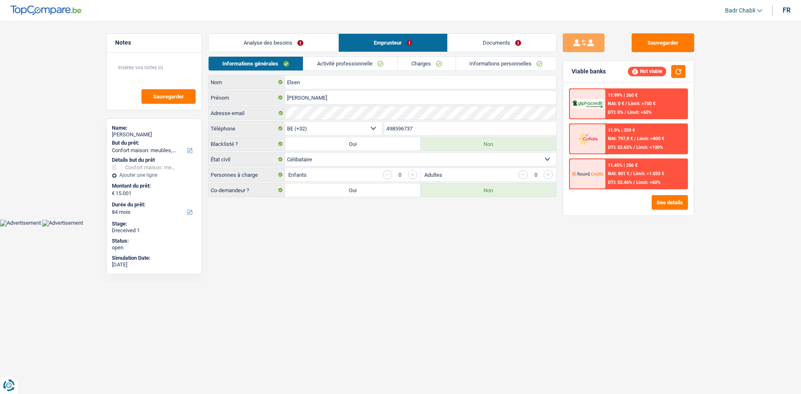
click at [301, 50] on link "Analyse des besoins" at bounding box center [274, 43] width 130 height 18
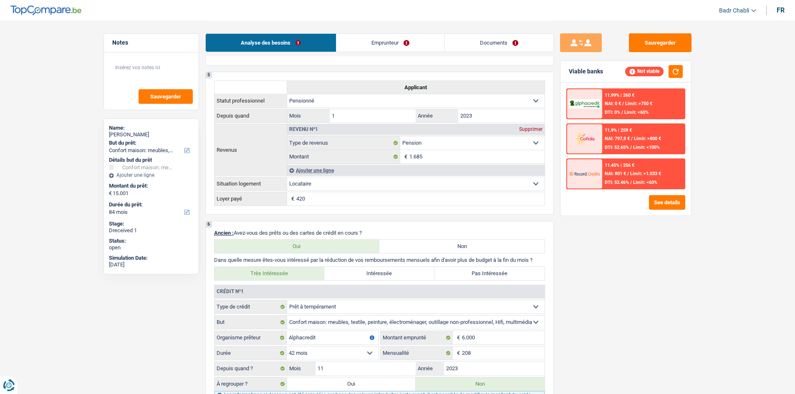
scroll to position [542, 0]
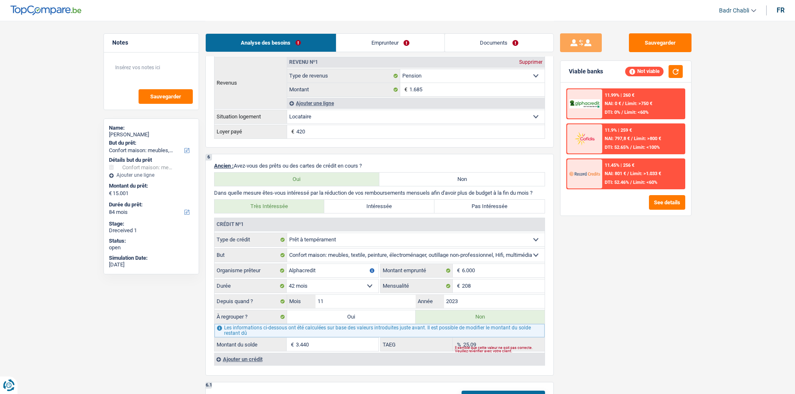
click at [382, 318] on label "Oui" at bounding box center [351, 316] width 129 height 13
click at [382, 318] on input "Oui" at bounding box center [351, 316] width 129 height 13
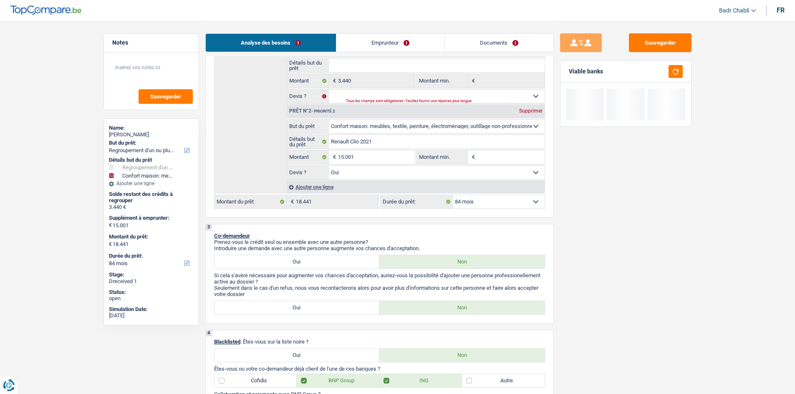
scroll to position [83, 0]
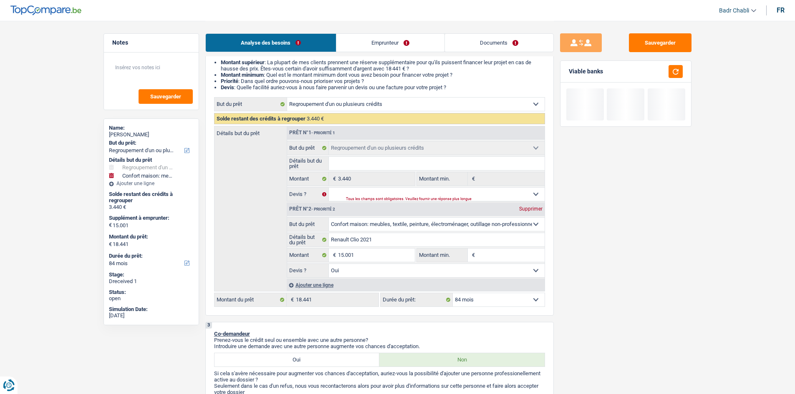
click at [366, 42] on link "Emprunteur" at bounding box center [390, 43] width 108 height 18
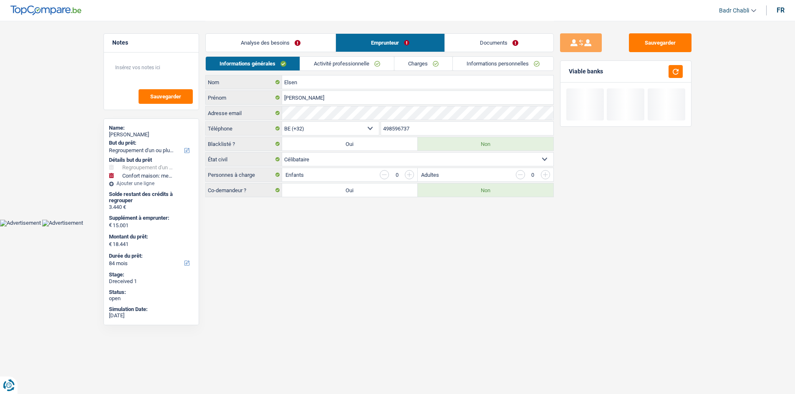
scroll to position [0, 0]
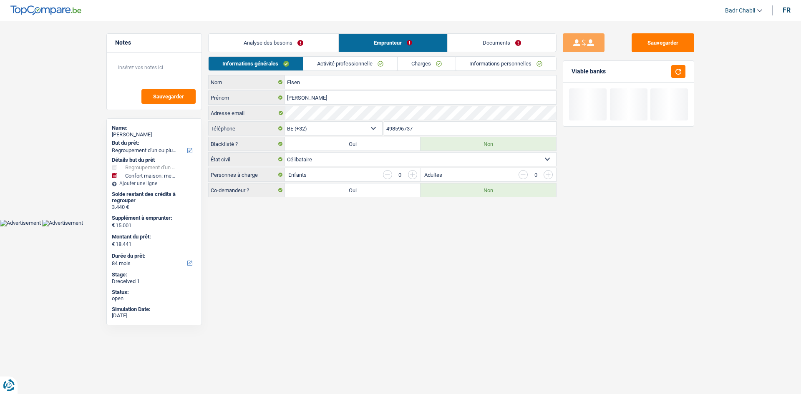
click at [365, 58] on link "Activité professionnelle" at bounding box center [350, 64] width 94 height 14
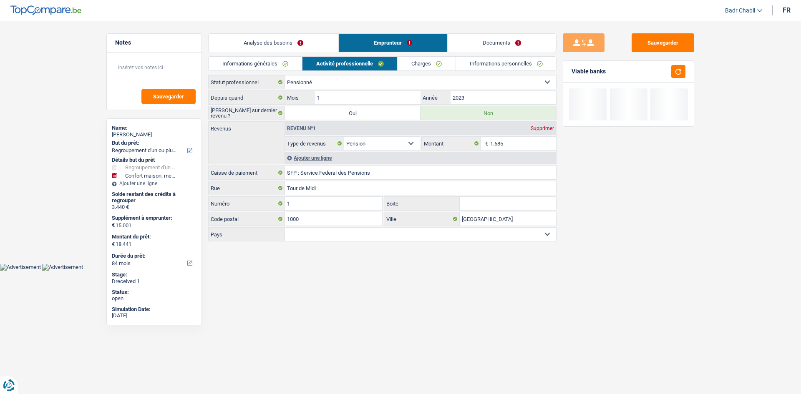
click at [307, 40] on link "Analyse des besoins" at bounding box center [274, 43] width 130 height 18
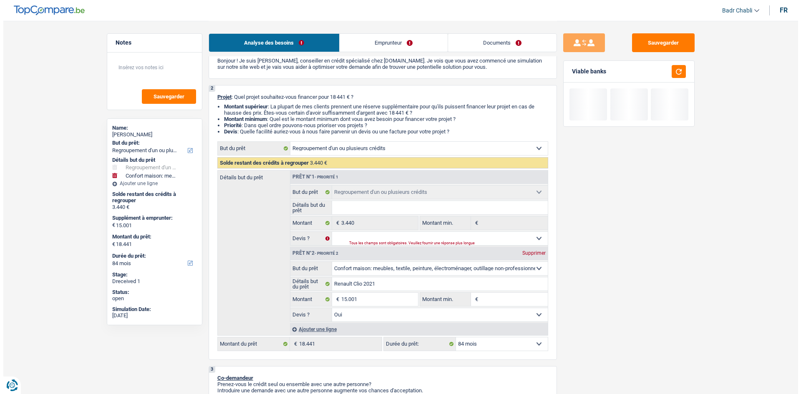
scroll to position [83, 0]
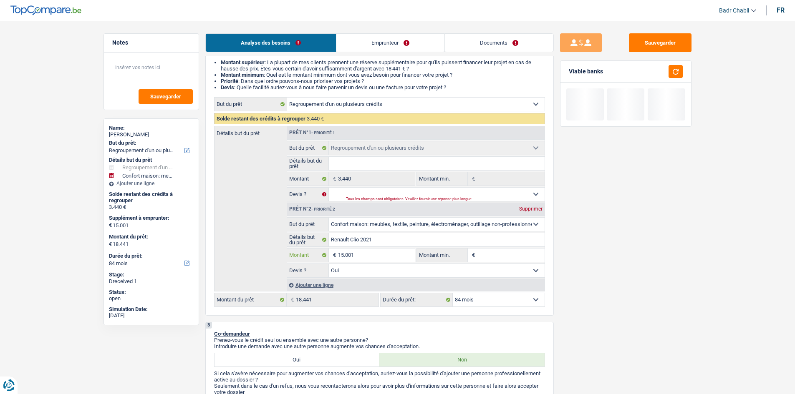
click at [368, 258] on input "15.001" at bounding box center [376, 255] width 76 height 13
click at [675, 72] on button "button" at bounding box center [675, 71] width 14 height 13
click at [376, 254] on input "15.001" at bounding box center [376, 255] width 76 height 13
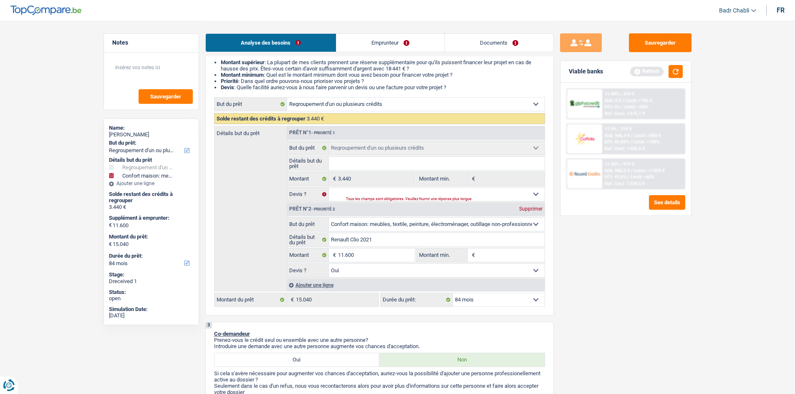
click at [617, 298] on div "Sauvegarder Viable banks Refresh 11.99% | 319 € NAI: 0 € / Limit: >750 € DTI: 0…" at bounding box center [626, 207] width 144 height 348
click at [670, 69] on button "button" at bounding box center [675, 71] width 14 height 13
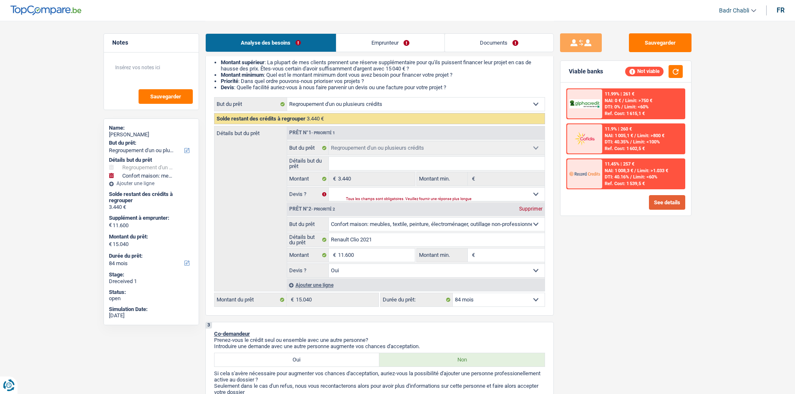
click at [665, 207] on button "See details" at bounding box center [667, 202] width 36 height 15
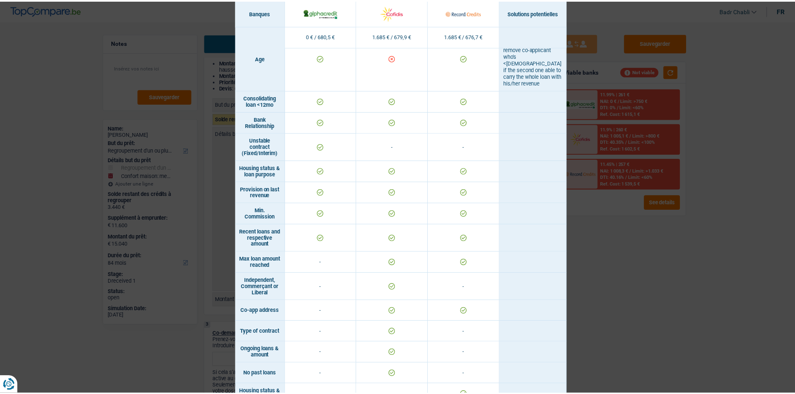
scroll to position [334, 0]
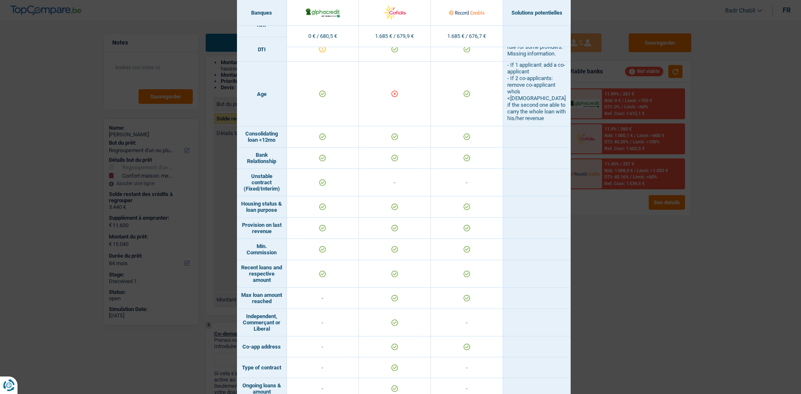
click at [678, 254] on div "Banks conditions × Banques Solutions potentielles Revenus / Charges 0 € / 680,5…" at bounding box center [400, 197] width 801 height 394
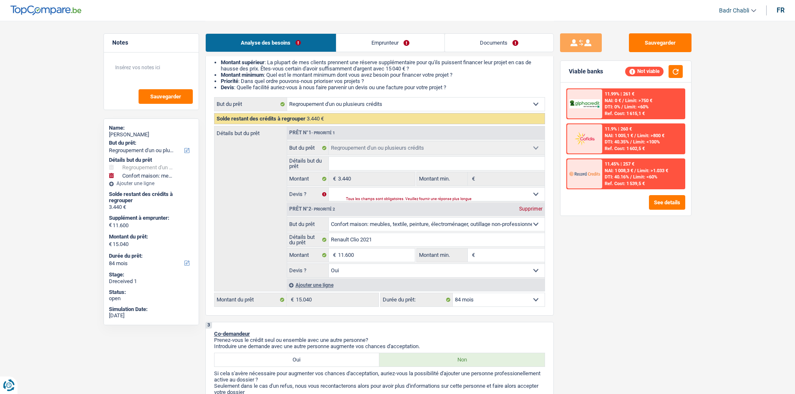
click at [411, 45] on link "Emprunteur" at bounding box center [390, 43] width 108 height 18
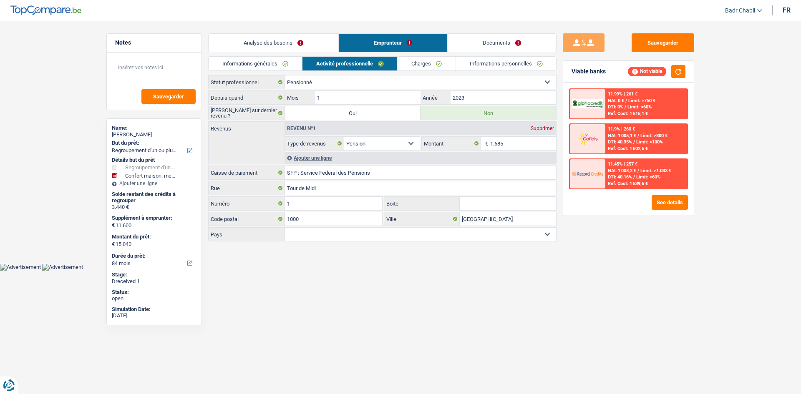
click at [434, 61] on link "Charges" at bounding box center [427, 64] width 58 height 14
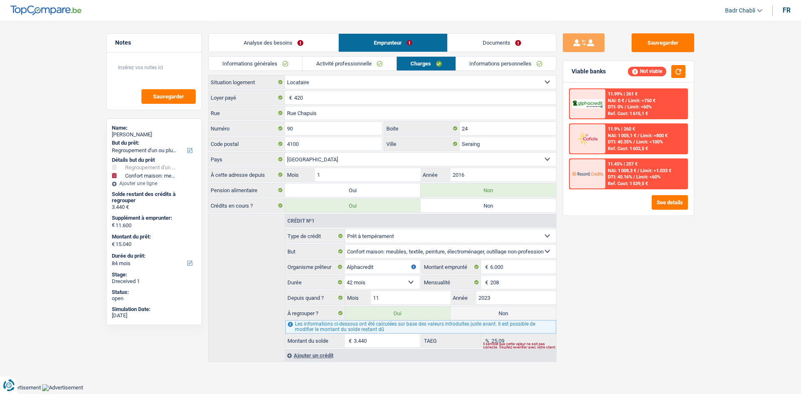
click at [478, 60] on link "Informations personnelles" at bounding box center [506, 64] width 101 height 14
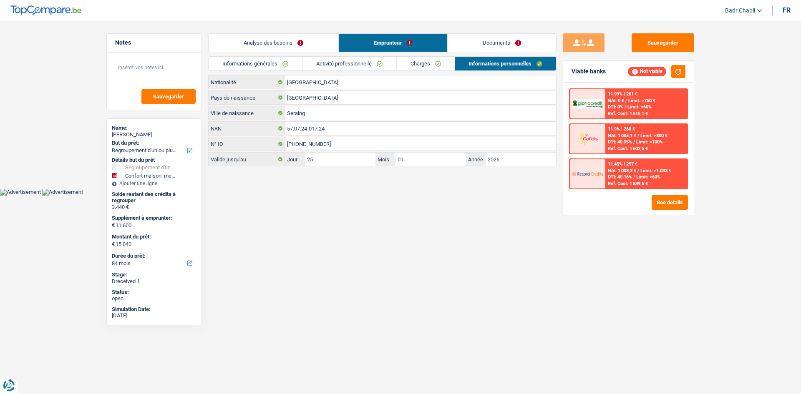
click at [425, 64] on link "Charges" at bounding box center [426, 64] width 58 height 14
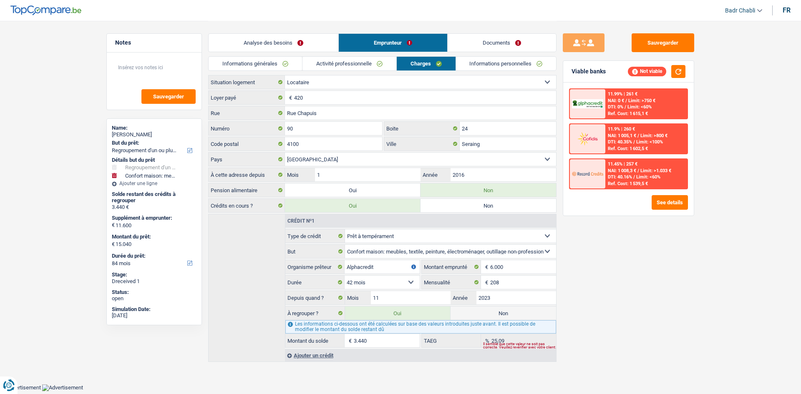
click at [310, 43] on link "Analyse des besoins" at bounding box center [274, 43] width 130 height 18
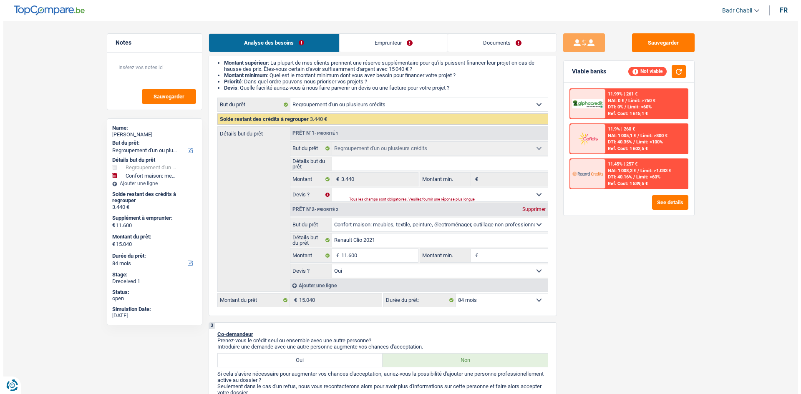
scroll to position [83, 0]
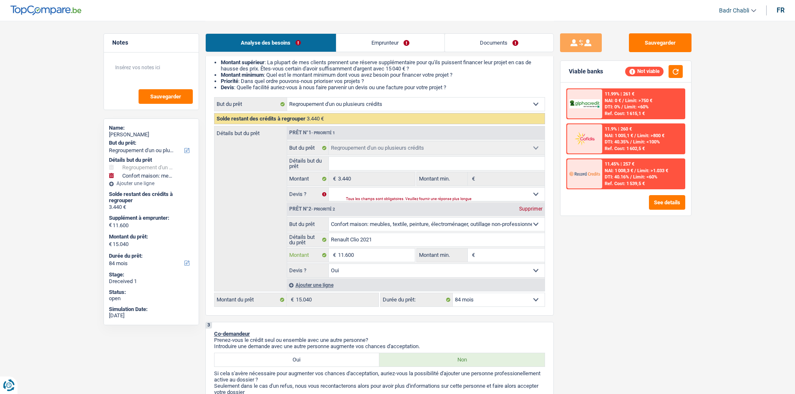
click at [390, 254] on input "11.600" at bounding box center [376, 255] width 76 height 13
click at [609, 244] on div "Sauvegarder Viable banks Not viable 11.99% | 261 € NAI: 0 € / Limit: >750 € DTI…" at bounding box center [626, 207] width 144 height 348
click at [664, 203] on button "See details" at bounding box center [667, 202] width 36 height 15
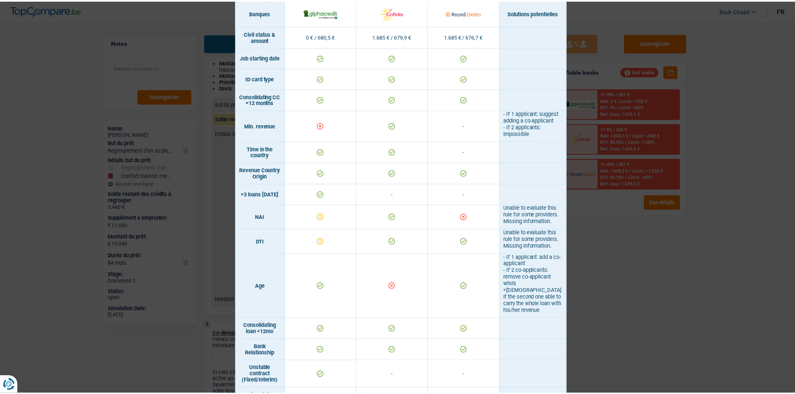
scroll to position [292, 0]
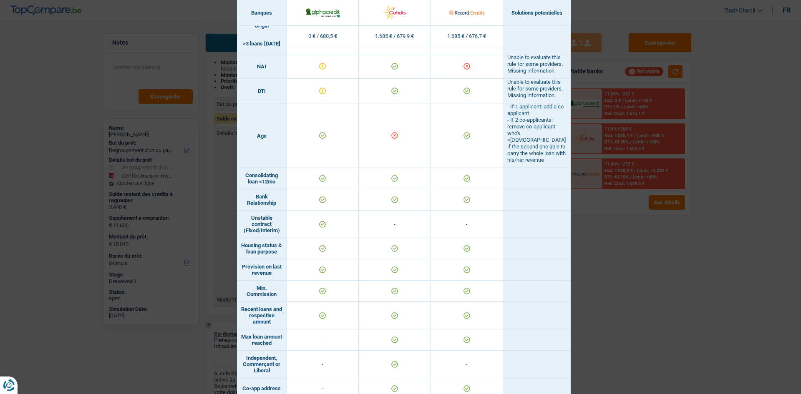
click at [603, 226] on div "Banks conditions × Banques Solutions potentielles Revenus / Charges 0 € / 680,5…" at bounding box center [400, 197] width 801 height 394
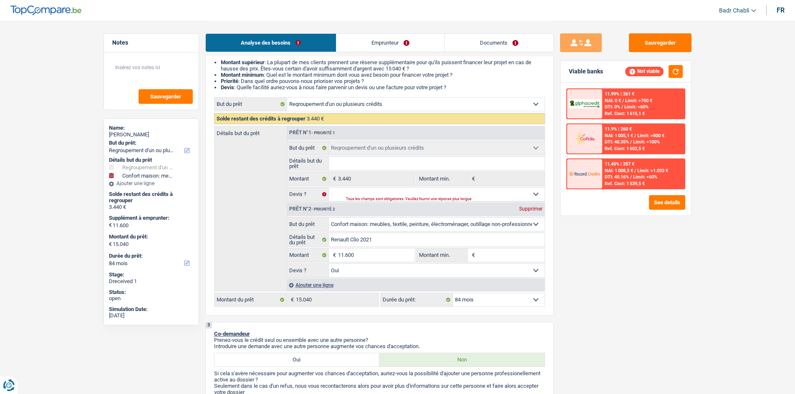
click at [388, 38] on link "Emprunteur" at bounding box center [390, 43] width 108 height 18
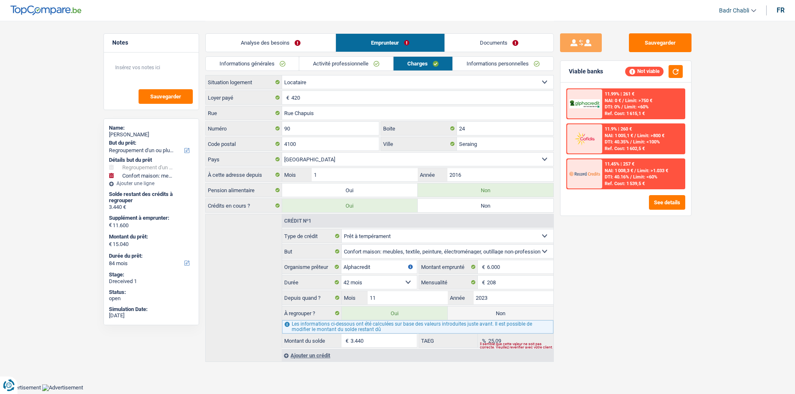
scroll to position [0, 0]
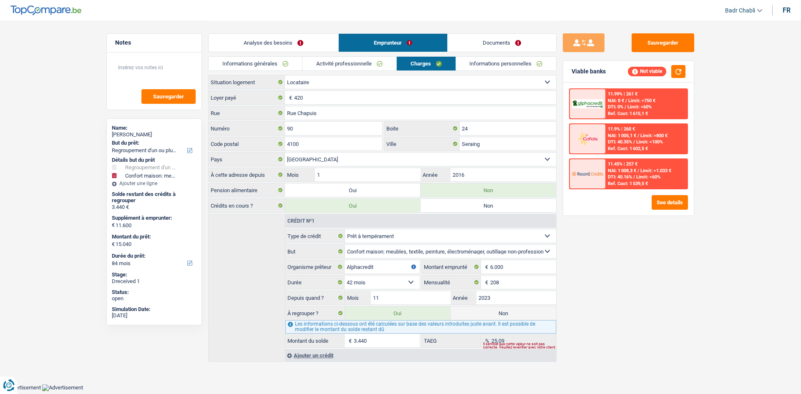
click at [489, 60] on link "Informations personnelles" at bounding box center [506, 64] width 101 height 14
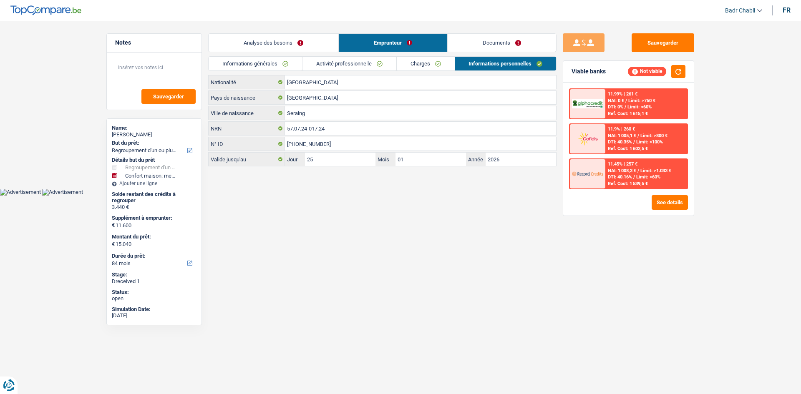
click at [311, 45] on link "Analyse des besoins" at bounding box center [274, 43] width 130 height 18
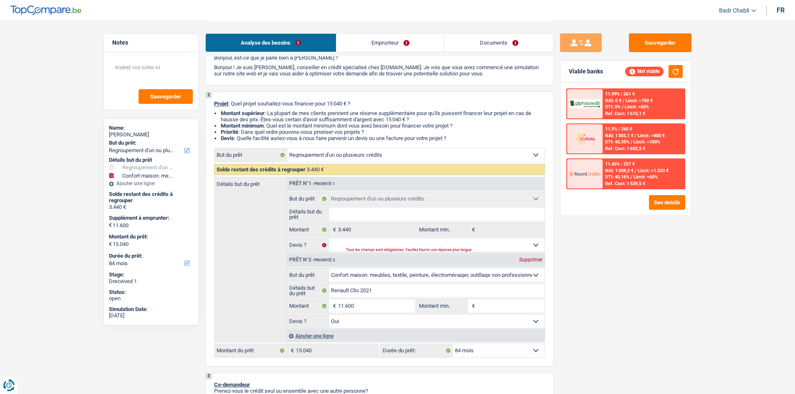
scroll to position [83, 0]
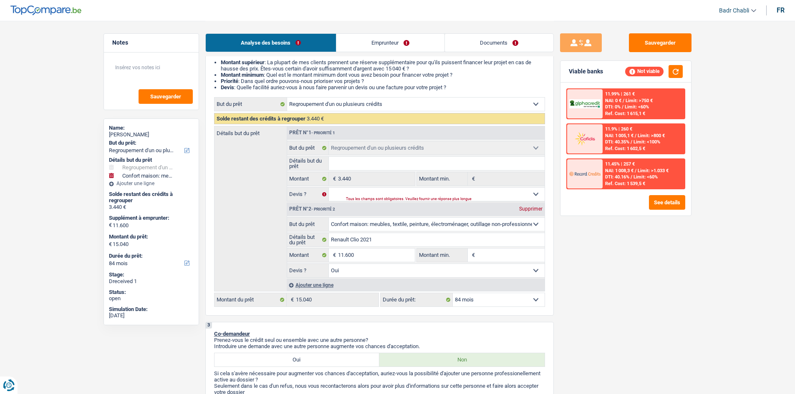
drag, startPoint x: 501, startPoint y: 299, endPoint x: 502, endPoint y: 294, distance: 5.4
click at [501, 299] on select "12 mois 18 mois 24 mois 30 mois 36 mois 42 mois 48 mois 60 mois 72 mois 84 mois…" at bounding box center [499, 299] width 92 height 13
click at [453, 293] on select "12 mois 18 mois 24 mois 30 mois 36 mois 42 mois 48 mois 60 mois 72 mois 84 mois…" at bounding box center [499, 299] width 92 height 13
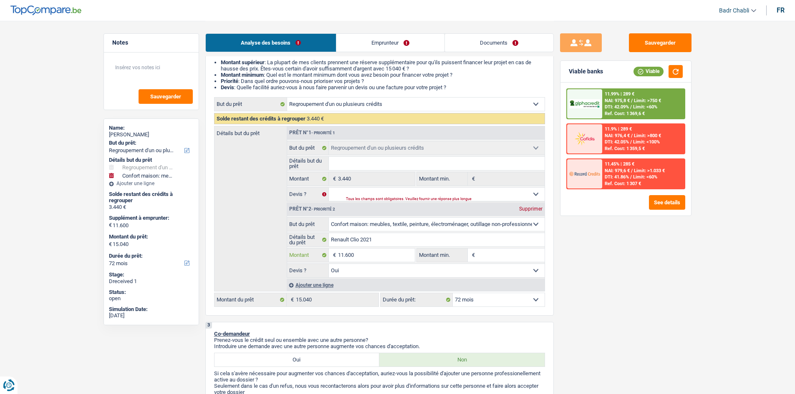
click at [397, 257] on input "11.600" at bounding box center [376, 255] width 76 height 13
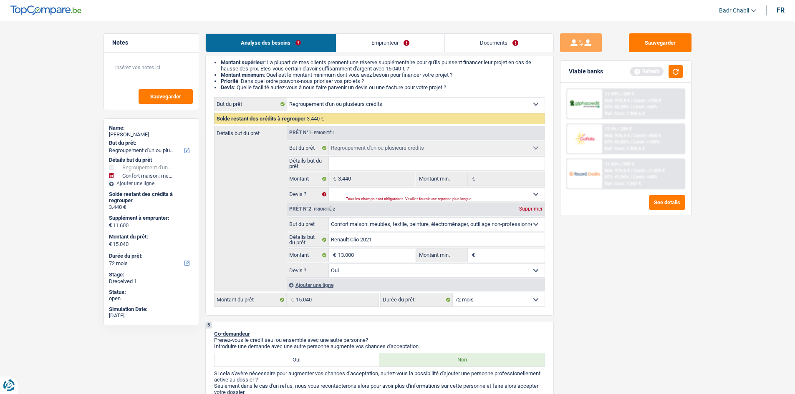
click at [588, 277] on div "Sauvegarder Viable banks Refresh 11.99% | 289 € NAI: 975,8 € / Limit: >750 € DT…" at bounding box center [626, 207] width 144 height 348
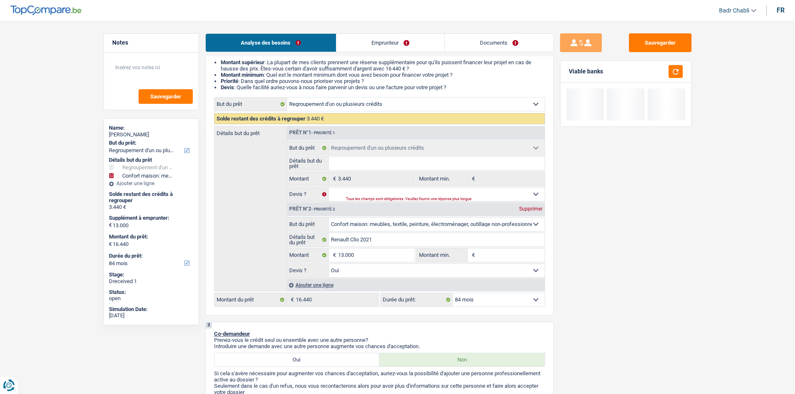
drag, startPoint x: 505, startPoint y: 300, endPoint x: 502, endPoint y: 295, distance: 5.8
click at [505, 300] on select "12 mois 18 mois 24 mois 30 mois 36 mois 42 mois 48 mois 60 mois 72 mois 84 mois…" at bounding box center [499, 299] width 92 height 13
click at [453, 293] on select "12 mois 18 mois 24 mois 30 mois 36 mois 42 mois 48 mois 60 mois 72 mois 84 mois…" at bounding box center [499, 299] width 92 height 13
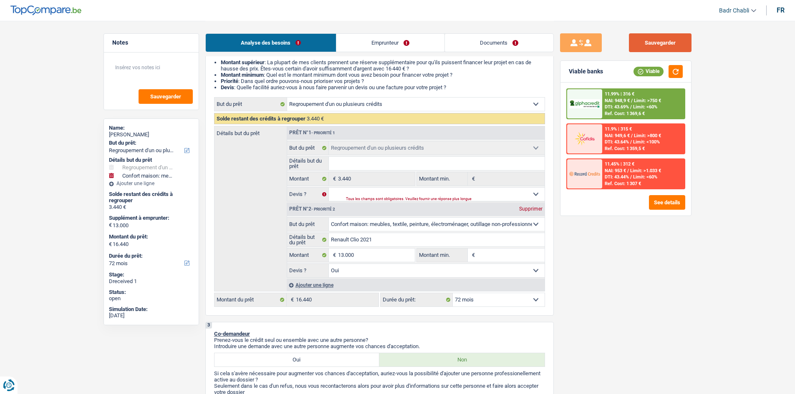
click at [657, 48] on button "Sauvegarder" at bounding box center [660, 42] width 63 height 19
click at [402, 48] on link "Emprunteur" at bounding box center [390, 43] width 108 height 18
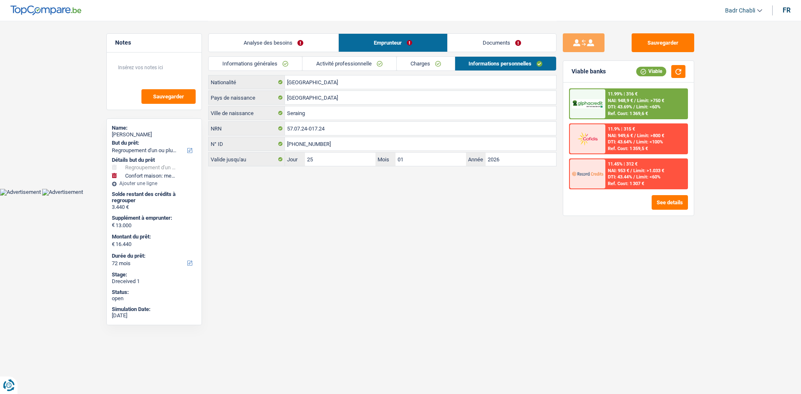
click at [379, 64] on link "Activité professionnelle" at bounding box center [349, 64] width 94 height 14
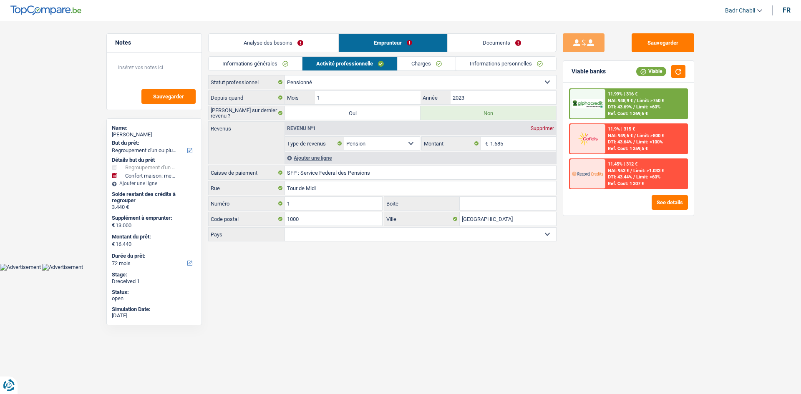
click at [441, 64] on link "Charges" at bounding box center [427, 64] width 58 height 14
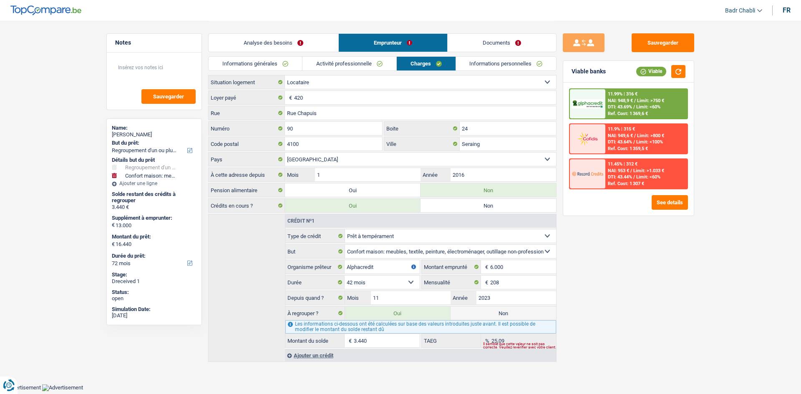
drag, startPoint x: 501, startPoint y: 65, endPoint x: 354, endPoint y: 47, distance: 147.5
click at [500, 65] on link "Informations personnelles" at bounding box center [506, 64] width 101 height 14
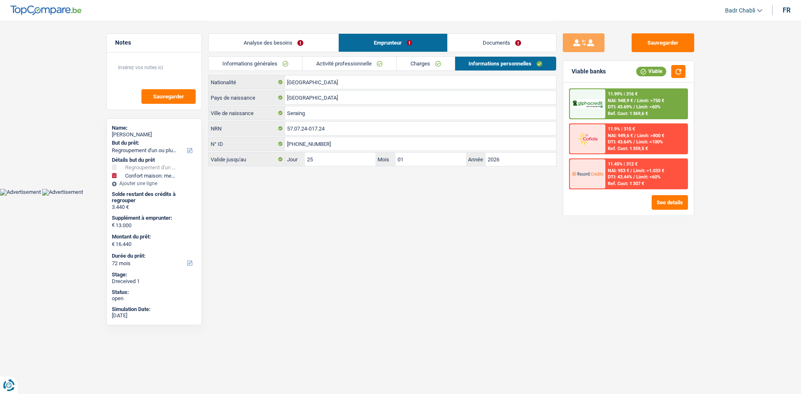
click at [316, 46] on link "Analyse des besoins" at bounding box center [274, 43] width 130 height 18
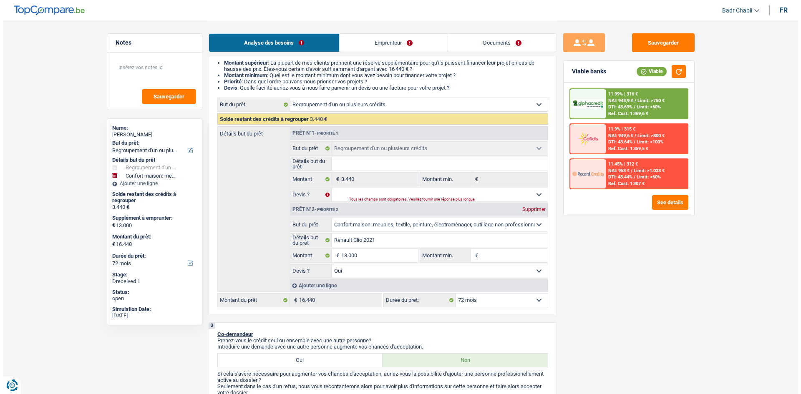
scroll to position [83, 0]
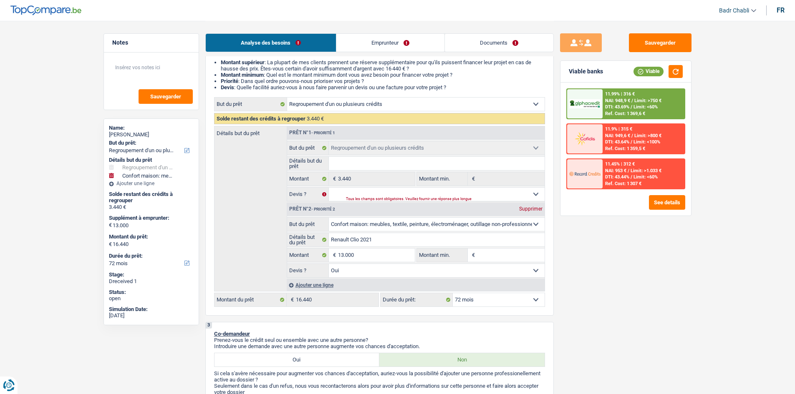
click at [491, 303] on select "12 mois 18 mois 24 mois 30 mois 36 mois 42 mois 48 mois 60 mois 72 mois 84 mois…" at bounding box center [499, 299] width 92 height 13
click at [453, 293] on select "12 mois 18 mois 24 mois 30 mois 36 mois 42 mois 48 mois 60 mois 72 mois 84 mois…" at bounding box center [499, 299] width 92 height 13
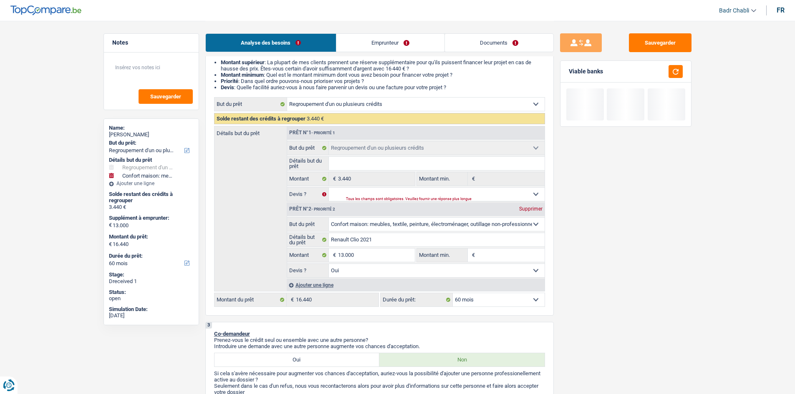
click at [506, 297] on select "12 mois 18 mois 24 mois 30 mois 36 mois 42 mois 48 mois 60 mois 72 mois 84 mois…" at bounding box center [499, 299] width 92 height 13
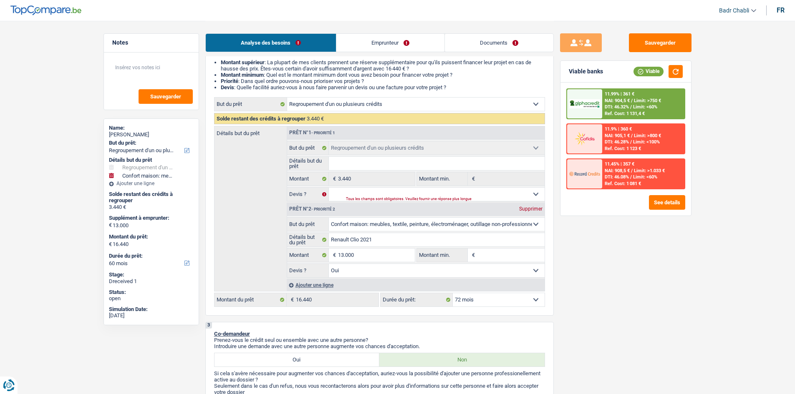
click at [453, 293] on select "12 mois 18 mois 24 mois 30 mois 36 mois 42 mois 48 mois 60 mois 72 mois 84 mois…" at bounding box center [499, 299] width 92 height 13
click at [674, 204] on button "See details" at bounding box center [667, 202] width 36 height 15
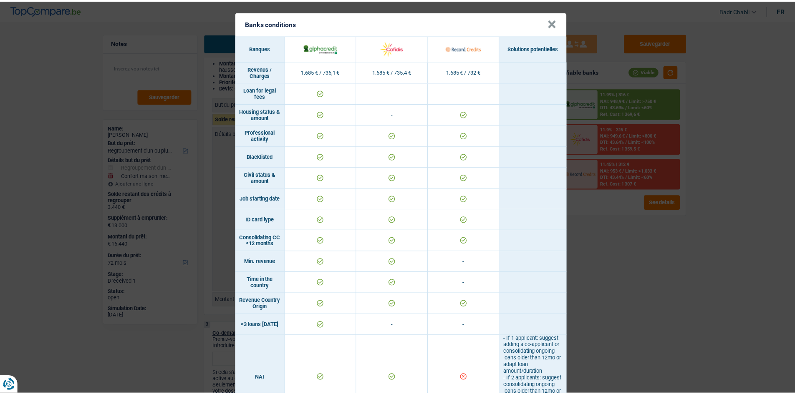
scroll to position [0, 0]
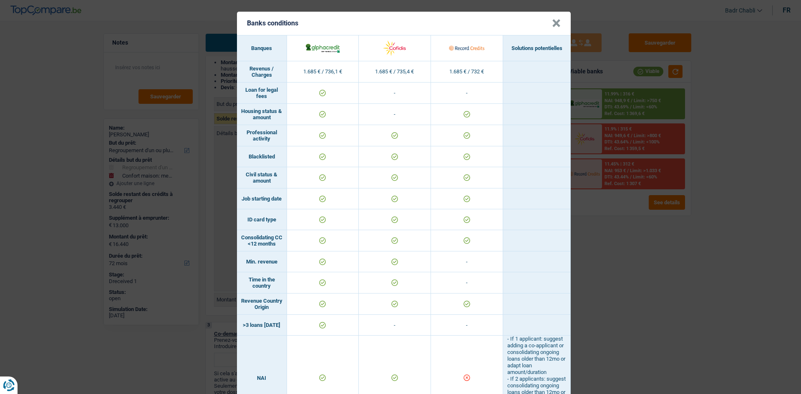
click at [552, 23] on button "×" at bounding box center [556, 23] width 9 height 8
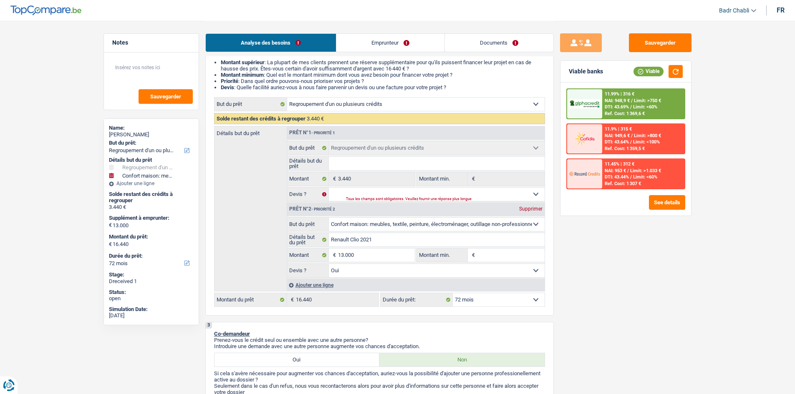
click at [669, 282] on div "Sauvegarder Viable banks Viable 11.99% | 316 € NAI: 948,9 € / Limit: >750 € DTI…" at bounding box center [626, 207] width 144 height 348
click at [506, 259] on input "Montant min." at bounding box center [511, 255] width 68 height 13
click at [521, 251] on input "Montant min." at bounding box center [511, 255] width 68 height 13
click at [520, 252] on input "Montant min." at bounding box center [511, 255] width 68 height 13
click at [591, 244] on div "Sauvegarder Viable banks Viable 11.99% | 316 € NAI: 948,9 € / Limit: >750 € DTI…" at bounding box center [626, 207] width 144 height 348
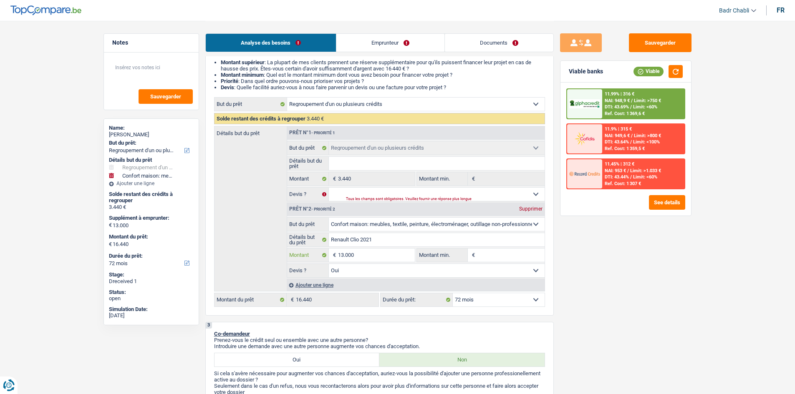
click at [394, 259] on input "13.000" at bounding box center [376, 255] width 76 height 13
click at [488, 255] on input "Montant min." at bounding box center [511, 255] width 68 height 13
click at [496, 251] on input "Montant min." at bounding box center [511, 255] width 68 height 13
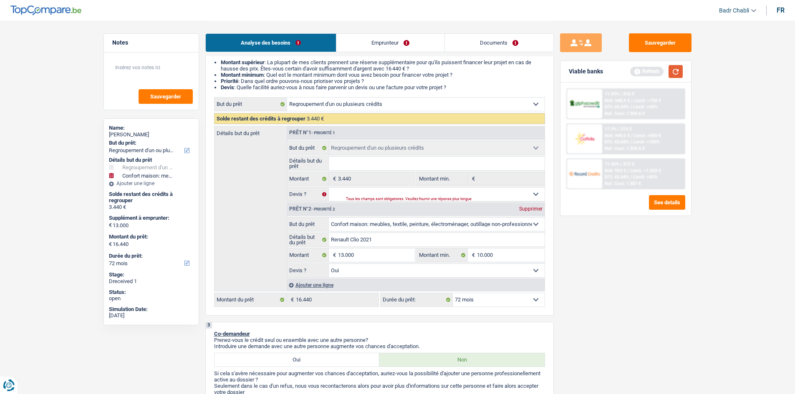
click at [679, 67] on button "button" at bounding box center [675, 71] width 14 height 13
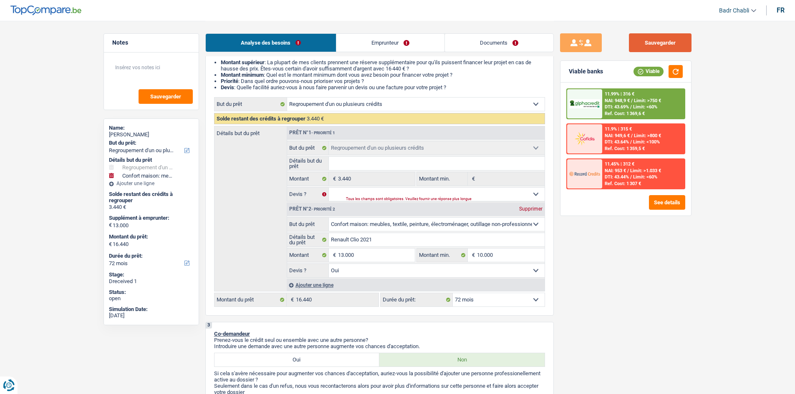
click at [665, 47] on button "Sauvegarder" at bounding box center [660, 42] width 63 height 19
